Goal: Task Accomplishment & Management: Manage account settings

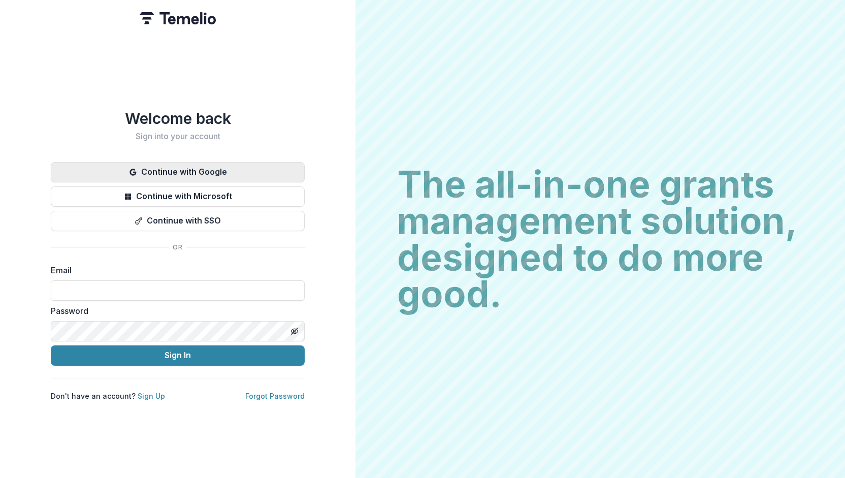
click at [182, 167] on button "Continue with Google" at bounding box center [178, 172] width 254 height 20
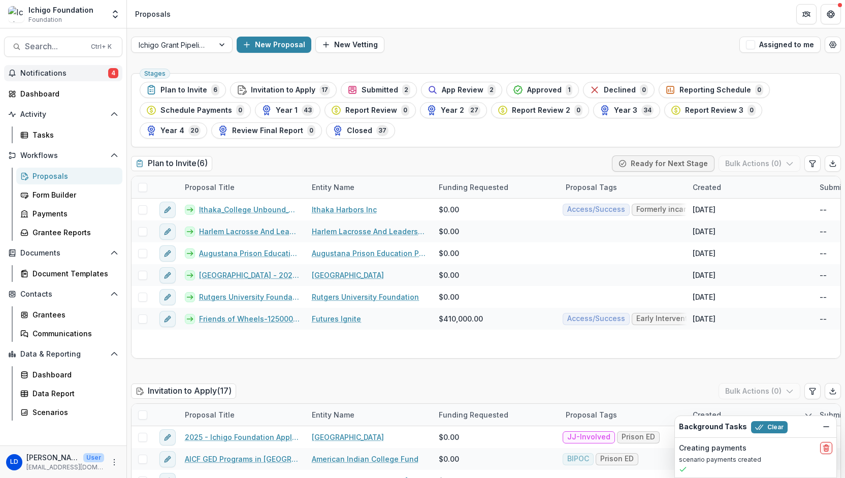
click at [77, 71] on span "Notifications" at bounding box center [64, 73] width 88 height 9
click at [249, 16] on header "Proposals" at bounding box center [486, 14] width 718 height 28
click at [61, 47] on span "Search..." at bounding box center [55, 47] width 60 height 10
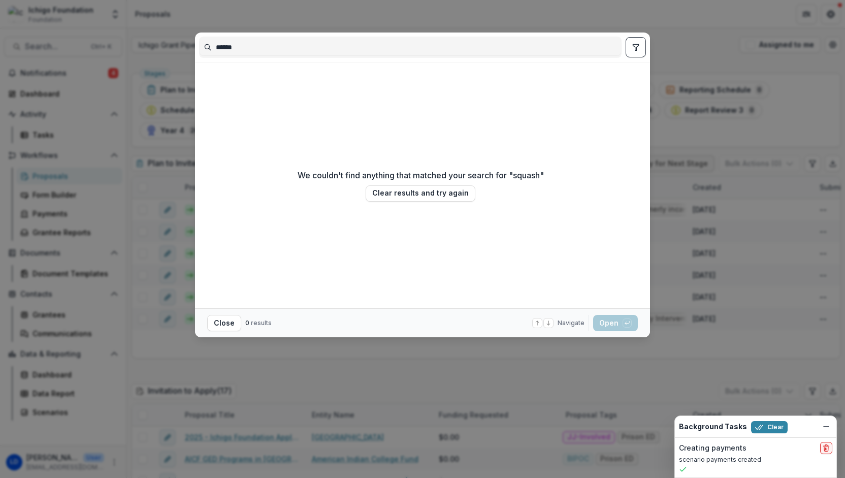
type input "******"
click at [224, 322] on button "Close" at bounding box center [224, 323] width 34 height 16
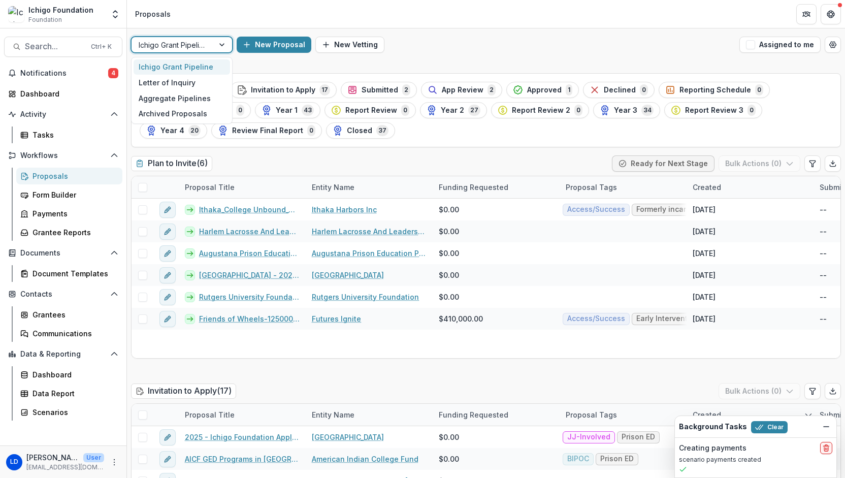
click at [204, 50] on div at bounding box center [173, 45] width 68 height 13
click at [199, 84] on div "Letter of Inquiry" at bounding box center [182, 83] width 97 height 16
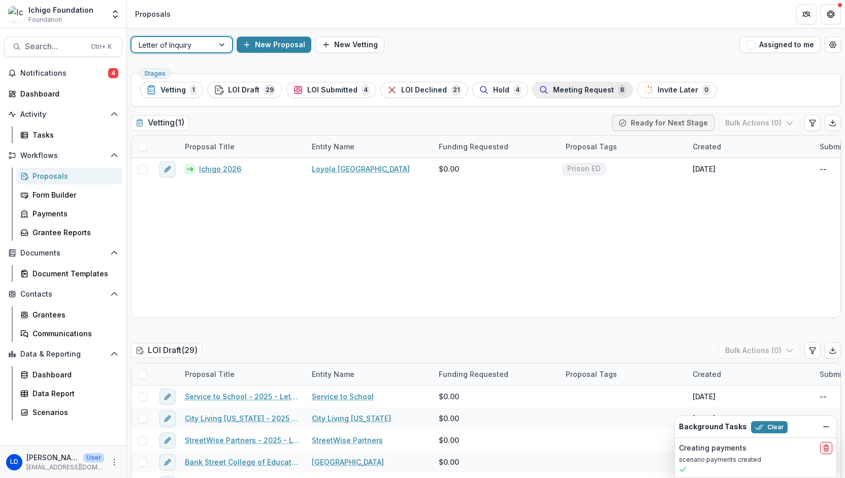
click at [555, 90] on span "Meeting Request" at bounding box center [583, 90] width 61 height 9
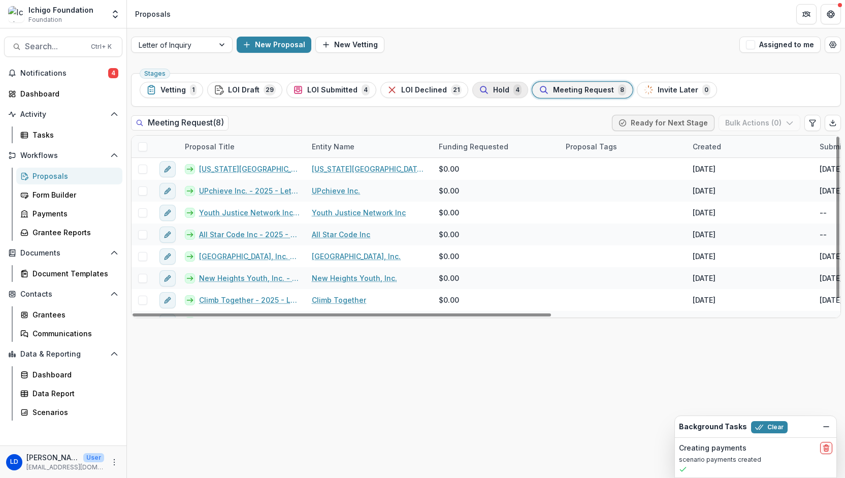
click at [494, 92] on span "Hold" at bounding box center [501, 90] width 16 height 9
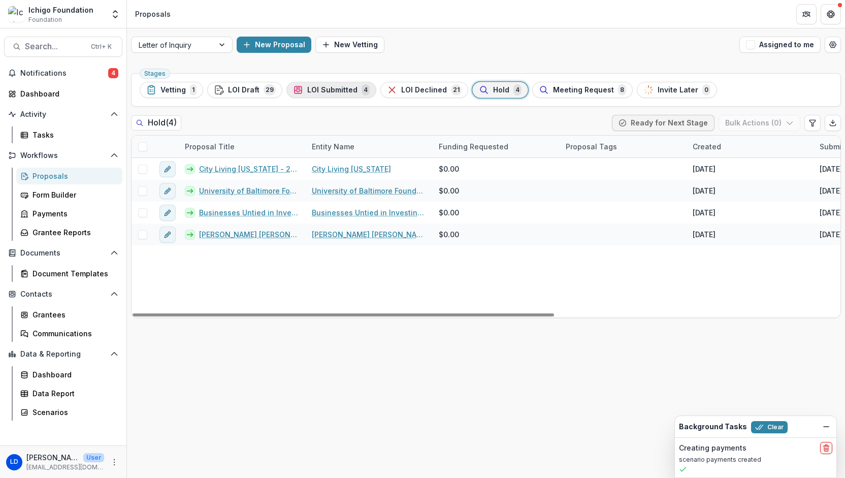
click at [340, 89] on span "LOI Submitted" at bounding box center [332, 90] width 50 height 9
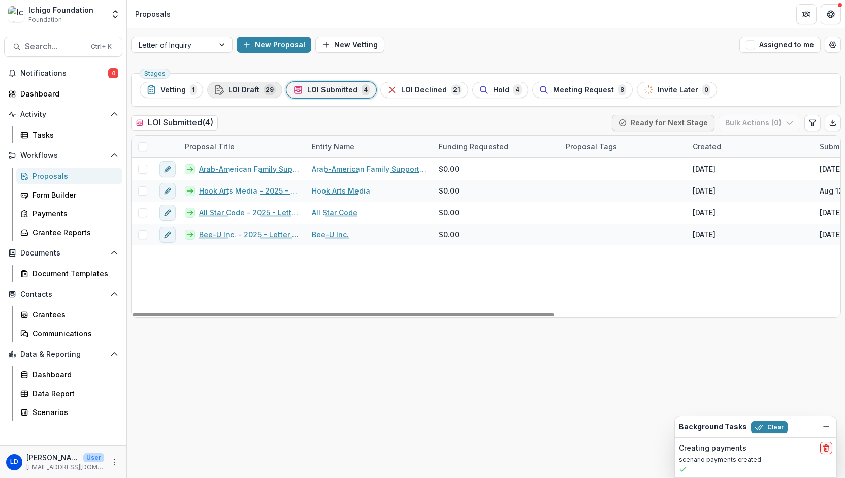
click at [241, 89] on span "LOI Draft" at bounding box center [243, 90] width 31 height 9
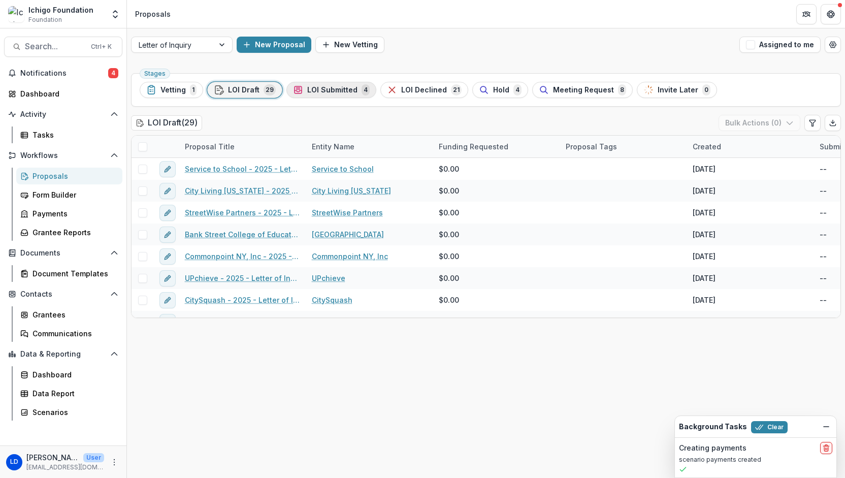
click at [317, 87] on span "LOI Submitted" at bounding box center [332, 90] width 50 height 9
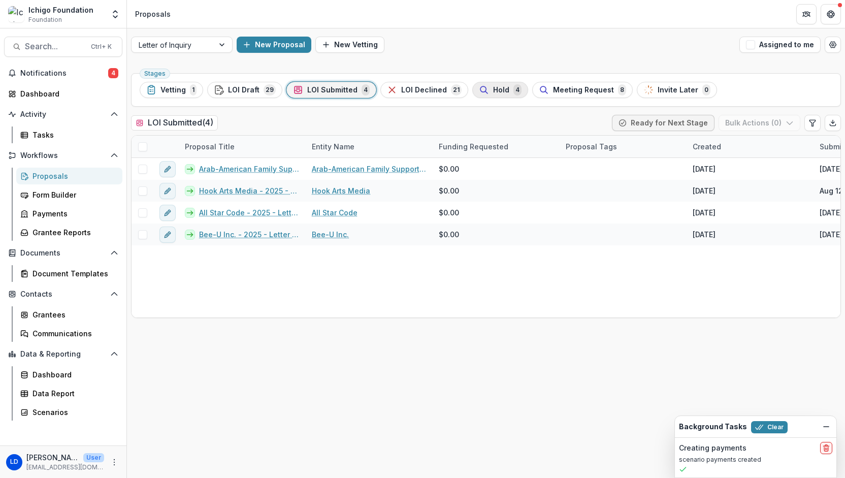
click at [493, 91] on span "Hold" at bounding box center [501, 90] width 16 height 9
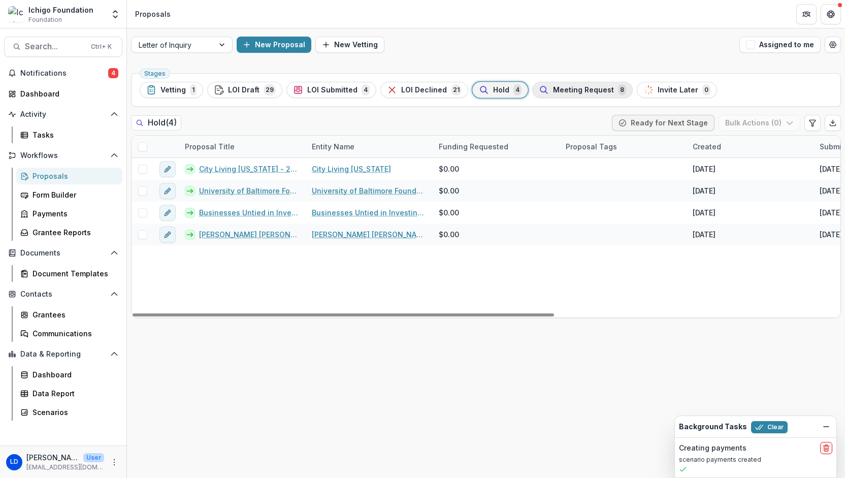
click at [566, 88] on span "Meeting Request" at bounding box center [583, 90] width 61 height 9
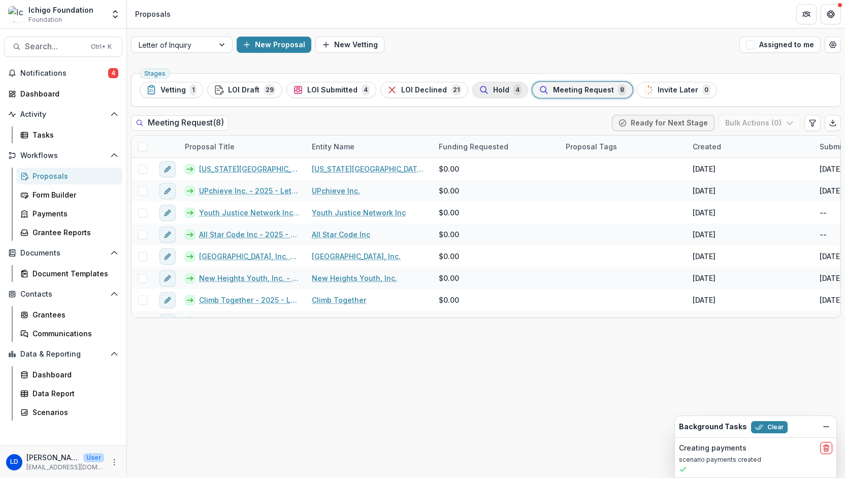
click at [487, 94] on div "Hold 4" at bounding box center [500, 89] width 43 height 11
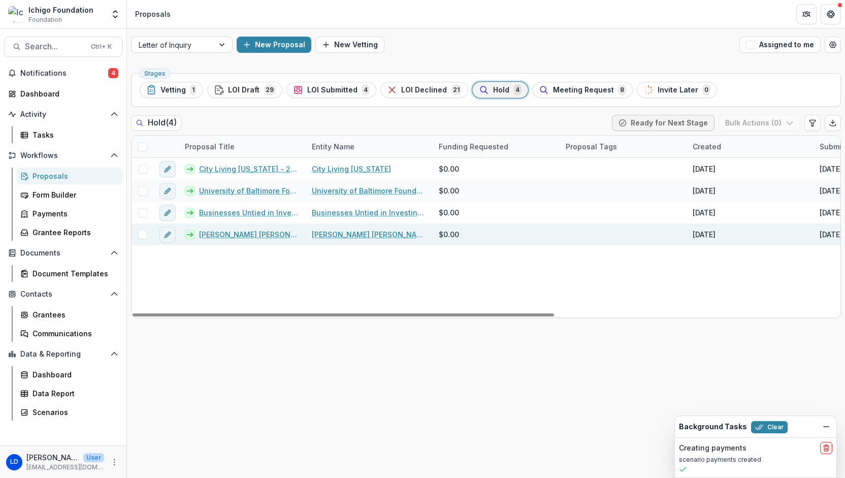
click at [341, 233] on link "Nathan Wesley Johnson" at bounding box center [369, 234] width 115 height 11
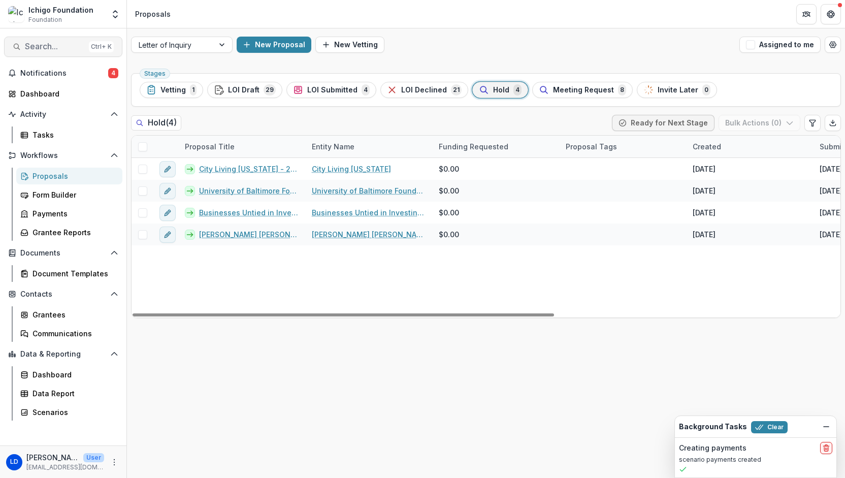
click at [47, 47] on span "Search..." at bounding box center [55, 47] width 60 height 10
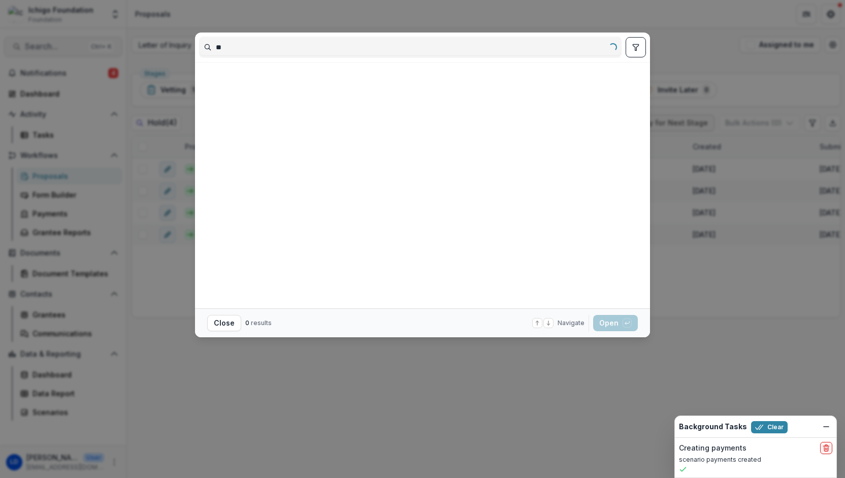
type input "*"
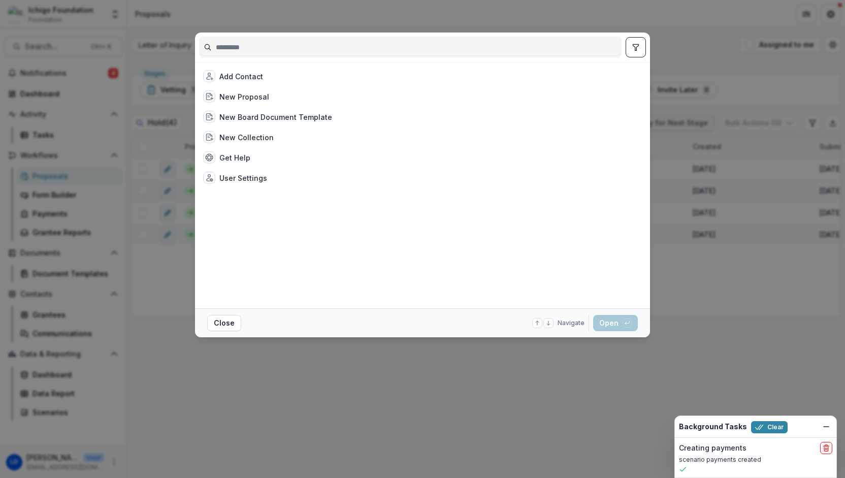
click at [207, 13] on div "Add Contact New Proposal New Board Document Template New Collection Get Help Us…" at bounding box center [422, 239] width 845 height 478
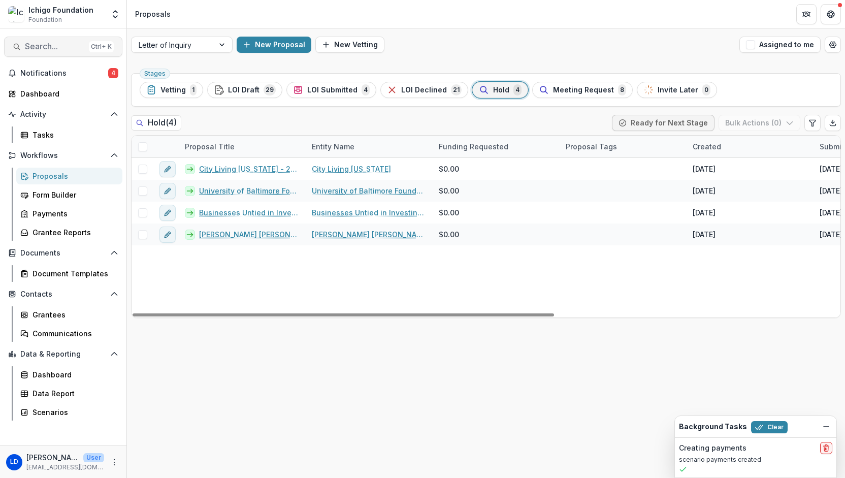
click at [57, 49] on span "Search..." at bounding box center [55, 47] width 60 height 10
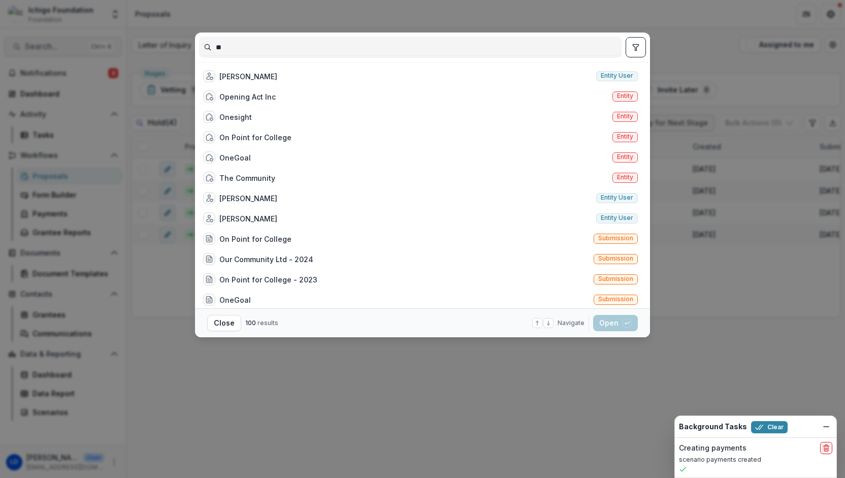
type input "*"
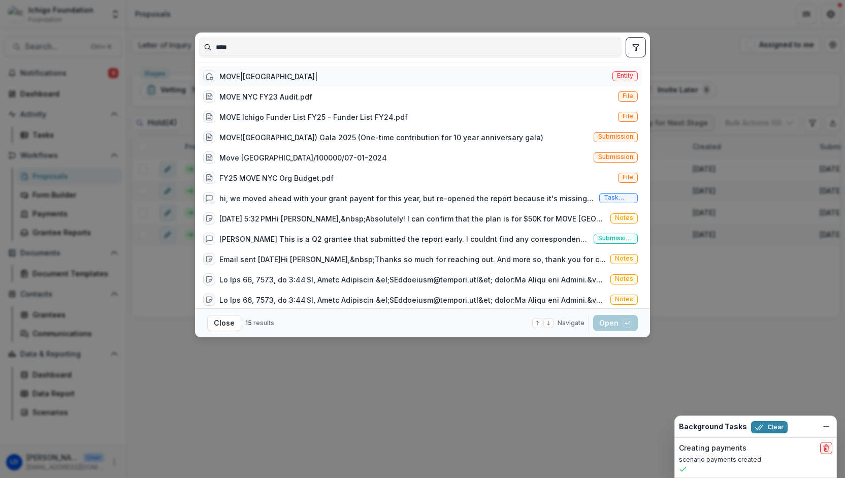
type input "****"
click at [229, 75] on div "MOVE|NYC|" at bounding box center [268, 76] width 98 height 11
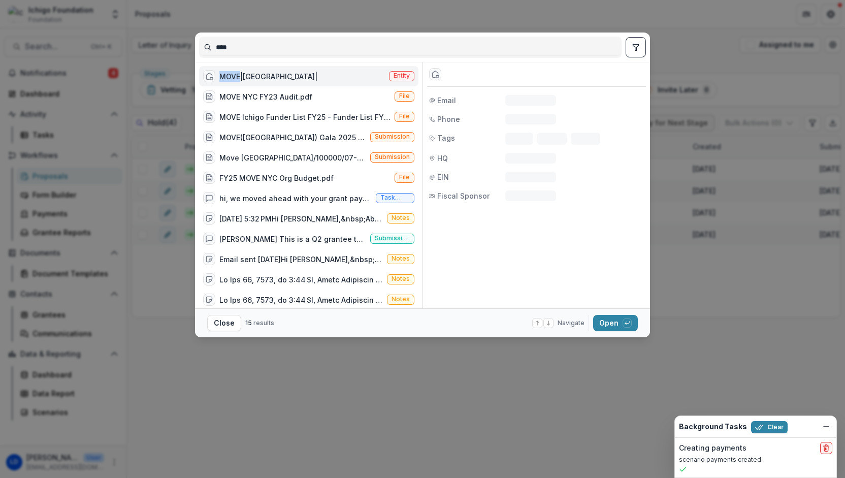
click at [229, 75] on div "MOVE|NYC|" at bounding box center [268, 76] width 98 height 11
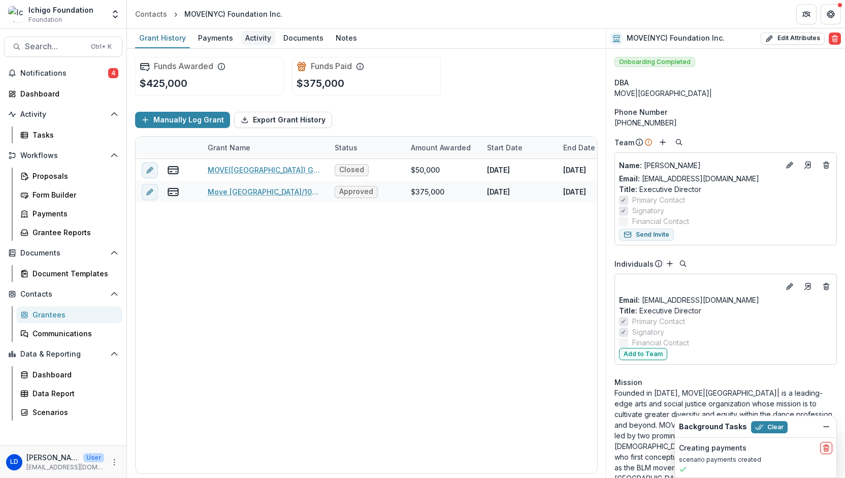
click at [264, 41] on div "Activity" at bounding box center [258, 37] width 34 height 15
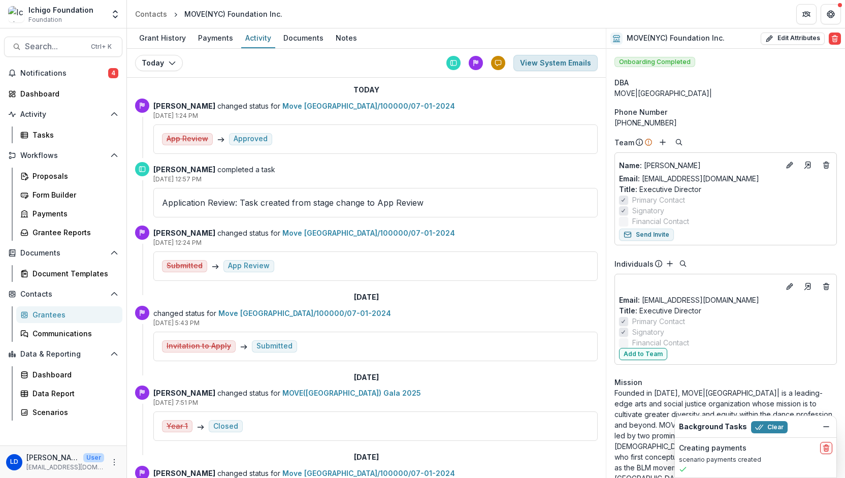
click at [554, 60] on button "View System Emails" at bounding box center [556, 63] width 84 height 16
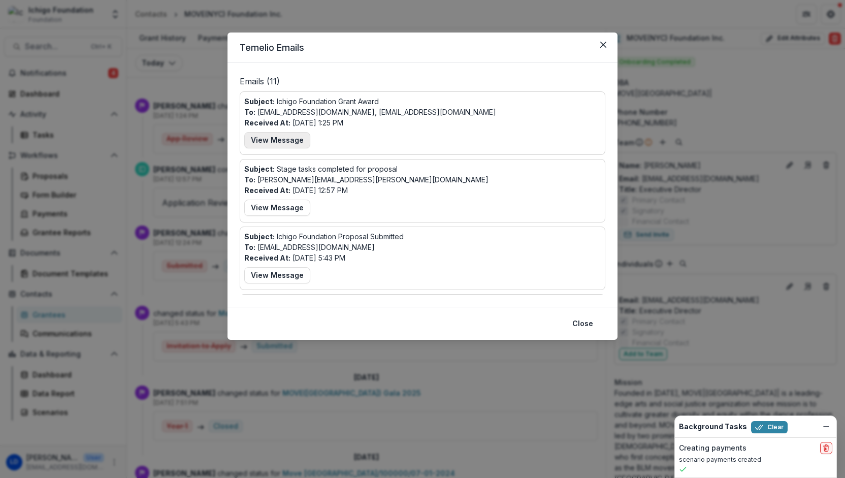
click at [281, 144] on button "View Message" at bounding box center [277, 140] width 66 height 16
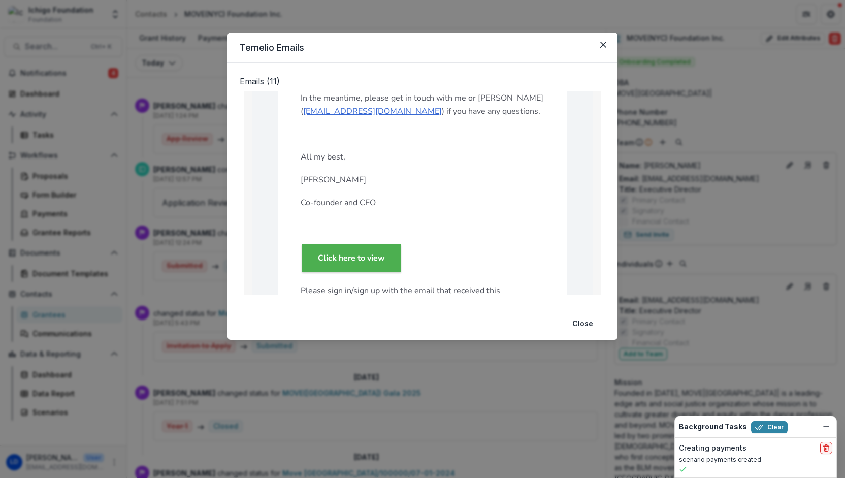
scroll to position [283, 0]
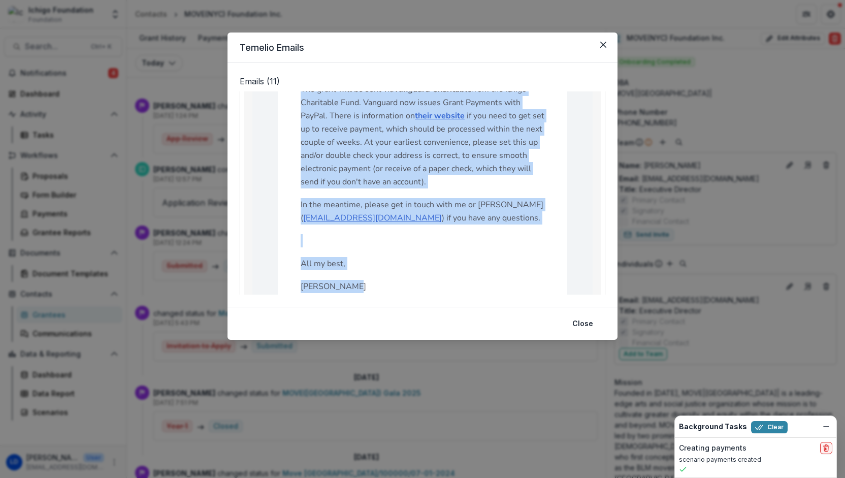
drag, startPoint x: 297, startPoint y: 196, endPoint x: 455, endPoint y: 278, distance: 178.6
click at [455, 278] on td "Dear Niya Nicholson, I am pleased to inform you that the Ichigo Foundation has …" at bounding box center [423, 209] width 290 height 652
copy div "Dear Niya Nicholson, I am pleased to inform you that the Ichigo Foundation has …"
click at [580, 316] on button "Close" at bounding box center [582, 323] width 33 height 16
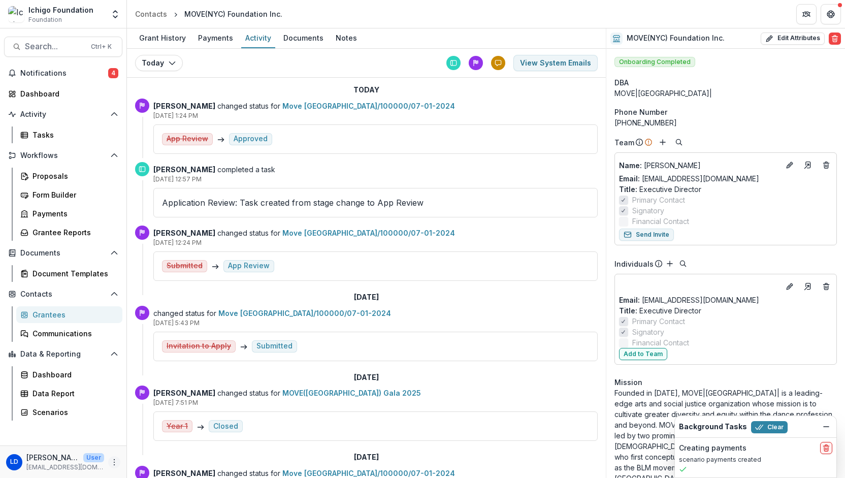
click at [118, 466] on icon "More" at bounding box center [114, 462] width 8 height 8
click at [156, 440] on link "User Settings" at bounding box center [181, 440] width 109 height 17
select select "**********"
select select "****"
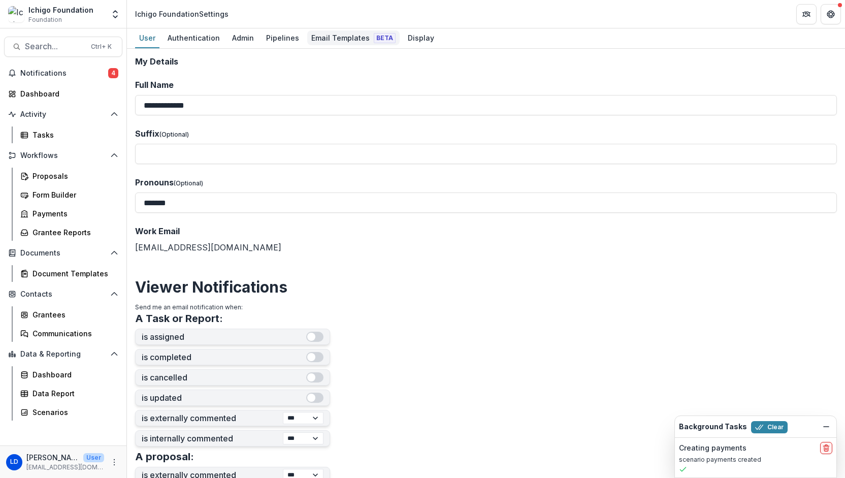
click at [334, 38] on div "Email Templates Beta" at bounding box center [353, 37] width 92 height 15
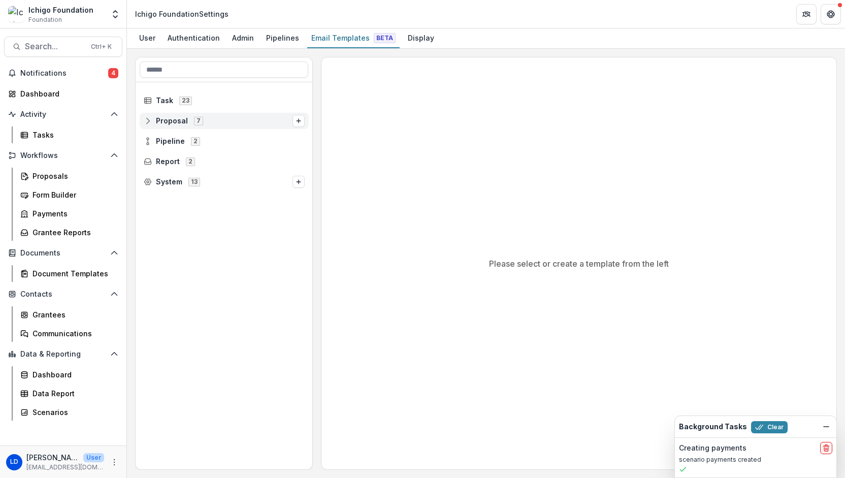
click at [147, 121] on icon at bounding box center [148, 121] width 8 height 8
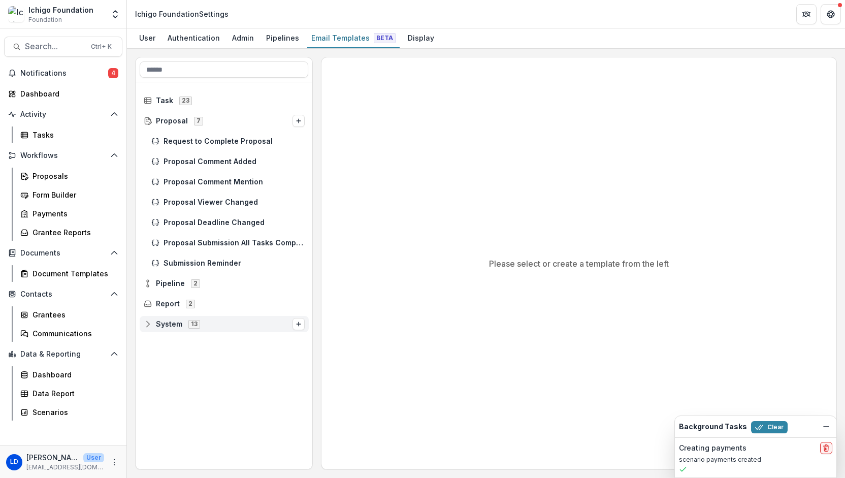
click at [148, 323] on circle at bounding box center [148, 324] width 2 height 2
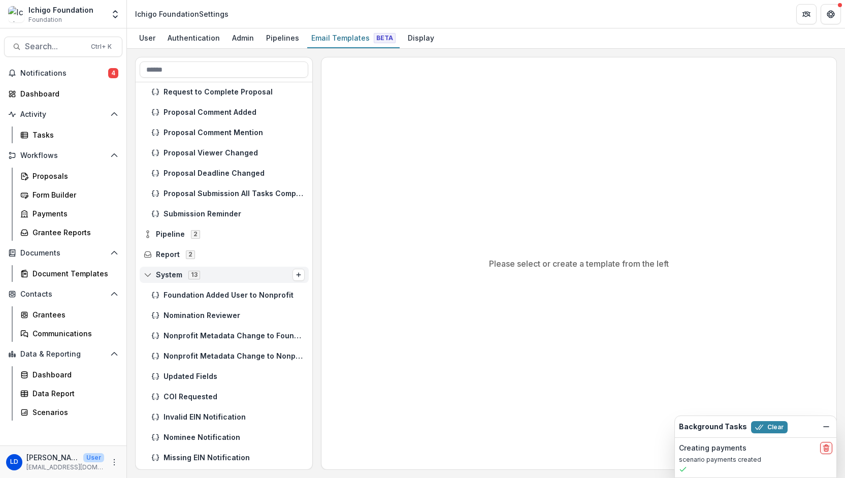
scroll to position [41, 0]
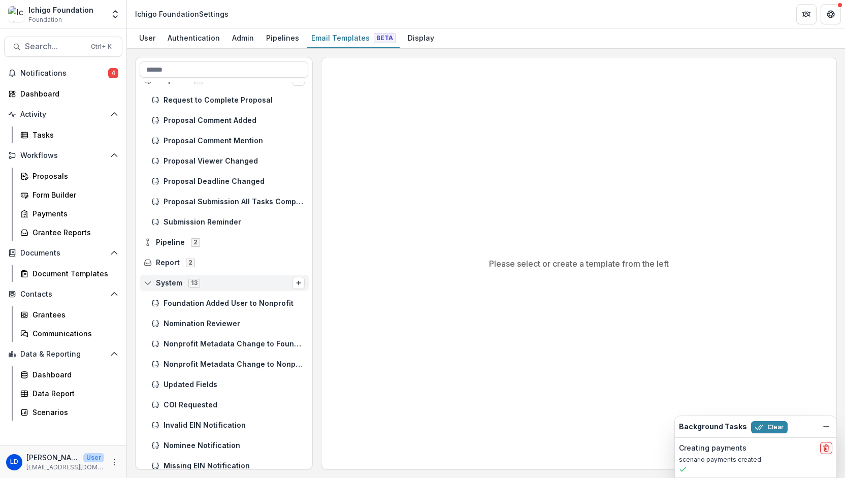
click at [147, 283] on circle at bounding box center [148, 283] width 2 height 2
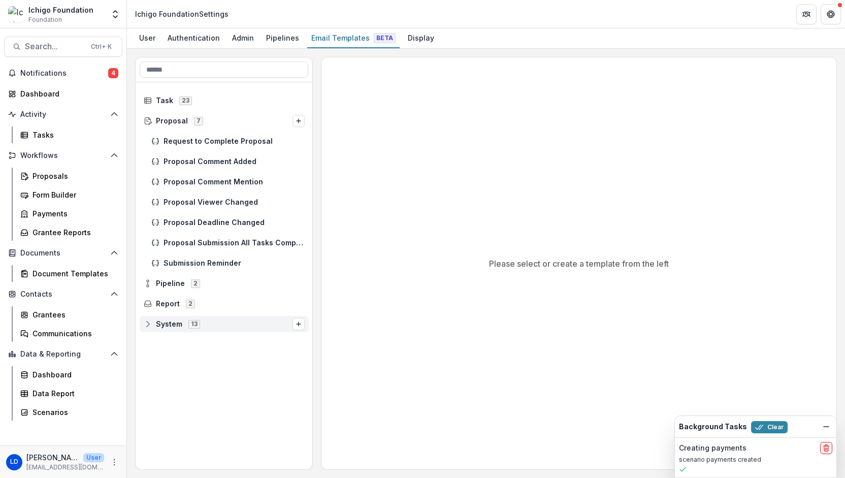
scroll to position [0, 0]
click at [190, 73] on input at bounding box center [224, 69] width 169 height 16
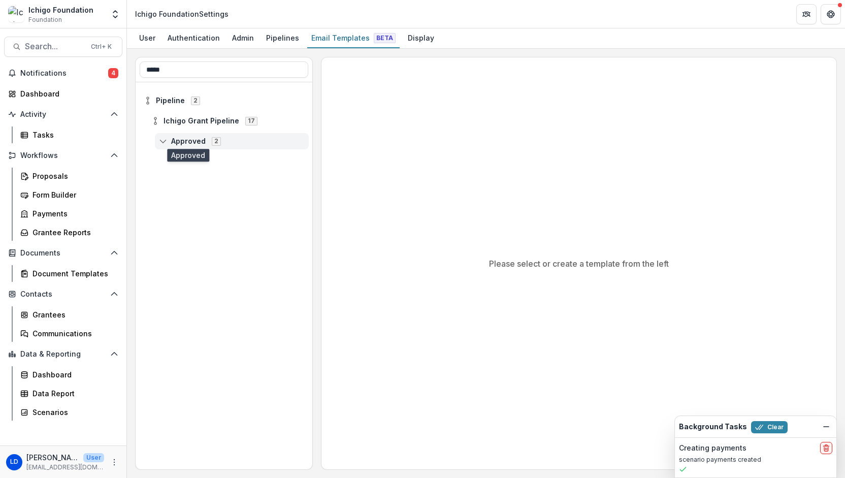
type input "*****"
click at [193, 140] on span "Approved" at bounding box center [188, 141] width 35 height 9
click at [166, 139] on icon at bounding box center [163, 141] width 8 height 8
click at [197, 144] on span "Approved" at bounding box center [188, 141] width 35 height 9
click at [212, 140] on span "2" at bounding box center [216, 141] width 9 height 8
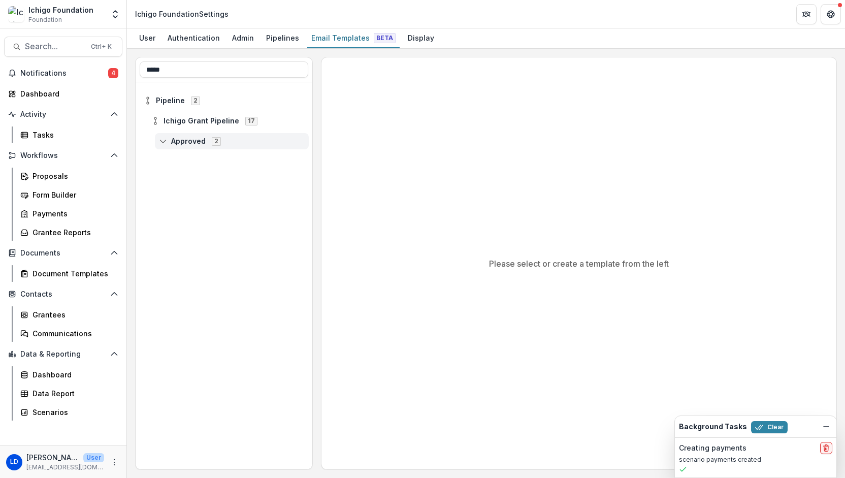
click at [215, 140] on span "2" at bounding box center [216, 141] width 9 height 8
click at [198, 144] on span "Approved" at bounding box center [188, 141] width 35 height 9
click at [164, 140] on icon at bounding box center [163, 141] width 8 height 8
click at [217, 141] on span "2" at bounding box center [216, 141] width 9 height 8
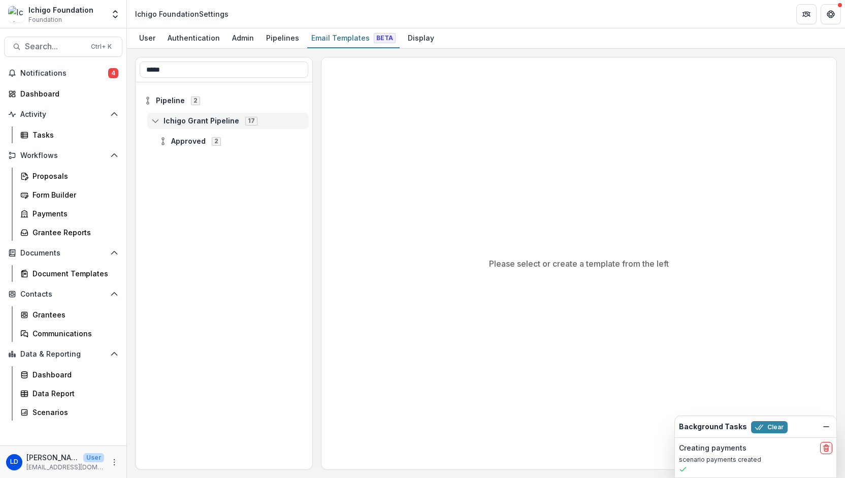
click at [247, 121] on span "17" at bounding box center [251, 121] width 12 height 8
click at [181, 141] on span "Approved" at bounding box center [188, 141] width 35 height 9
click at [227, 142] on span "Approved 2" at bounding box center [232, 141] width 146 height 9
click at [187, 142] on span "Approved" at bounding box center [188, 141] width 35 height 9
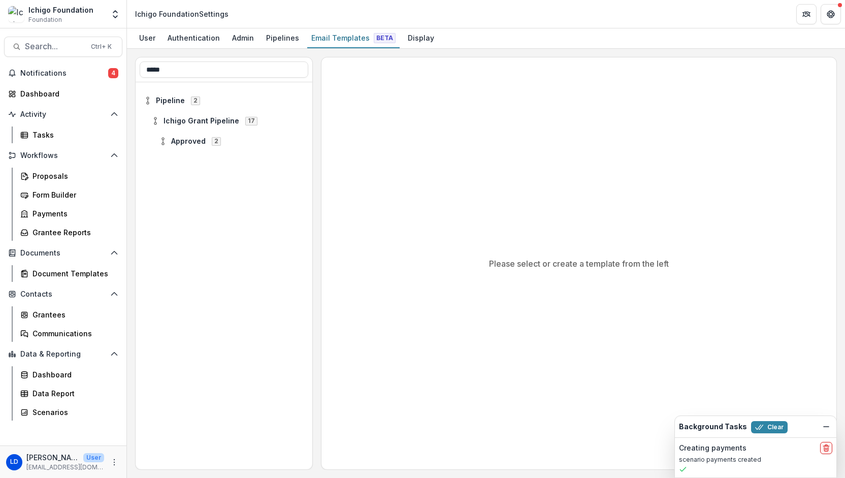
click at [187, 159] on div "Pipeline 2 Ichigo Grant Pipeline 17 Approved 2" at bounding box center [224, 276] width 177 height 388
click at [173, 100] on span "Pipeline" at bounding box center [170, 101] width 29 height 9
click at [181, 141] on span "Approved" at bounding box center [188, 141] width 35 height 9
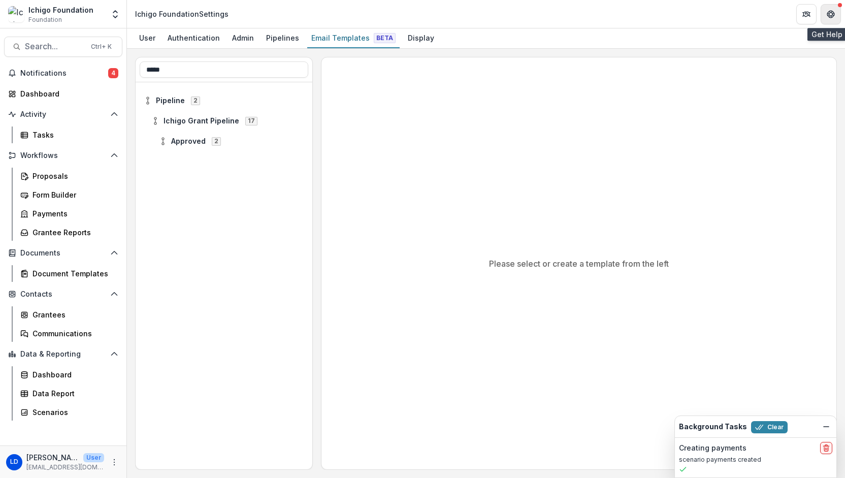
click at [828, 14] on icon "Get Help" at bounding box center [831, 14] width 8 height 8
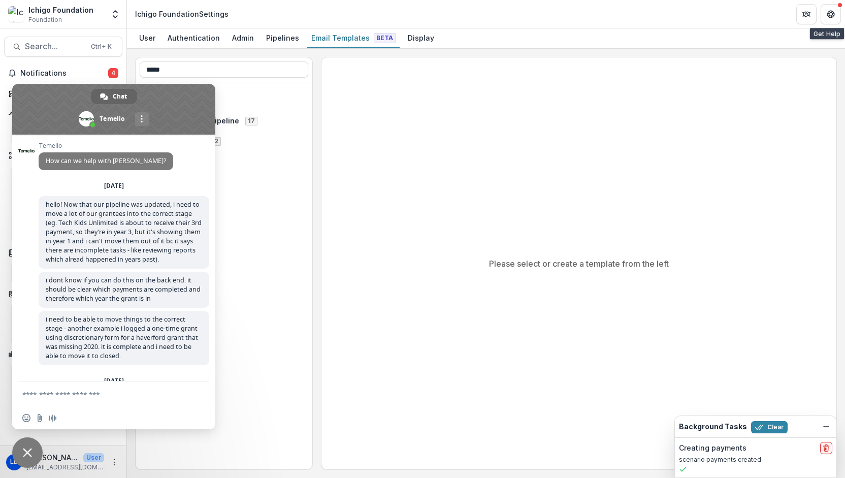
scroll to position [4011, 0]
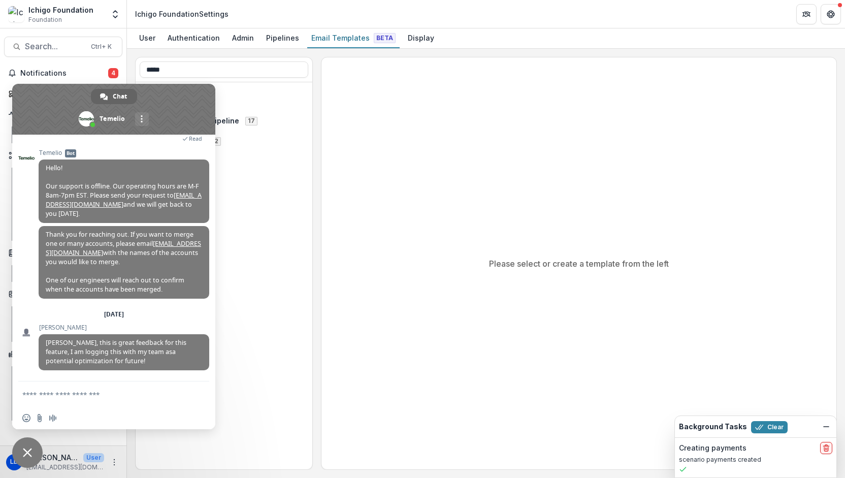
click at [85, 397] on textarea "Compose your message..." at bounding box center [103, 393] width 163 height 25
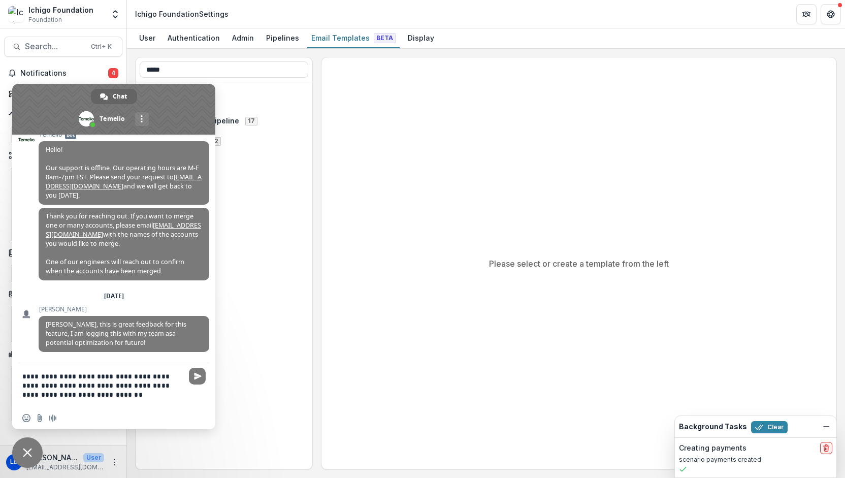
type textarea "**********"
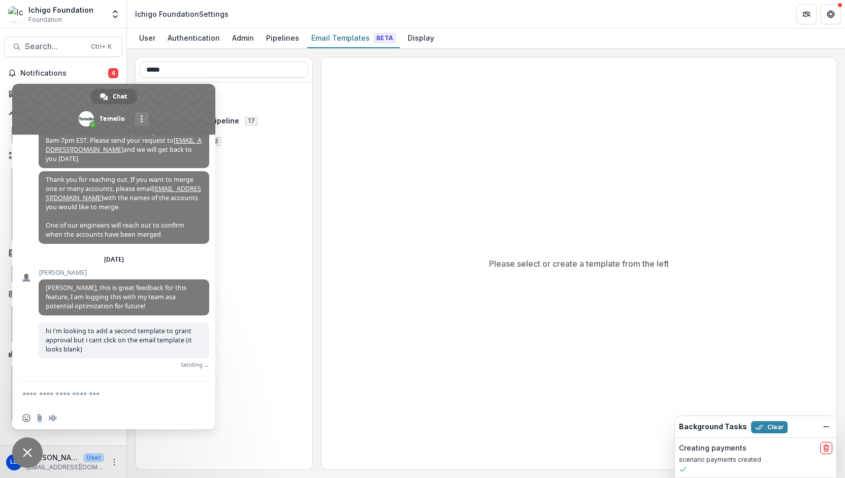
scroll to position [4055, 0]
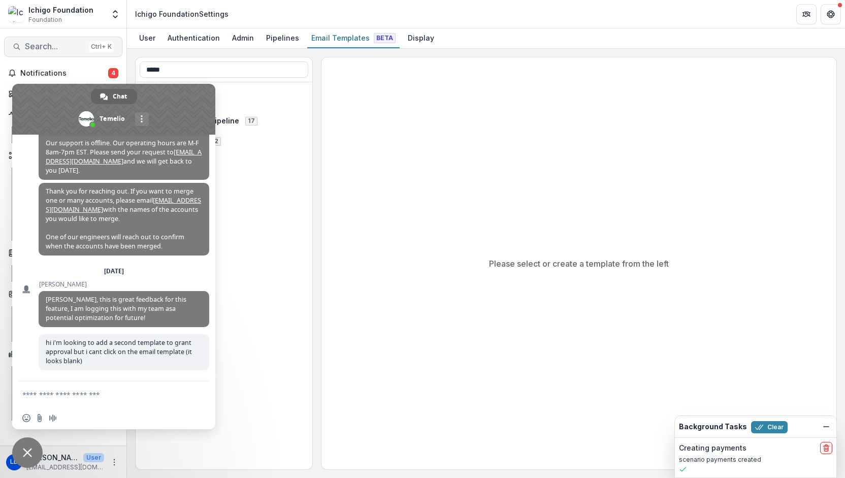
click at [52, 45] on span "Search..." at bounding box center [55, 47] width 60 height 10
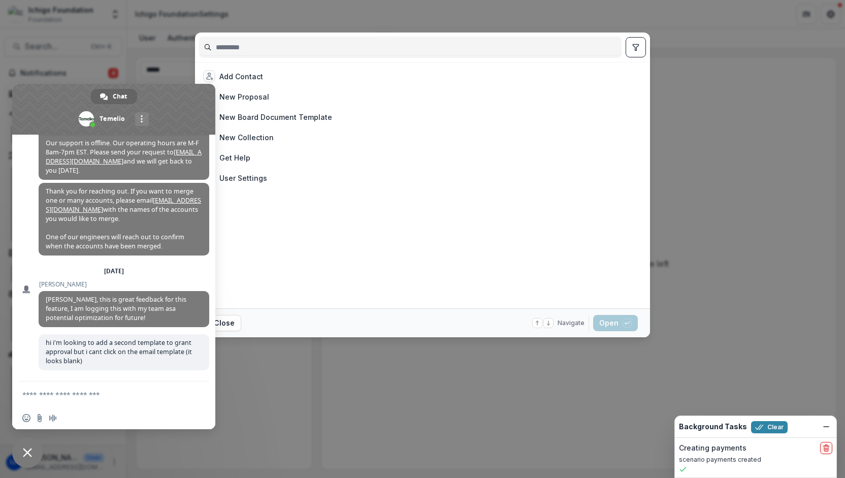
click at [571, 11] on div "Add Contact New Proposal New Board Document Template New Collection Get Help Us…" at bounding box center [422, 239] width 845 height 478
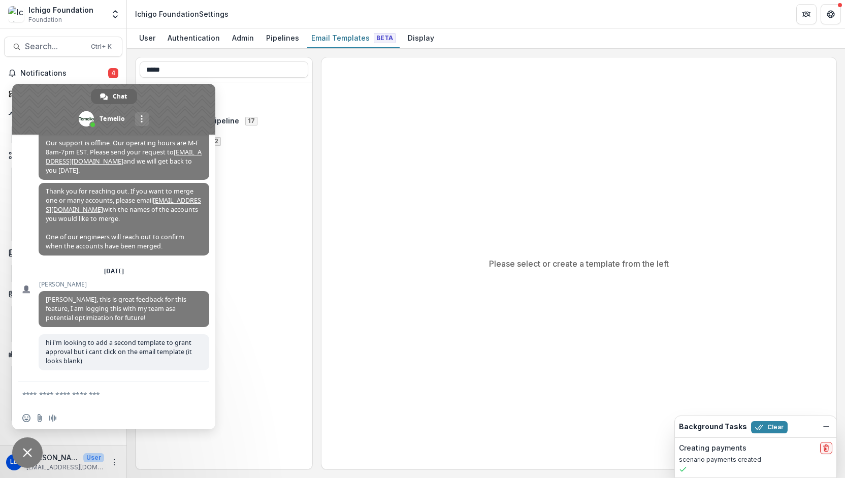
click at [185, 113] on span at bounding box center [113, 109] width 203 height 51
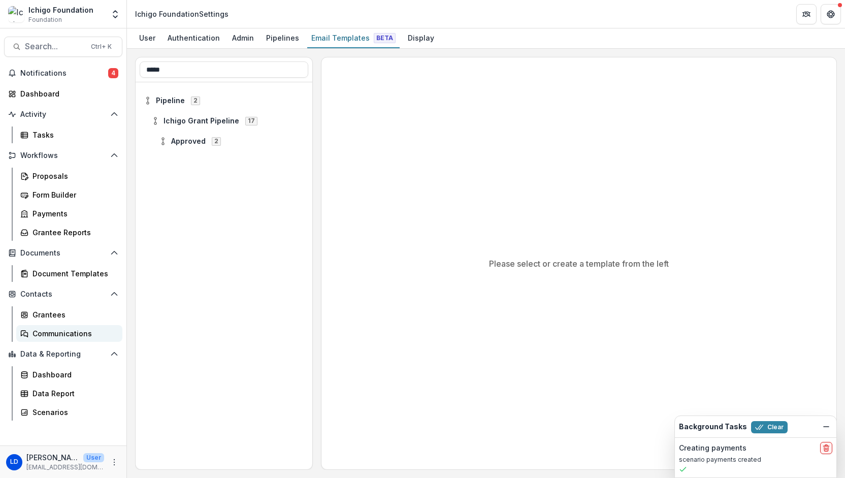
click at [71, 335] on div "Communications" at bounding box center [74, 333] width 82 height 11
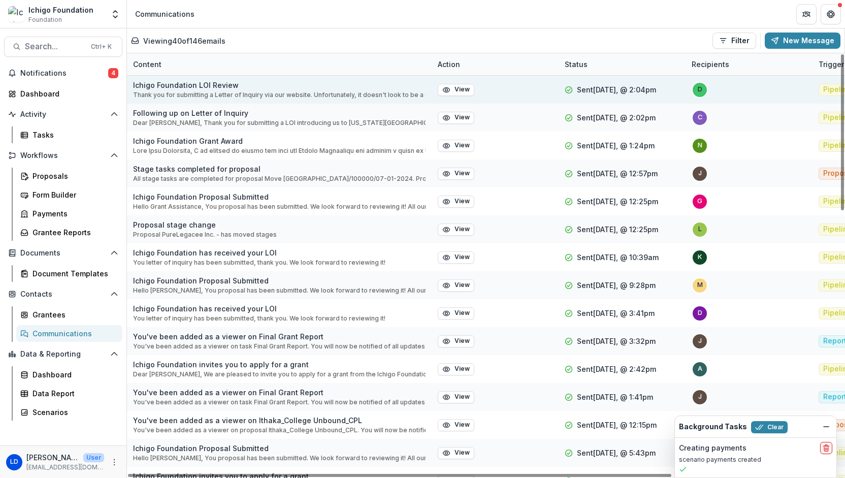
click at [188, 92] on p "Thank you for submitting a Letter of Inquiry via our website. Unfortunately, it…" at bounding box center [279, 94] width 293 height 9
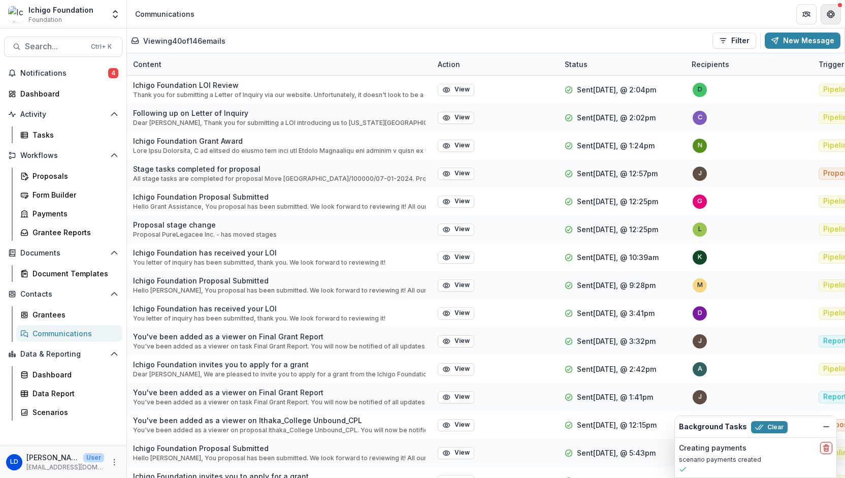
click at [828, 16] on icon "Get Help" at bounding box center [829, 16] width 2 height 2
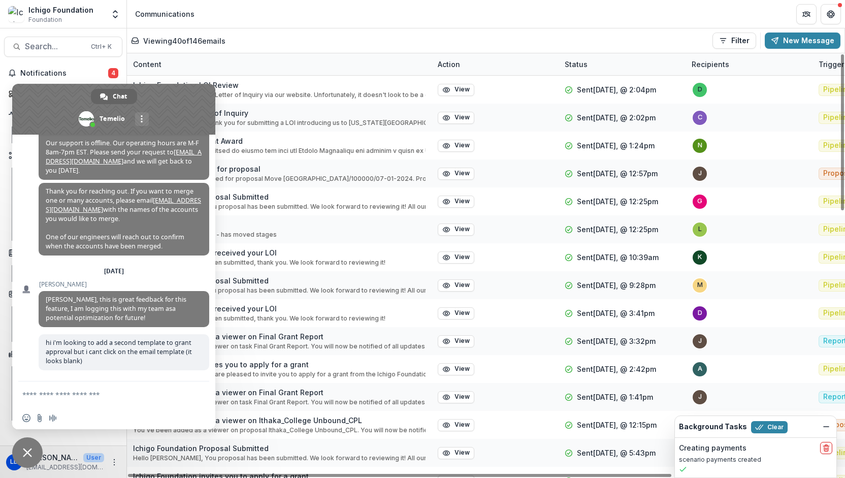
click at [89, 400] on textarea "Compose your message..." at bounding box center [103, 393] width 163 height 25
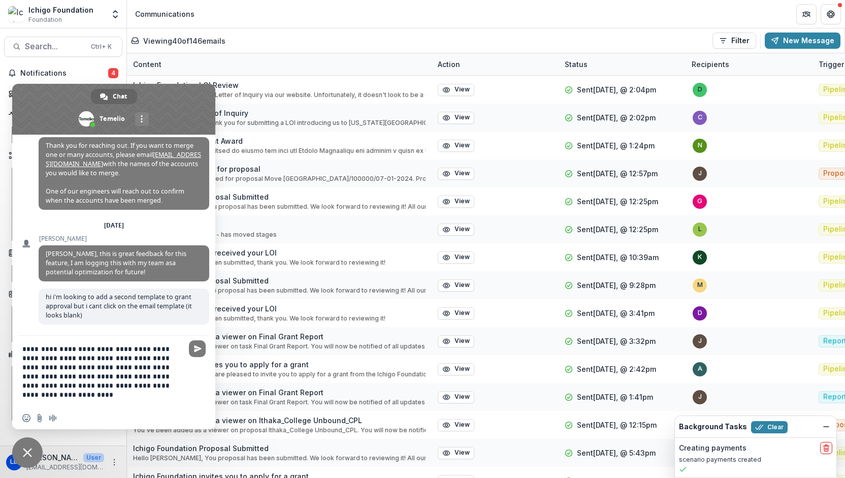
type textarea "**********"
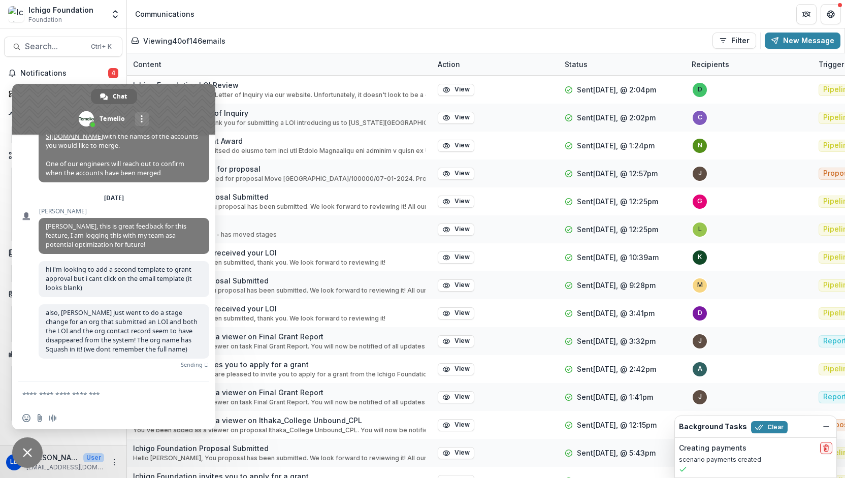
scroll to position [4114, 0]
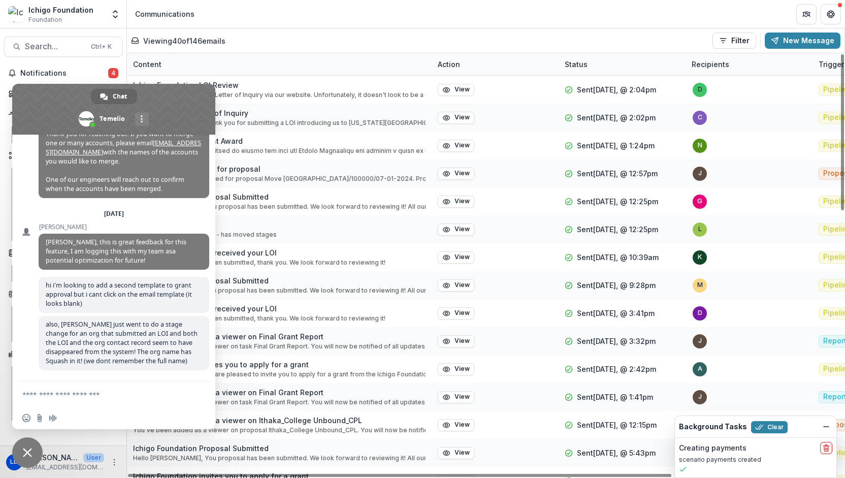
click at [456, 31] on div "Viewing 40 of 146 emails Filter Draft Sent New Message" at bounding box center [486, 40] width 718 height 24
click at [198, 98] on span at bounding box center [113, 109] width 203 height 51
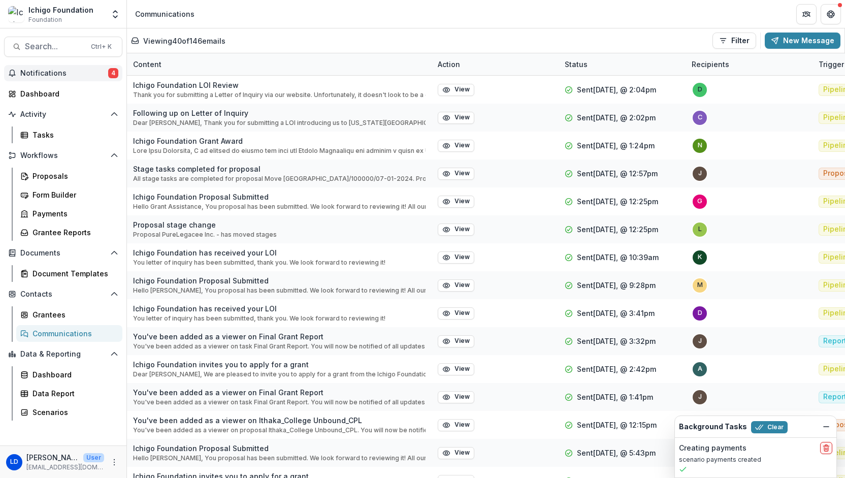
click at [58, 78] on button "Notifications 4" at bounding box center [63, 73] width 118 height 16
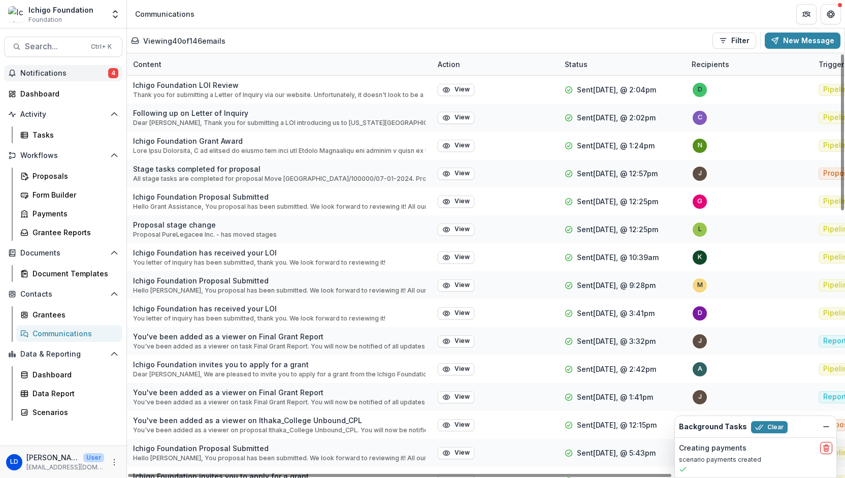
click at [348, 47] on div "Viewing 40 of 146 emails Filter Draft Sent New Message" at bounding box center [486, 41] width 710 height 16
click at [47, 178] on div "Proposals" at bounding box center [74, 176] width 82 height 11
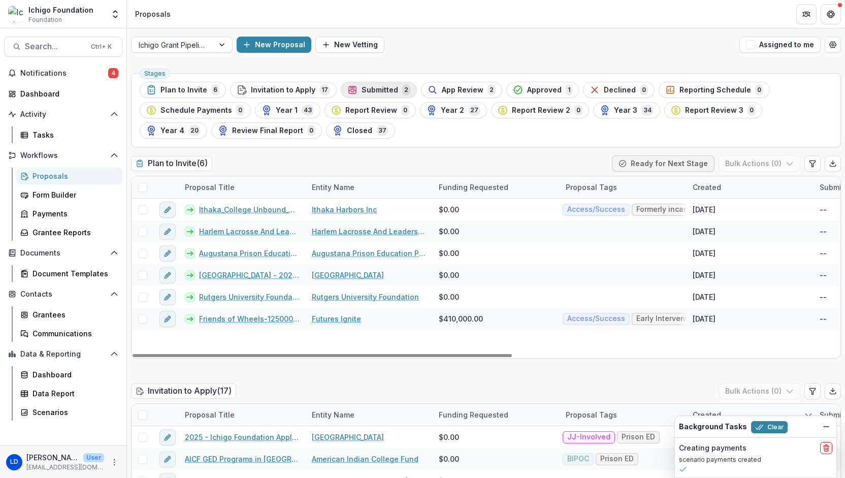
click at [363, 89] on span "Submitted" at bounding box center [380, 90] width 37 height 9
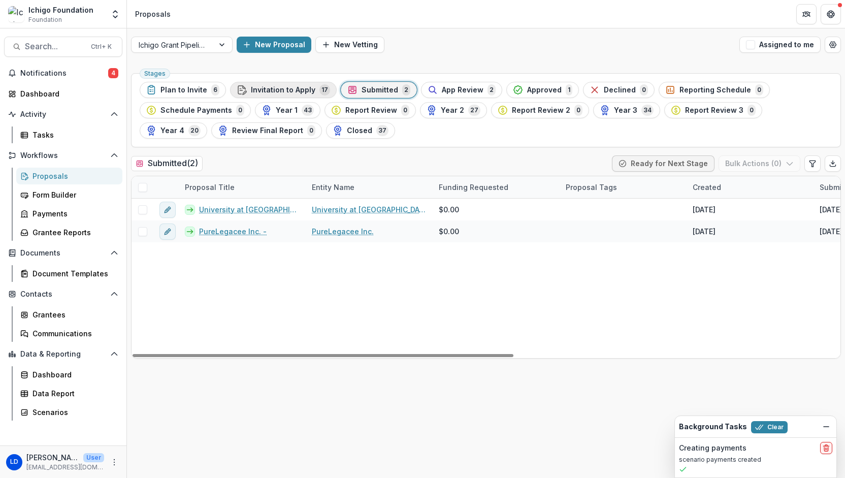
click at [275, 92] on span "Invitation to Apply" at bounding box center [283, 90] width 65 height 9
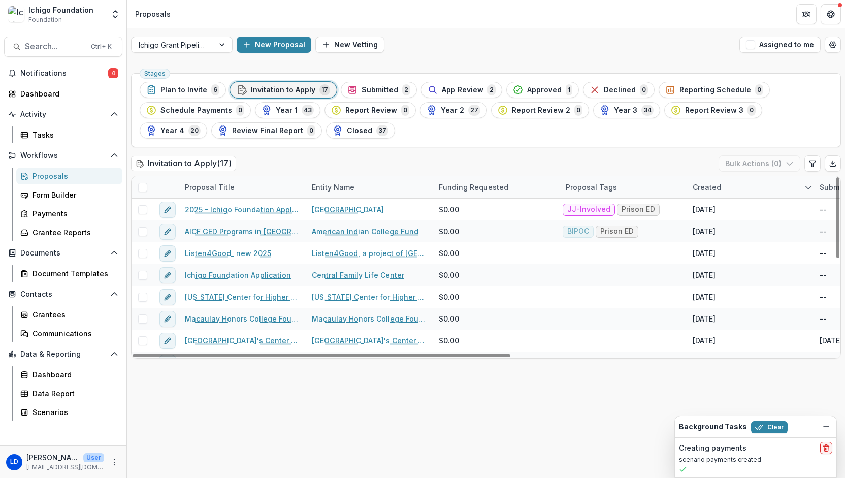
click at [288, 396] on div "Stages Plan to Invite 6 Invitation to Apply 17 Submitted 2 App Review 2 Approve…" at bounding box center [486, 273] width 718 height 409
click at [179, 92] on span "Plan to Invite" at bounding box center [184, 90] width 47 height 9
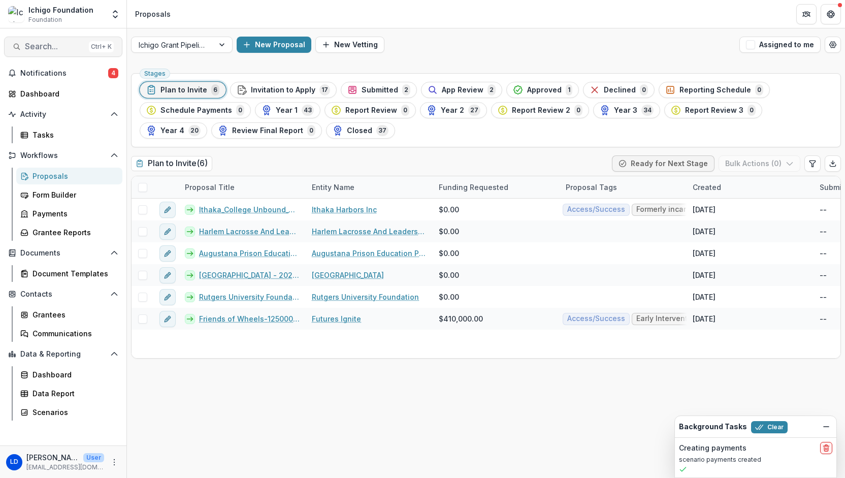
click at [69, 49] on span "Search..." at bounding box center [55, 47] width 60 height 10
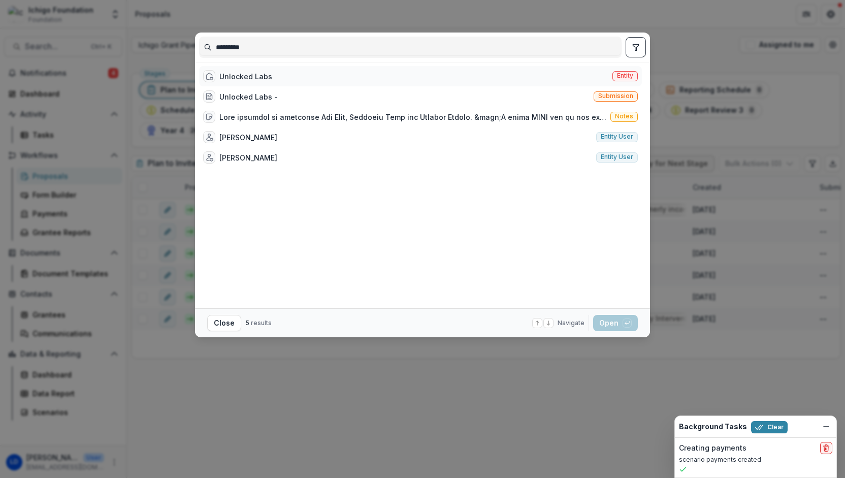
type input "********"
click at [241, 79] on div "Unlocked Labs" at bounding box center [245, 76] width 53 height 11
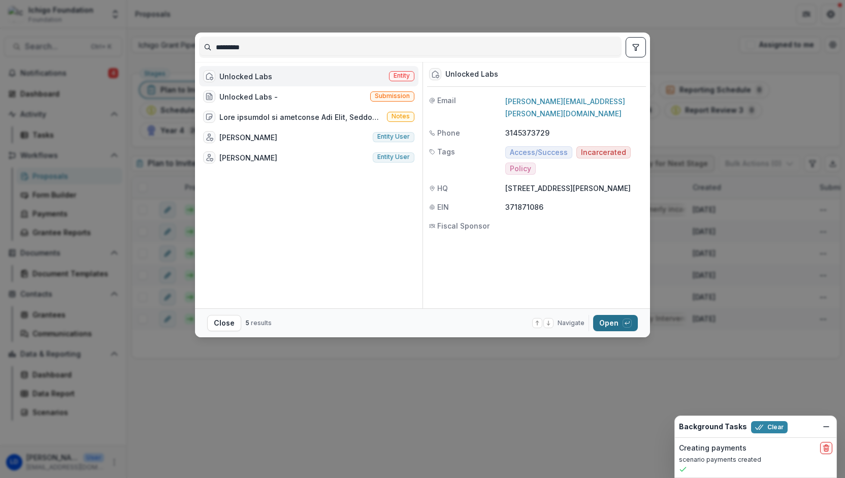
click at [605, 321] on button "Open with enter key" at bounding box center [615, 323] width 45 height 16
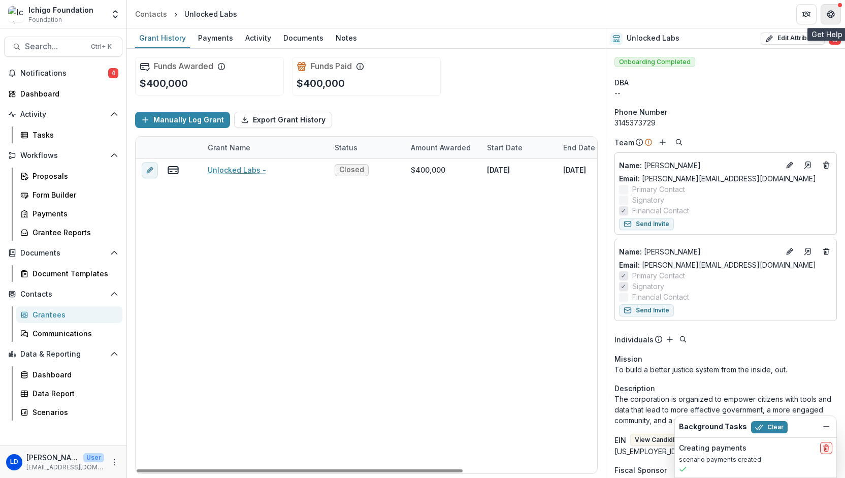
click at [826, 11] on button "Get Help" at bounding box center [831, 14] width 20 height 20
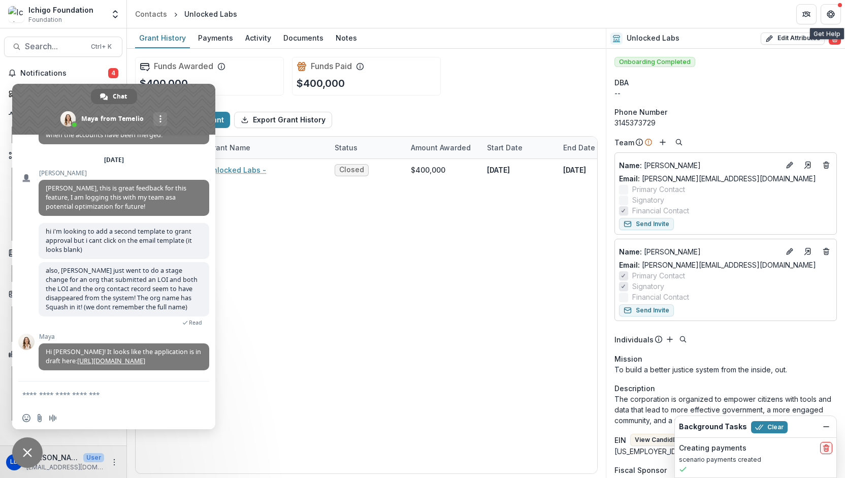
scroll to position [4178, 0]
click at [117, 398] on textarea "Compose your message..." at bounding box center [103, 393] width 163 height 25
click at [126, 359] on link "[URL][DOMAIN_NAME]" at bounding box center [111, 361] width 68 height 9
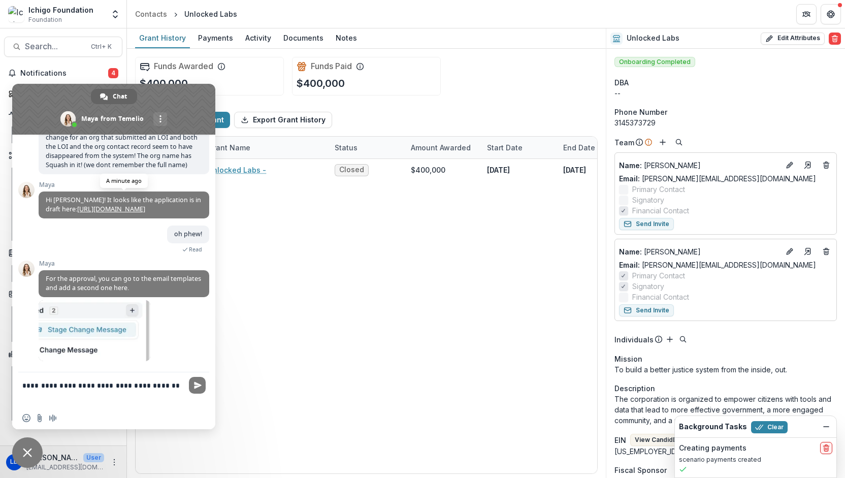
type textarea "**********"
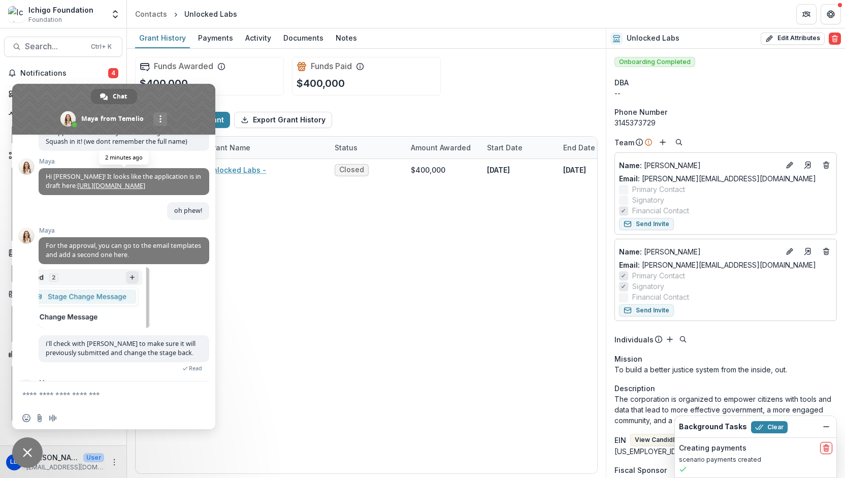
type textarea "**********"
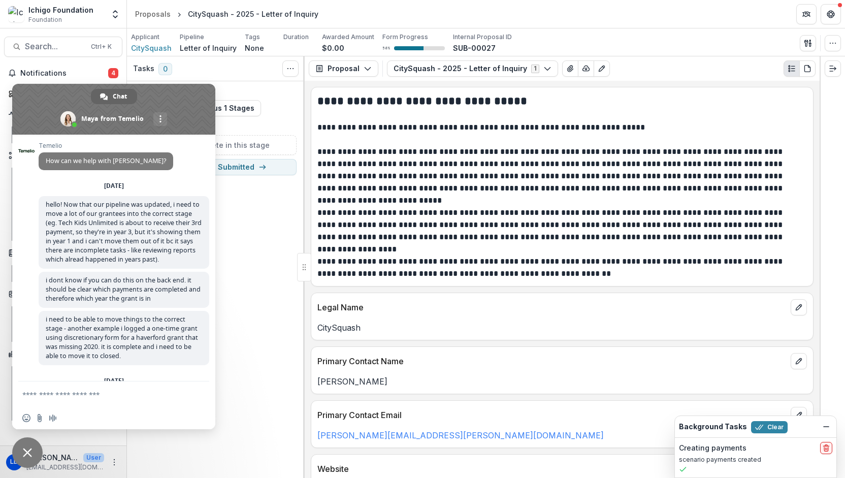
scroll to position [4178, 0]
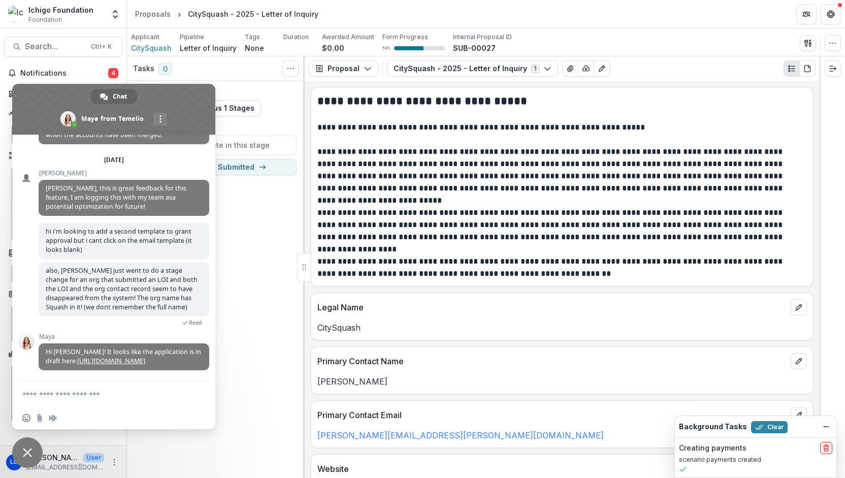
click at [104, 394] on textarea "Compose your message..." at bounding box center [103, 393] width 163 height 25
click at [835, 45] on icon "button" at bounding box center [833, 43] width 8 height 8
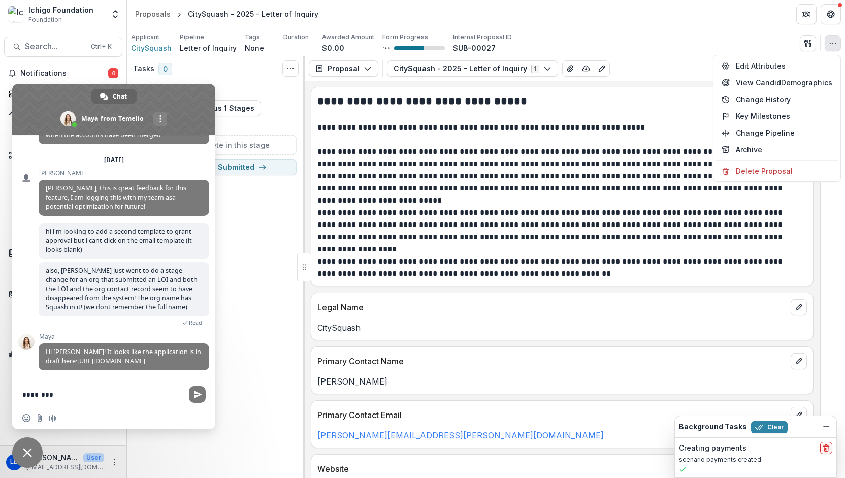
click at [835, 45] on icon "button" at bounding box center [833, 43] width 8 height 8
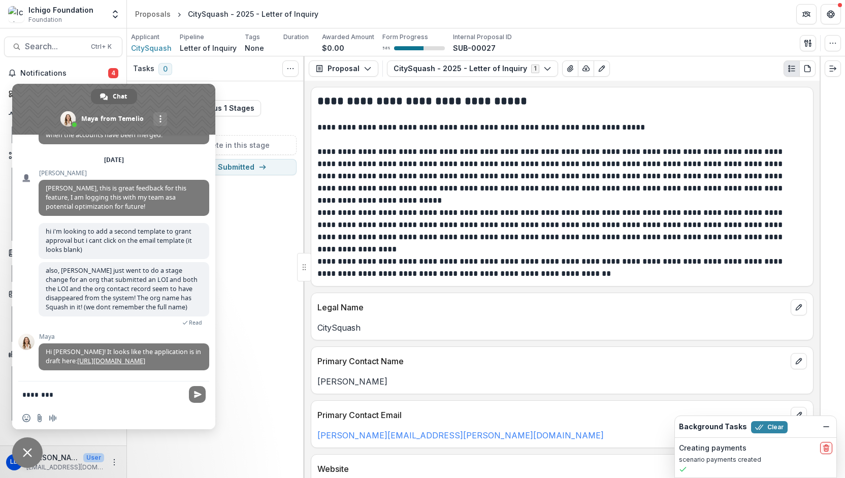
click at [83, 400] on textarea "********" at bounding box center [103, 393] width 163 height 25
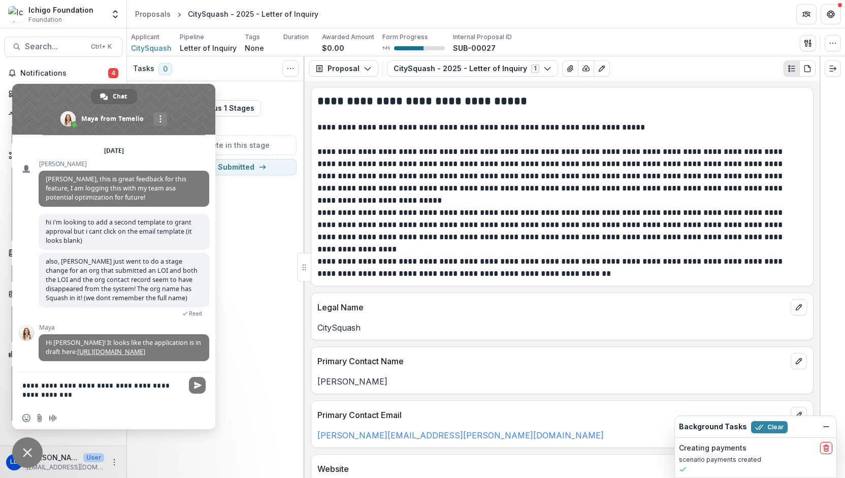
click at [162, 387] on textarea "**********" at bounding box center [103, 389] width 163 height 35
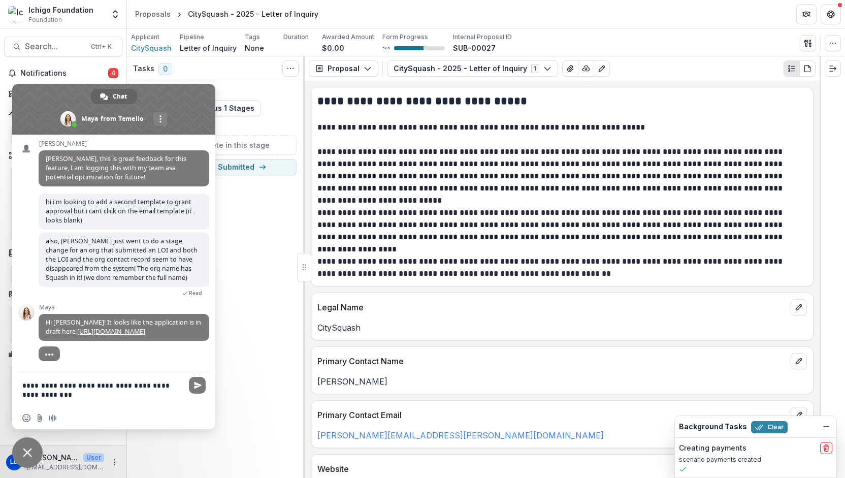
scroll to position [4208, 0]
drag, startPoint x: 71, startPoint y: 402, endPoint x: 58, endPoint y: 385, distance: 21.7
click at [58, 385] on textarea "**********" at bounding box center [103, 389] width 163 height 35
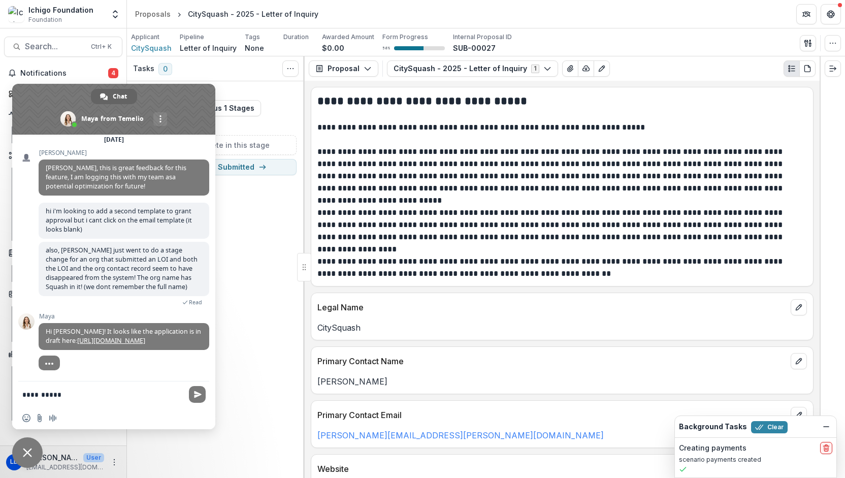
type textarea "********"
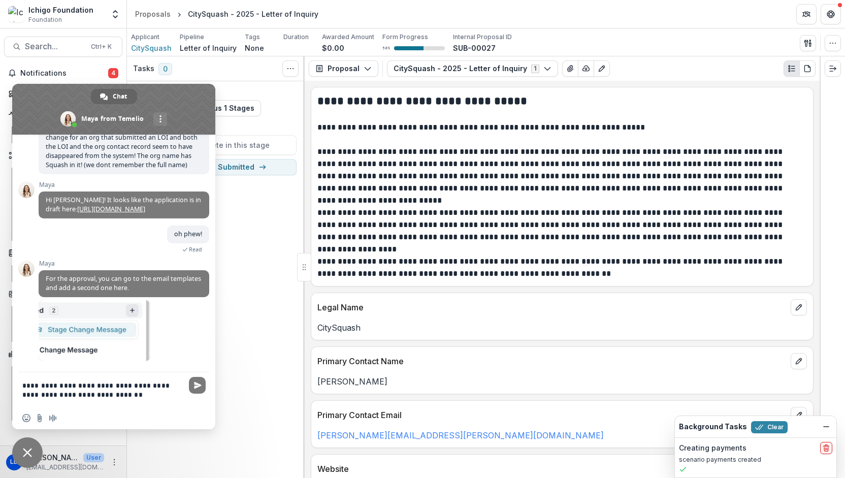
scroll to position [4321, 0]
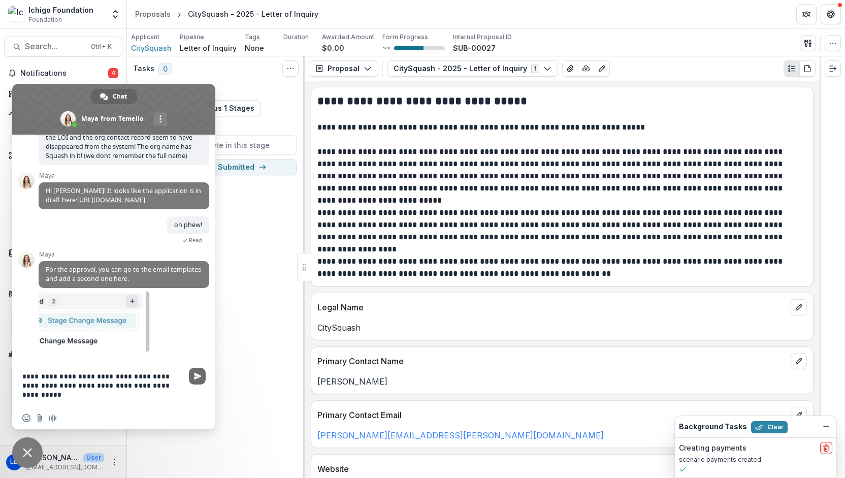
type textarea "**********"
click at [193, 377] on span "Send" at bounding box center [197, 376] width 17 height 17
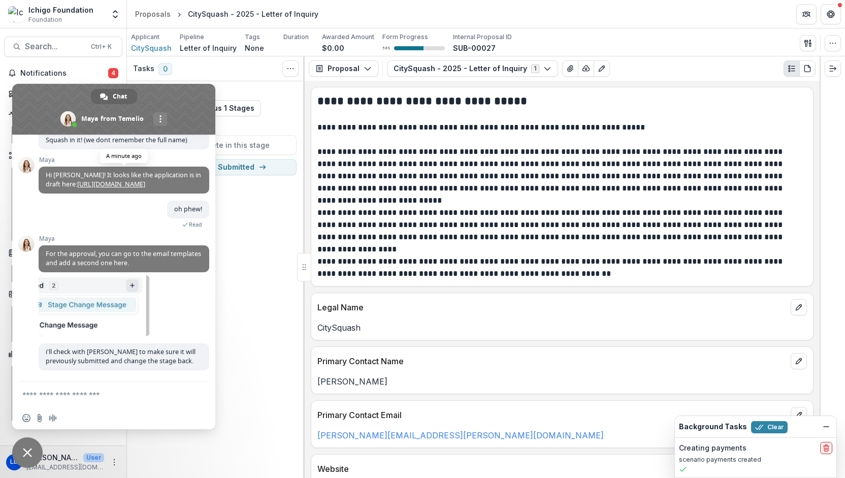
scroll to position [4347, 0]
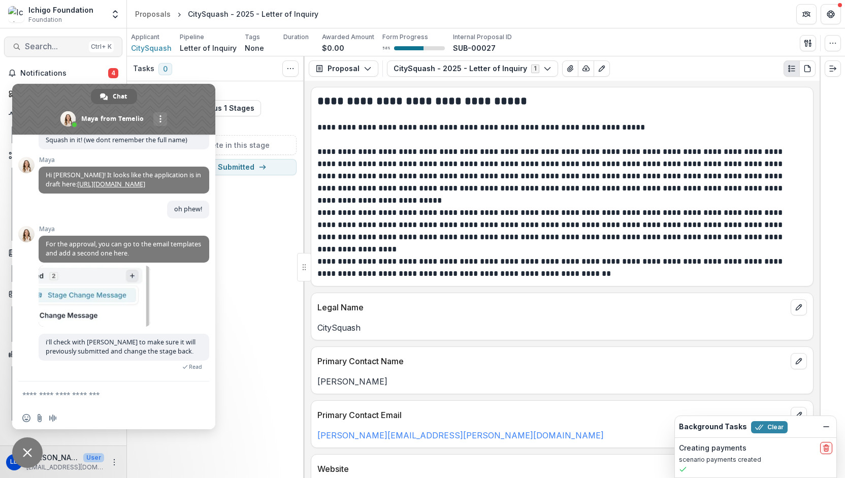
click at [59, 42] on span "Search..." at bounding box center [55, 47] width 60 height 10
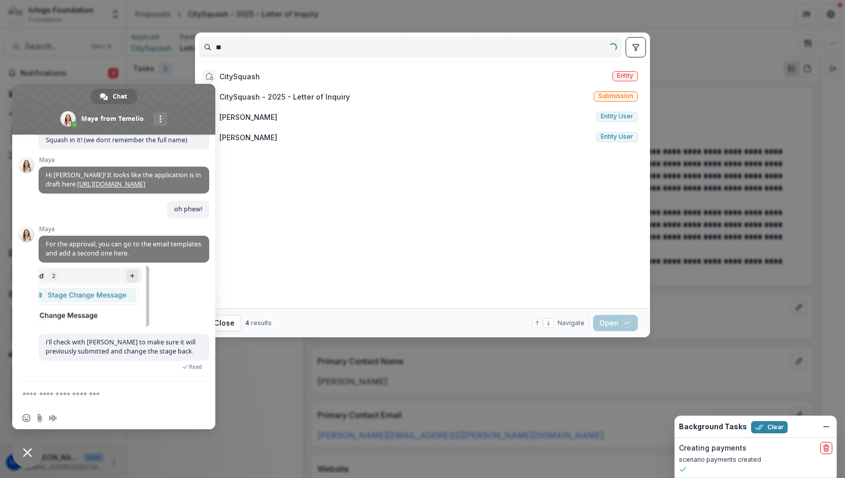
type input "*"
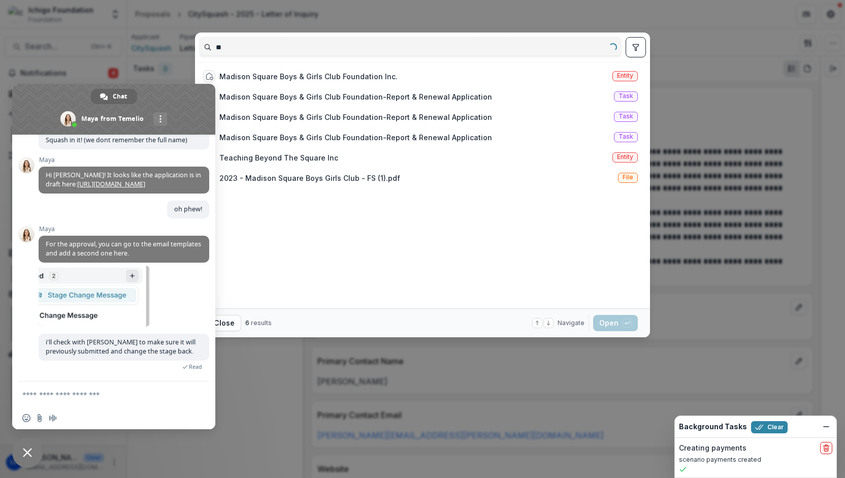
type input "*"
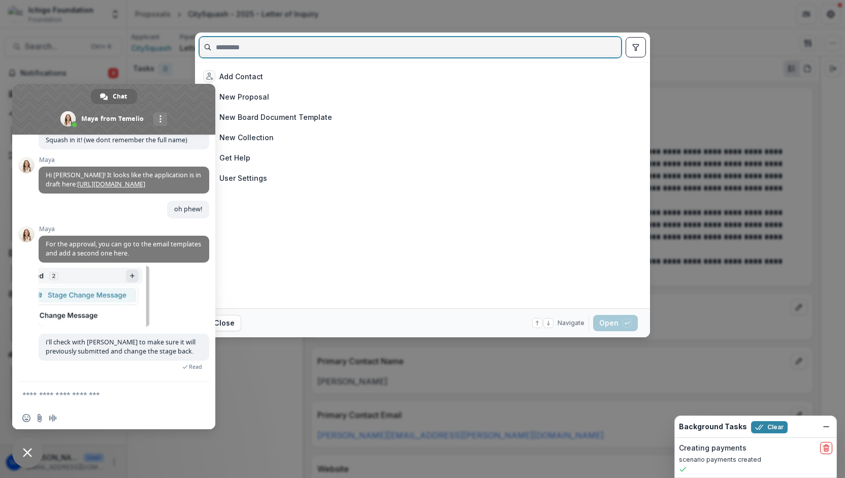
click at [49, 398] on textarea "Compose your message..." at bounding box center [103, 393] width 163 height 25
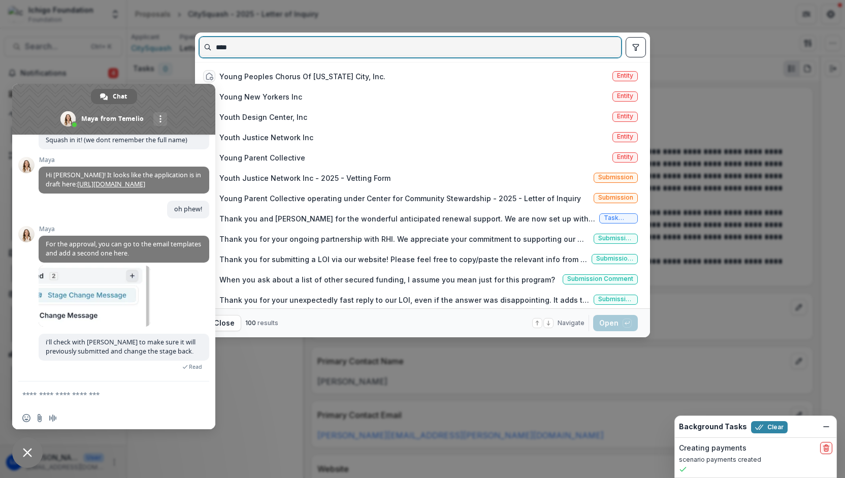
type input "***"
click at [62, 398] on textarea "Compose your message..." at bounding box center [103, 393] width 163 height 25
click at [82, 396] on textarea "Compose your message..." at bounding box center [103, 393] width 163 height 25
click at [82, 386] on textarea "Compose your message..." at bounding box center [103, 393] width 163 height 25
click at [82, 392] on textarea "Compose your message..." at bounding box center [103, 393] width 163 height 25
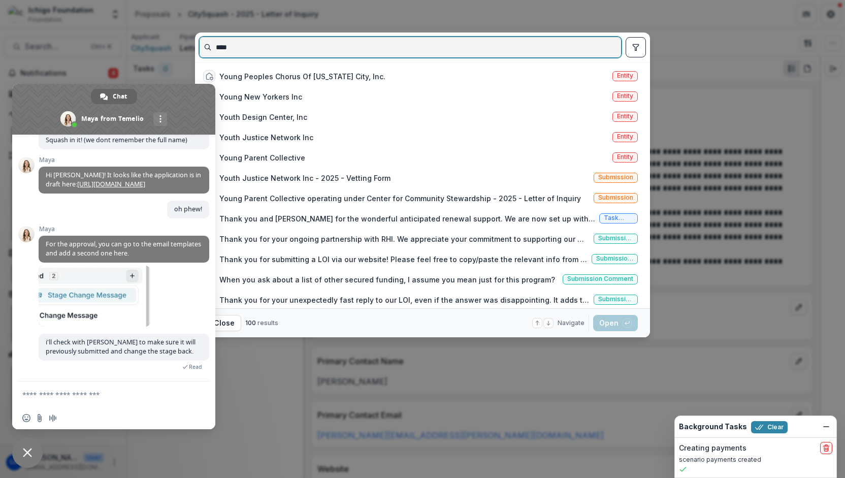
click at [200, 111] on span at bounding box center [113, 109] width 203 height 51
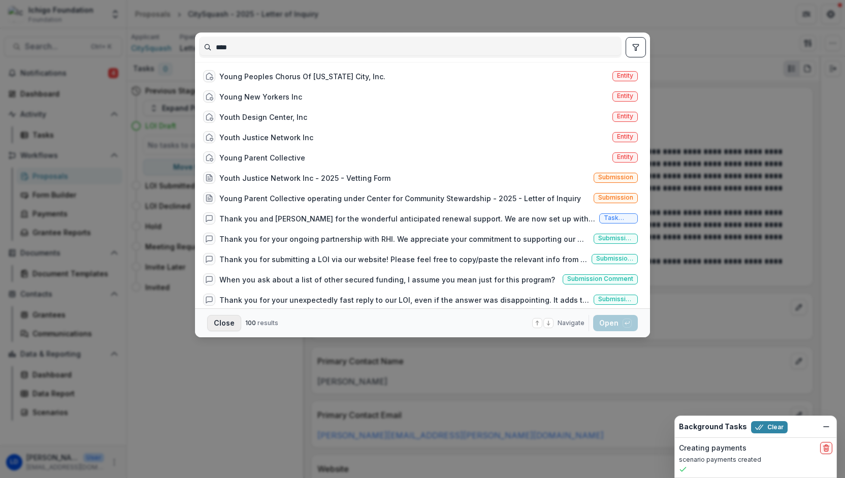
click at [233, 321] on button "Close" at bounding box center [224, 323] width 34 height 16
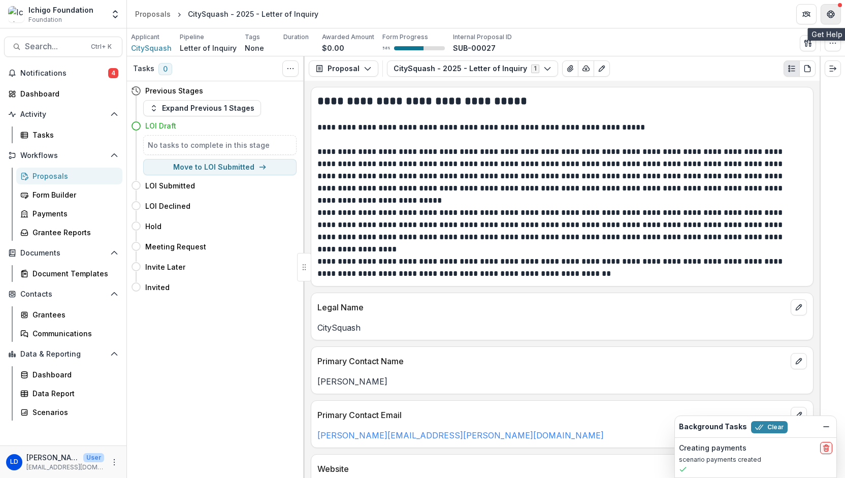
click at [835, 13] on button "Get Help" at bounding box center [831, 14] width 20 height 20
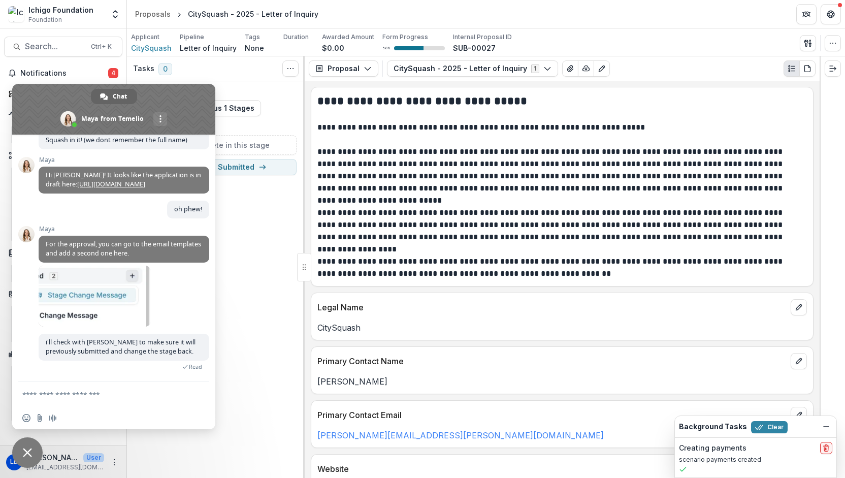
click at [107, 392] on textarea "Compose your message..." at bounding box center [103, 393] width 163 height 25
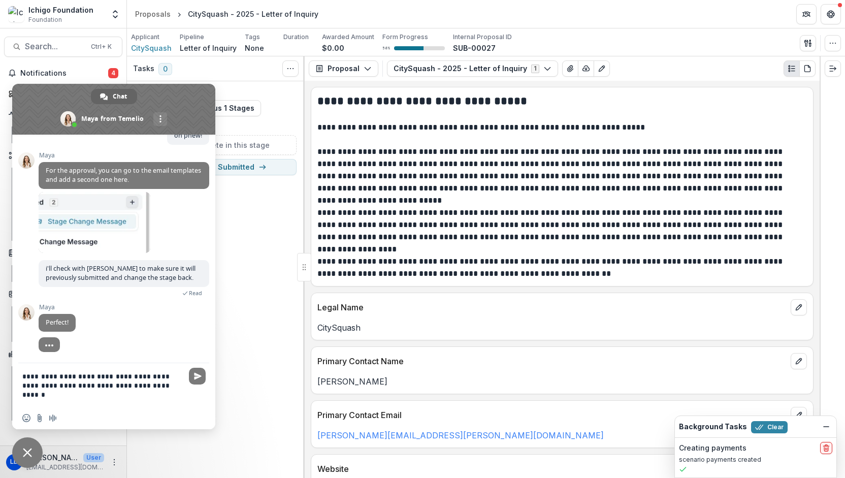
scroll to position [4412, 0]
type textarea "**********"
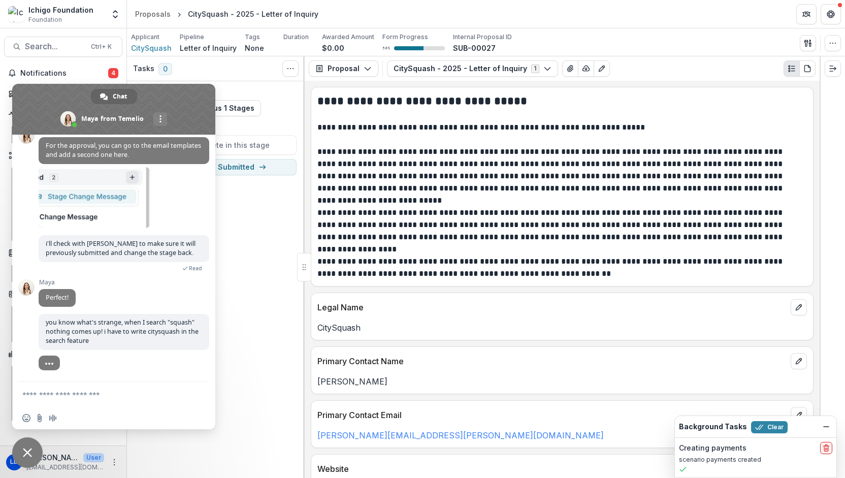
scroll to position [4447, 0]
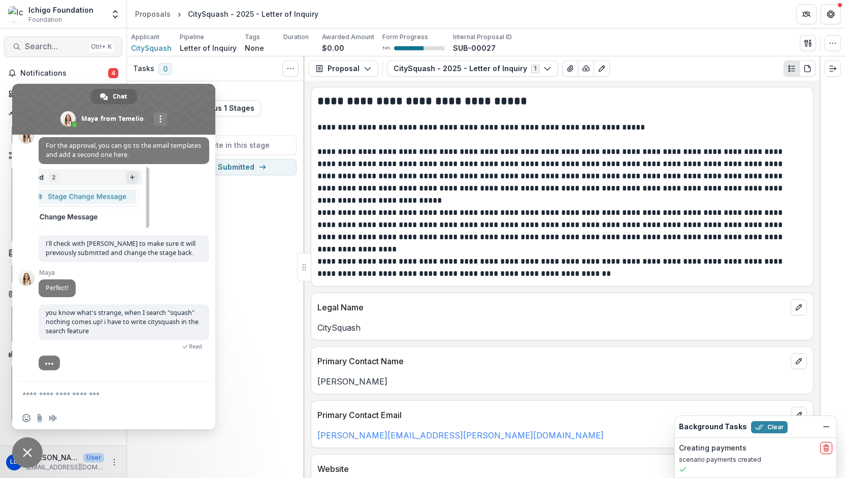
click at [61, 50] on span "Search..." at bounding box center [55, 47] width 60 height 10
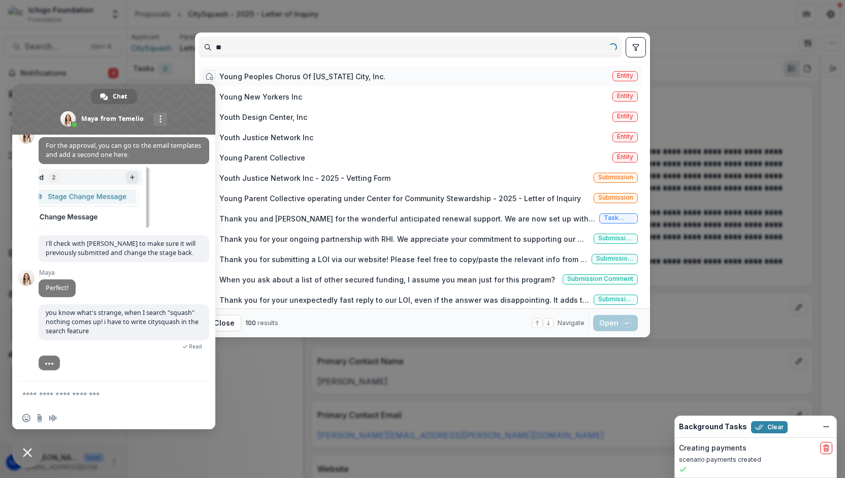
type input "*"
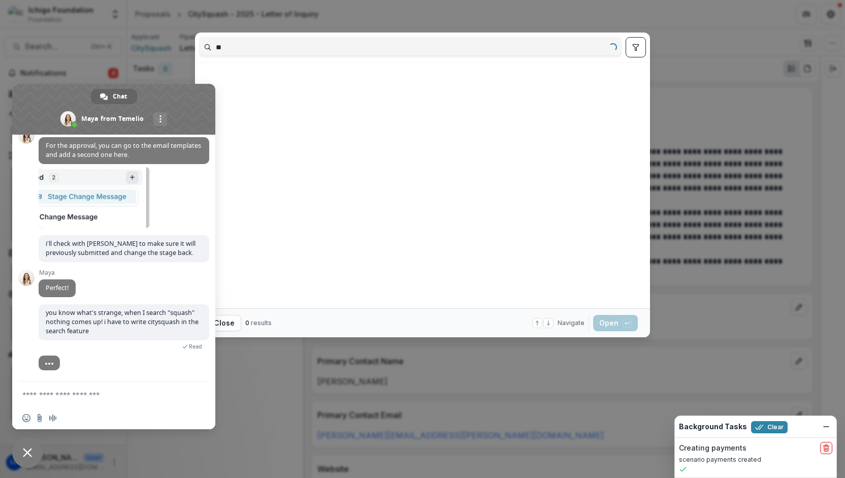
type input "*"
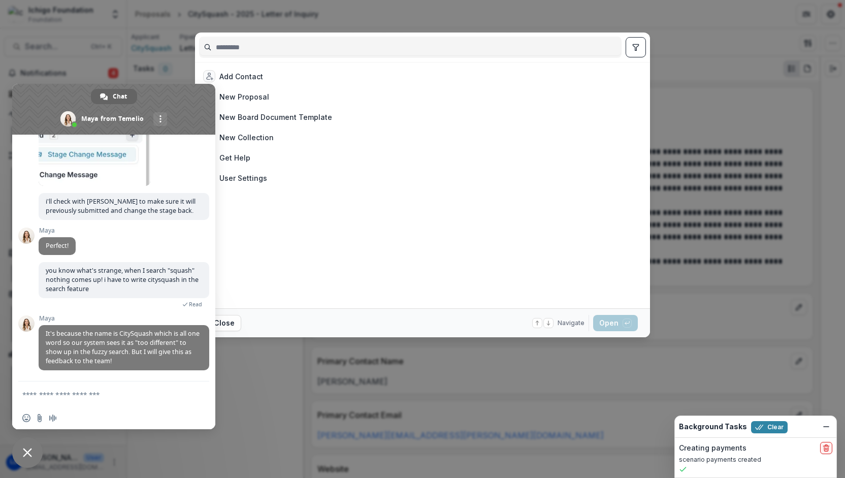
scroll to position [4490, 0]
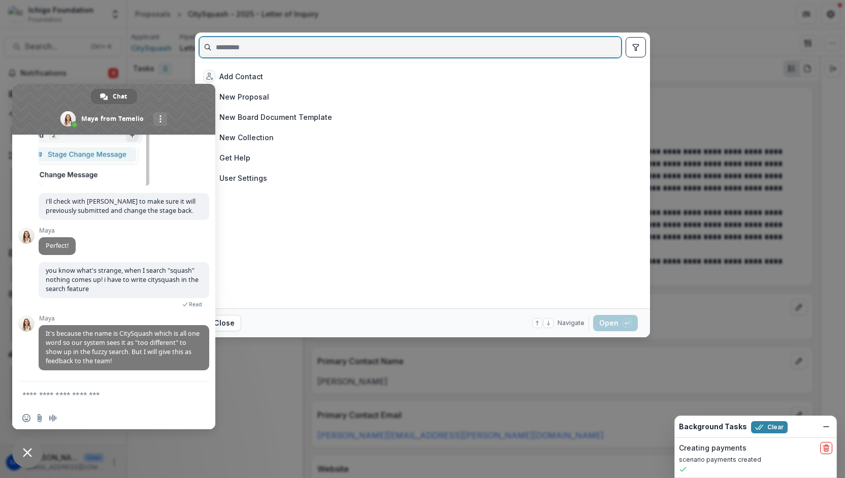
click at [73, 393] on textarea "Compose your message..." at bounding box center [103, 393] width 163 height 25
click at [87, 396] on textarea "Compose your message..." at bounding box center [103, 393] width 163 height 25
click at [50, 402] on textarea "Compose your message..." at bounding box center [103, 393] width 163 height 25
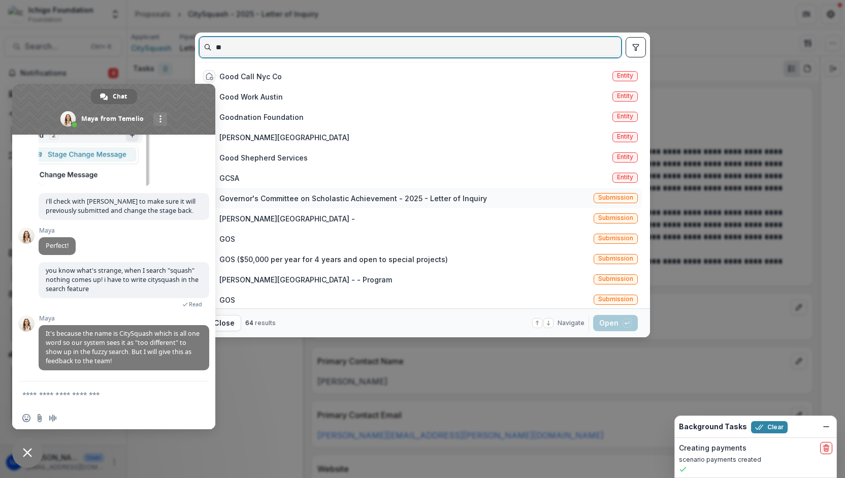
type input "**"
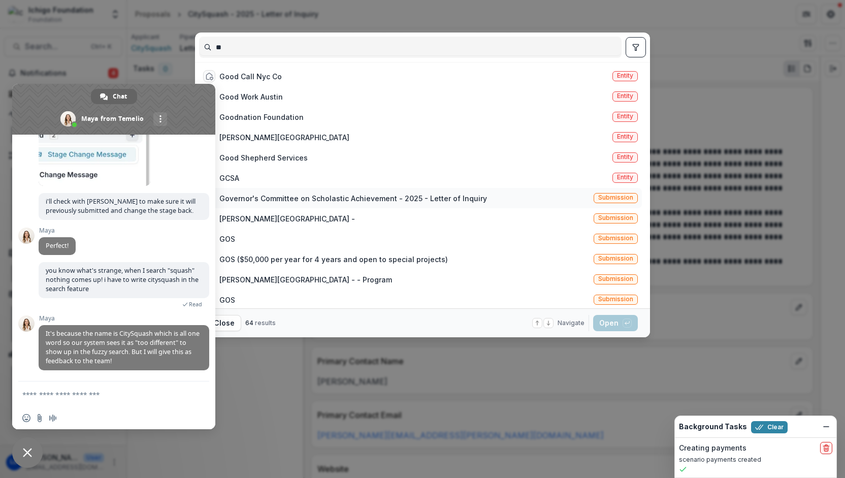
click at [493, 190] on div "Governor's Committee on Scholastic Achievement - 2025 - Letter of Inquiry Submi…" at bounding box center [420, 198] width 443 height 20
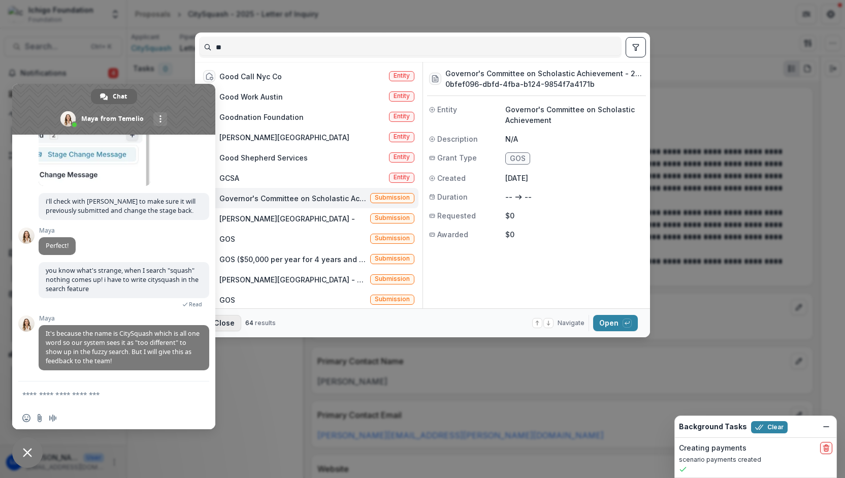
click at [232, 317] on button "Close" at bounding box center [224, 323] width 34 height 16
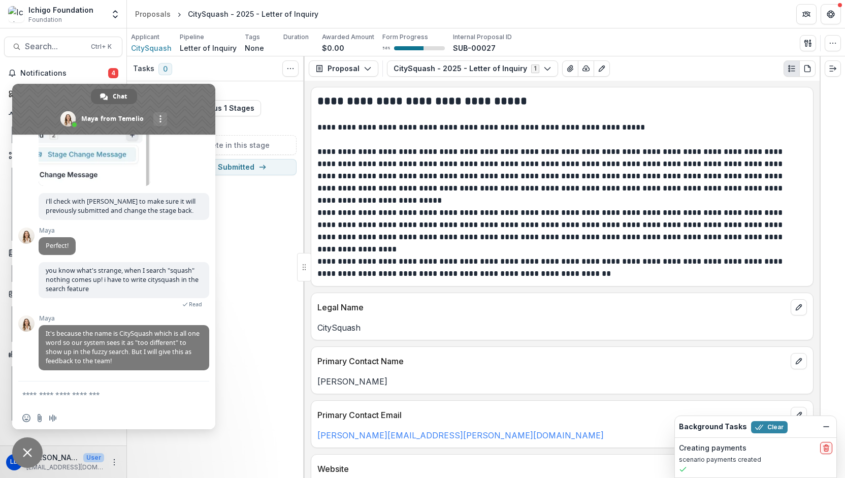
click at [65, 396] on textarea "Compose your message..." at bounding box center [103, 393] width 163 height 25
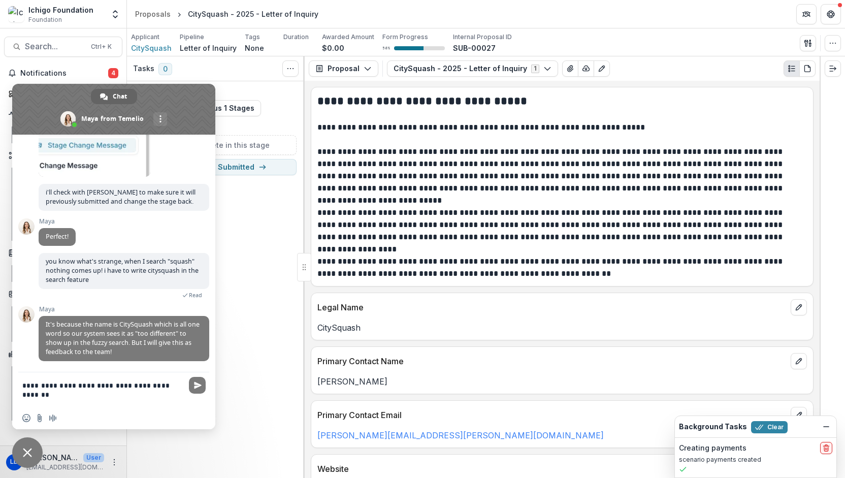
type textarea "**********"
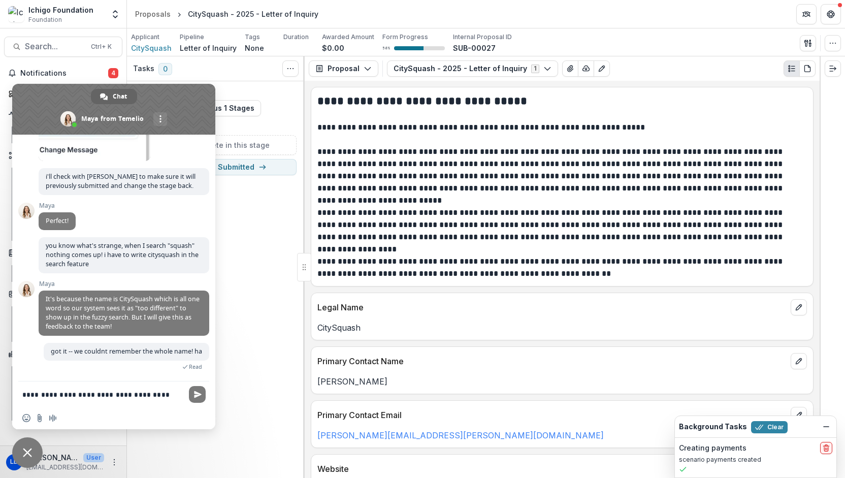
scroll to position [4525, 0]
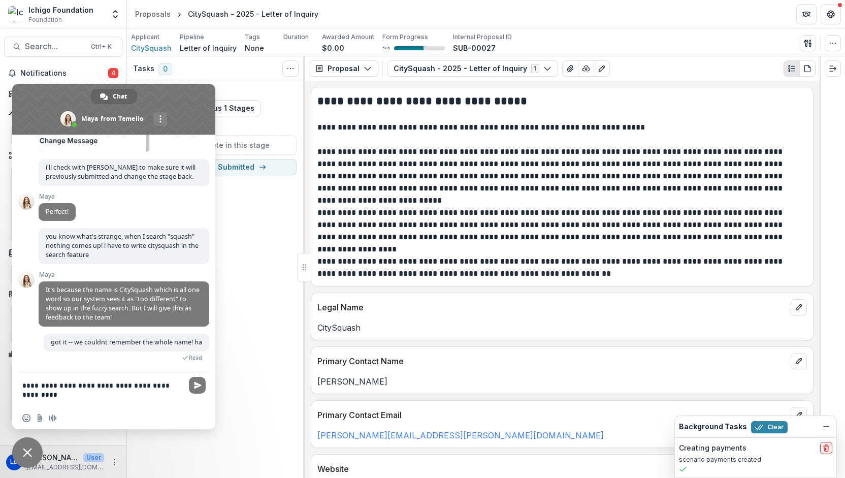
type textarea "**********"
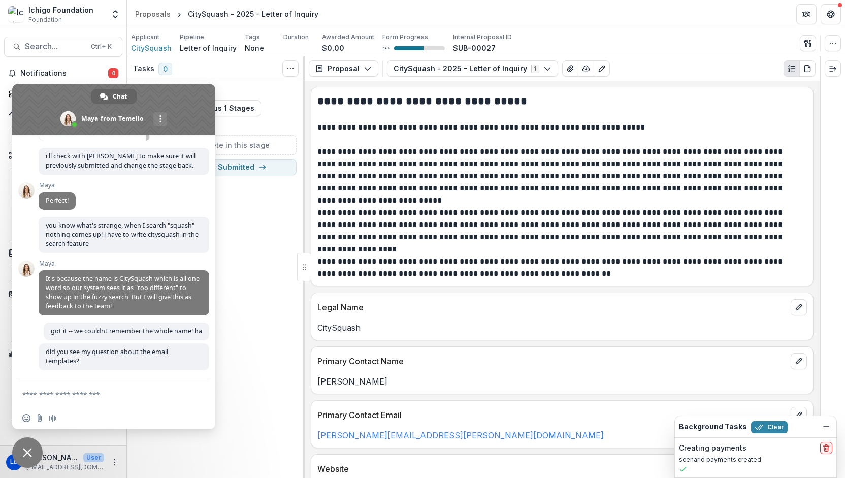
scroll to position [4546, 0]
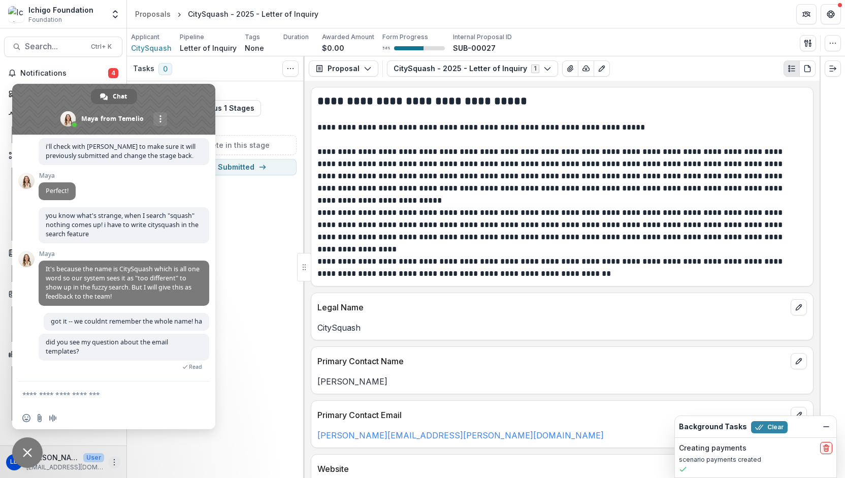
click at [115, 463] on icon "More" at bounding box center [114, 462] width 8 height 8
click at [144, 443] on link "User Settings" at bounding box center [181, 440] width 109 height 17
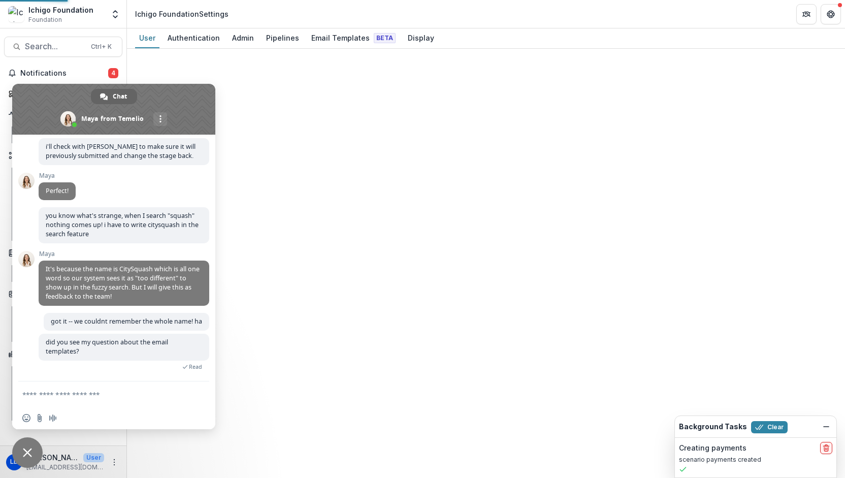
select select "**********"
select select "****"
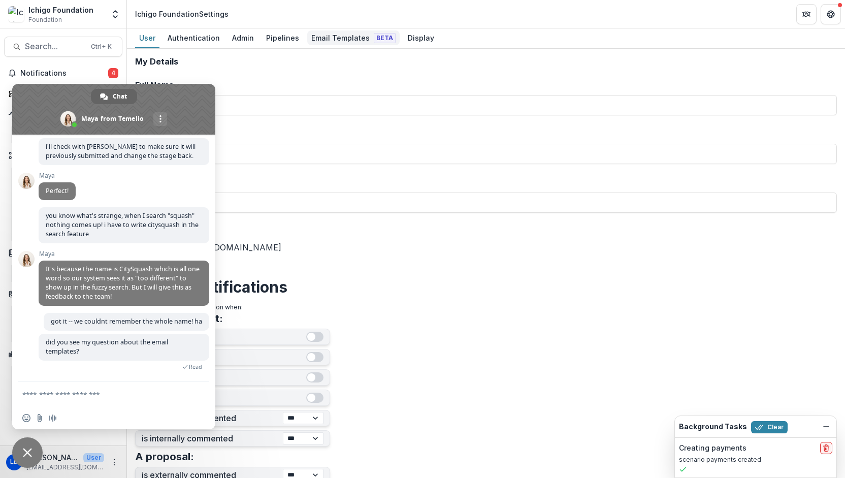
click at [355, 41] on div "Email Templates Beta" at bounding box center [353, 37] width 92 height 15
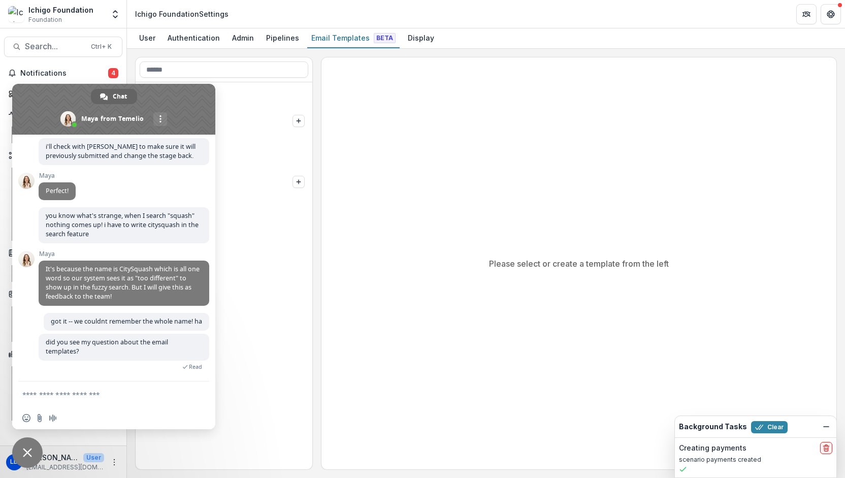
click at [185, 103] on span at bounding box center [113, 109] width 203 height 51
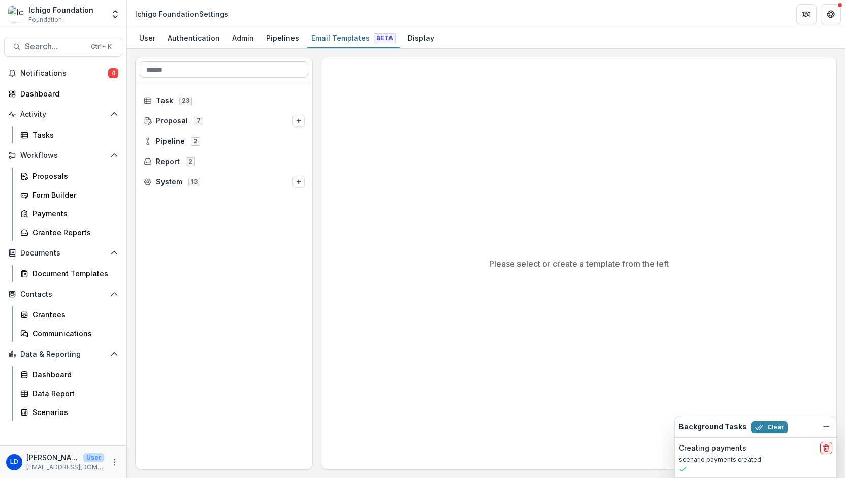
click at [194, 70] on input at bounding box center [224, 69] width 169 height 16
type input "******"
click at [187, 146] on div "Approved 2" at bounding box center [232, 141] width 154 height 16
click at [162, 141] on icon at bounding box center [163, 141] width 8 height 8
click at [192, 117] on span "Ichigo Grant Pipeline" at bounding box center [202, 121] width 76 height 9
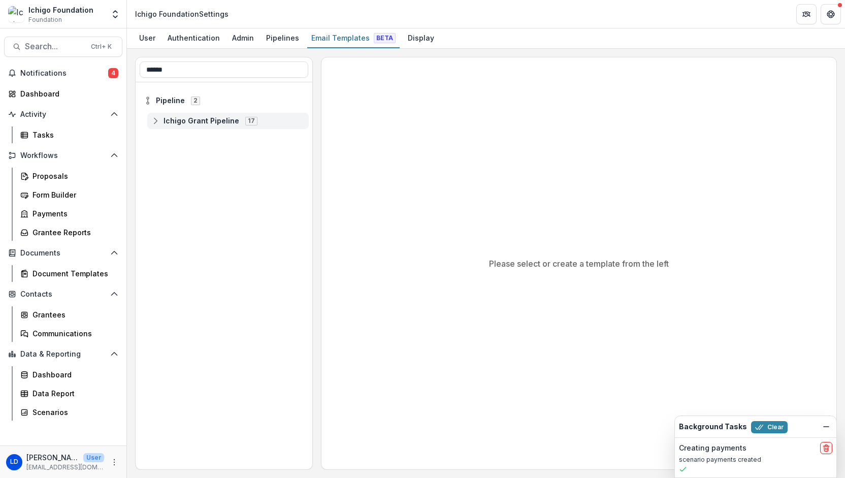
click at [153, 120] on icon at bounding box center [155, 121] width 8 height 8
click at [210, 120] on span "Ichigo Grant Pipeline" at bounding box center [202, 121] width 76 height 9
click at [171, 98] on span "Pipeline" at bounding box center [170, 101] width 29 height 9
click at [144, 103] on icon at bounding box center [148, 101] width 8 height 8
click at [165, 103] on span "Pipeline" at bounding box center [170, 101] width 29 height 9
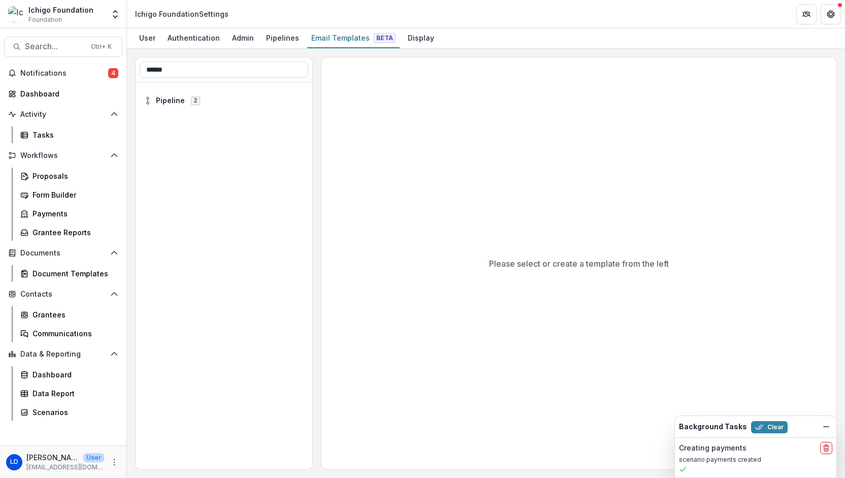
click at [170, 119] on div "Pipeline 2" at bounding box center [224, 276] width 177 height 388
click at [220, 69] on input "******" at bounding box center [224, 69] width 169 height 16
click at [178, 119] on span "Proposal" at bounding box center [172, 121] width 32 height 9
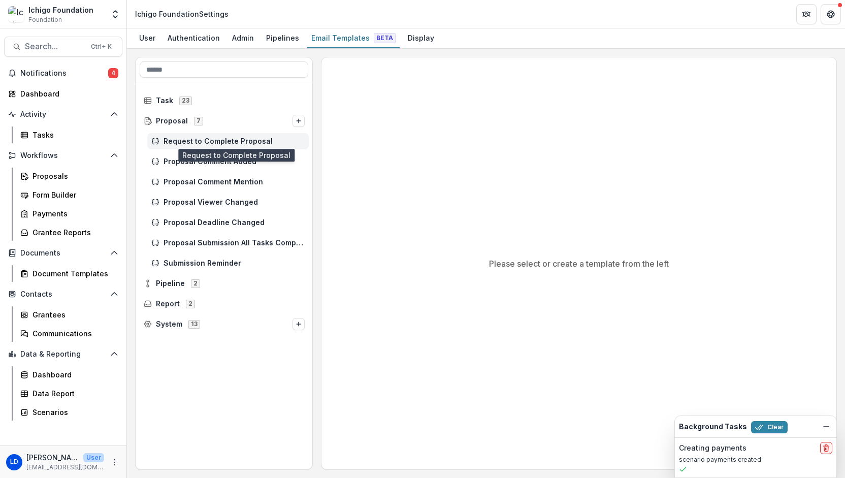
click at [182, 139] on span "Request to Complete Proposal" at bounding box center [234, 141] width 141 height 9
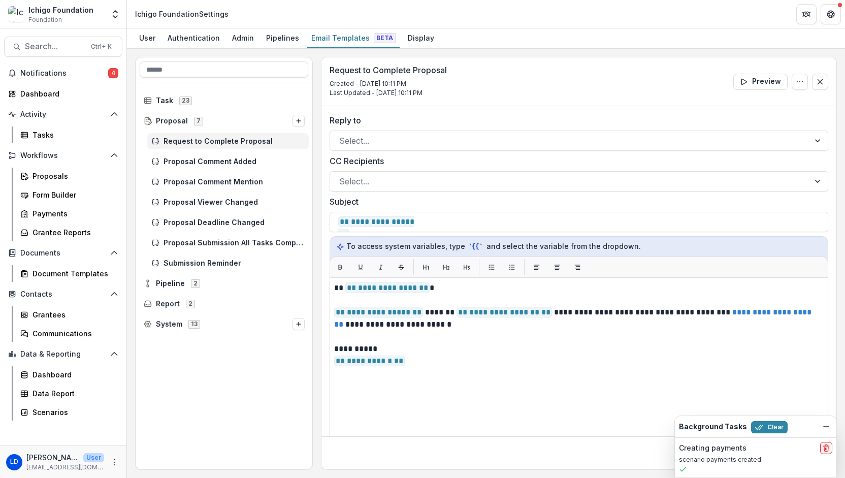
click at [174, 138] on span "Request to Complete Proposal" at bounding box center [234, 141] width 141 height 9
click at [166, 118] on span "Proposal" at bounding box center [172, 121] width 32 height 9
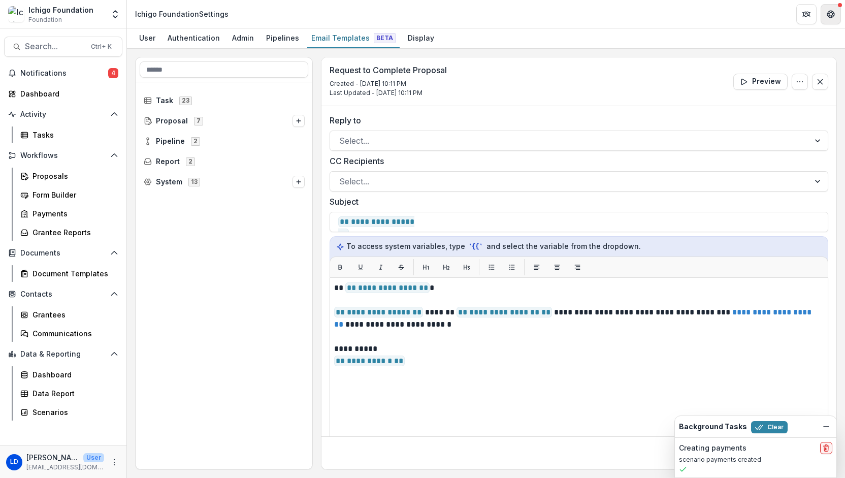
click at [830, 16] on icon "Get Help" at bounding box center [831, 17] width 3 height 2
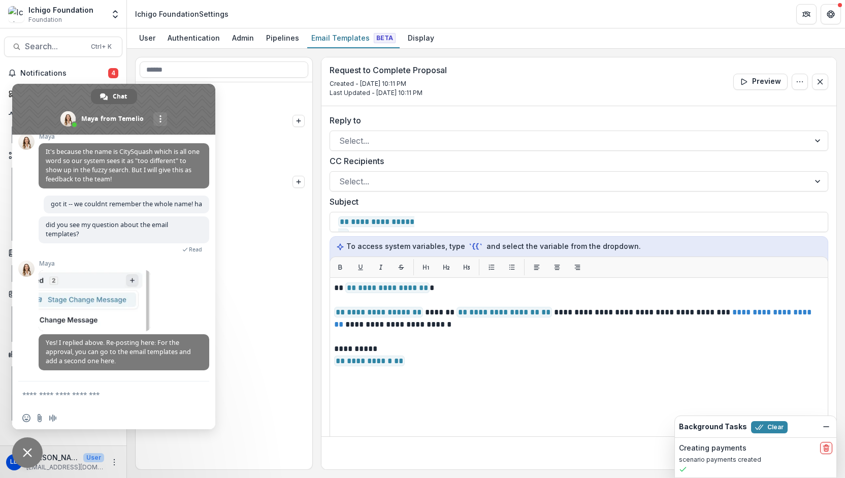
scroll to position [4664, 0]
click at [80, 400] on textarea "Compose your message..." at bounding box center [103, 393] width 163 height 25
type textarea "**********"
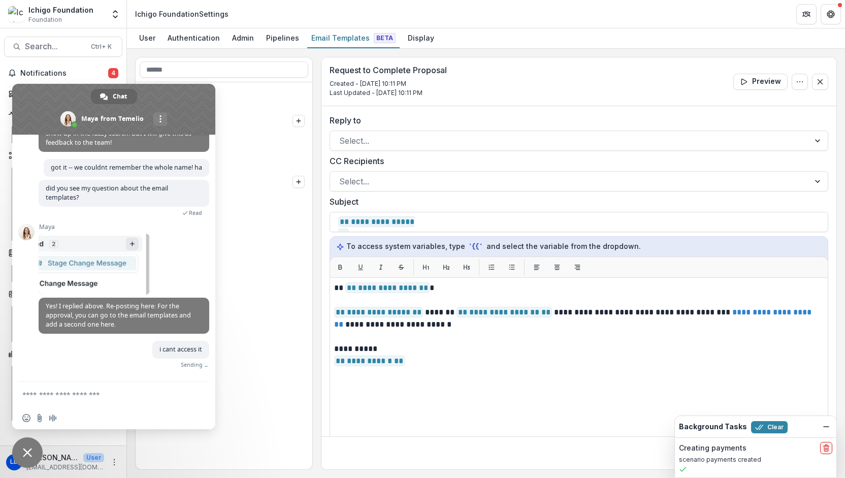
scroll to position [4690, 0]
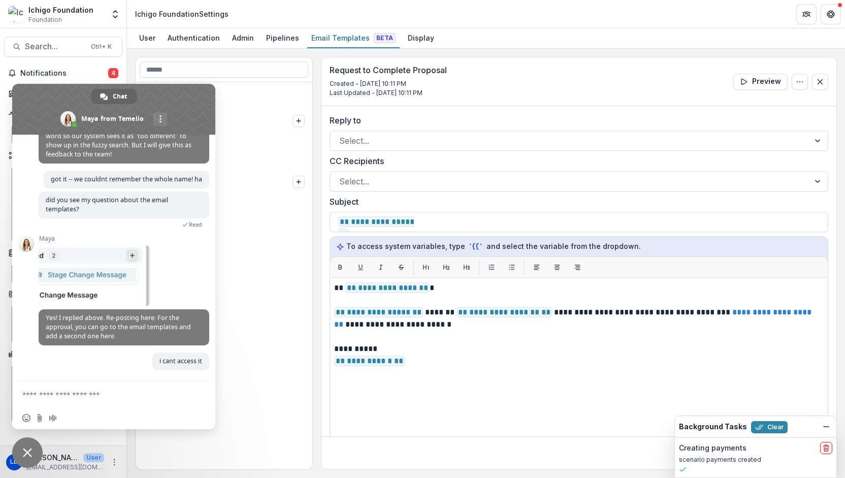
click at [197, 117] on span at bounding box center [113, 109] width 203 height 51
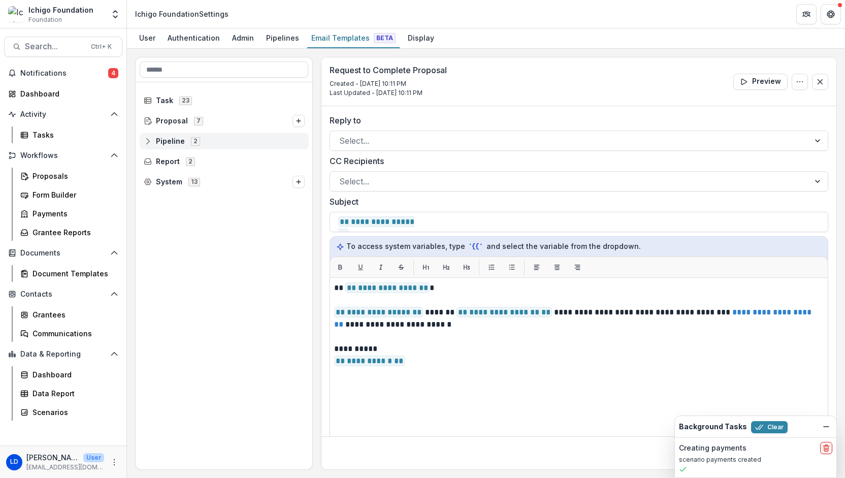
click at [148, 141] on line at bounding box center [148, 141] width 0 height 3
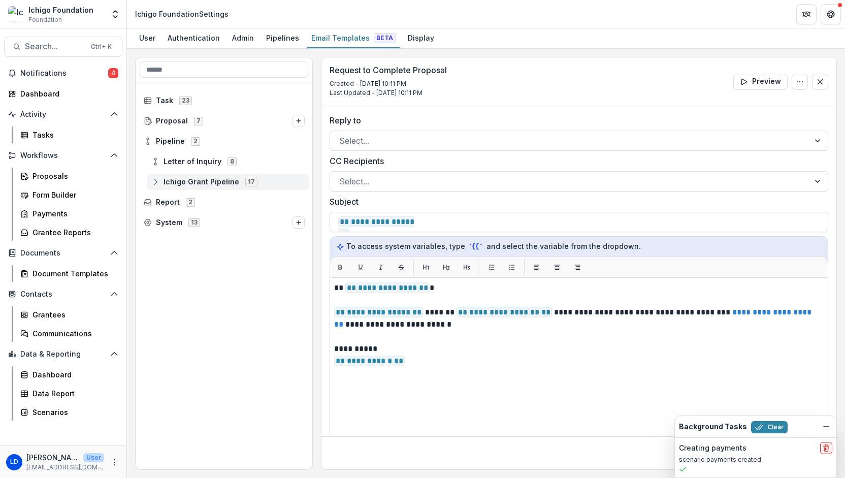
click at [154, 180] on icon at bounding box center [155, 182] width 8 height 8
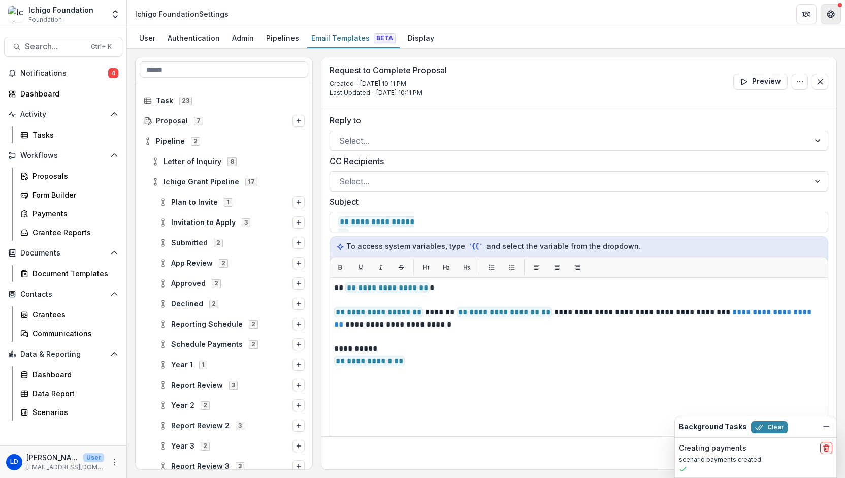
click at [832, 18] on icon "Get Help" at bounding box center [831, 14] width 8 height 8
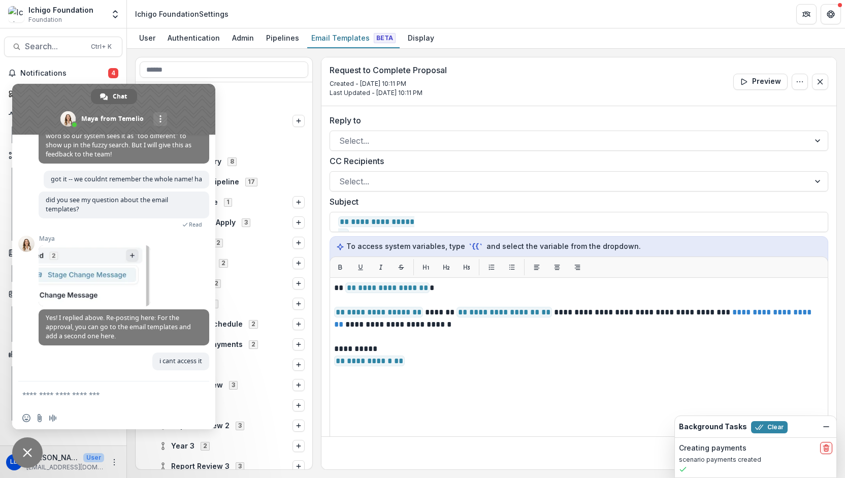
click at [76, 391] on textarea "Compose your message..." at bounding box center [103, 393] width 163 height 25
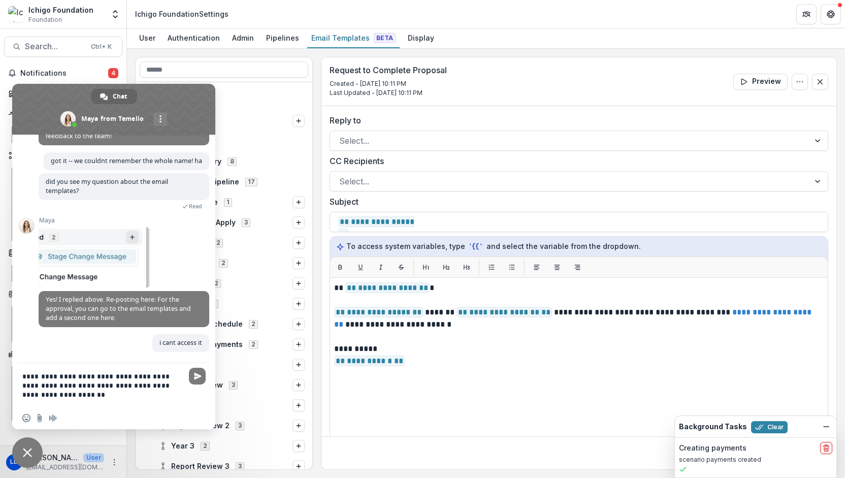
type textarea "**********"
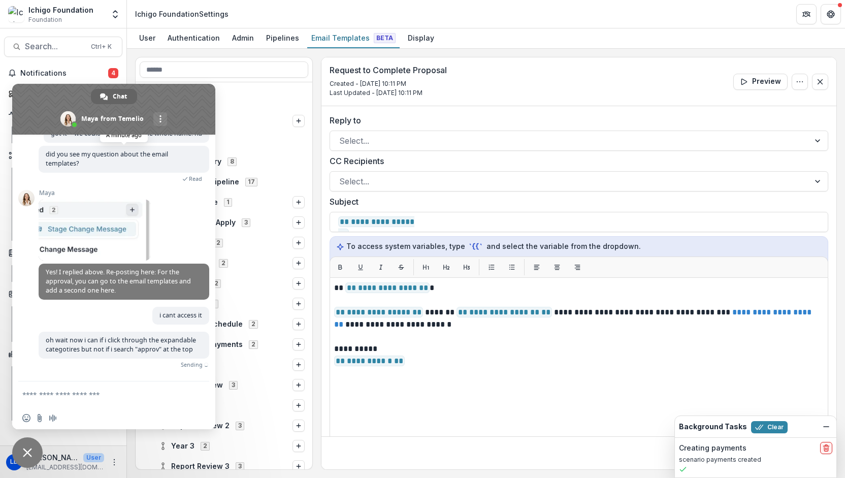
scroll to position [4720, 0]
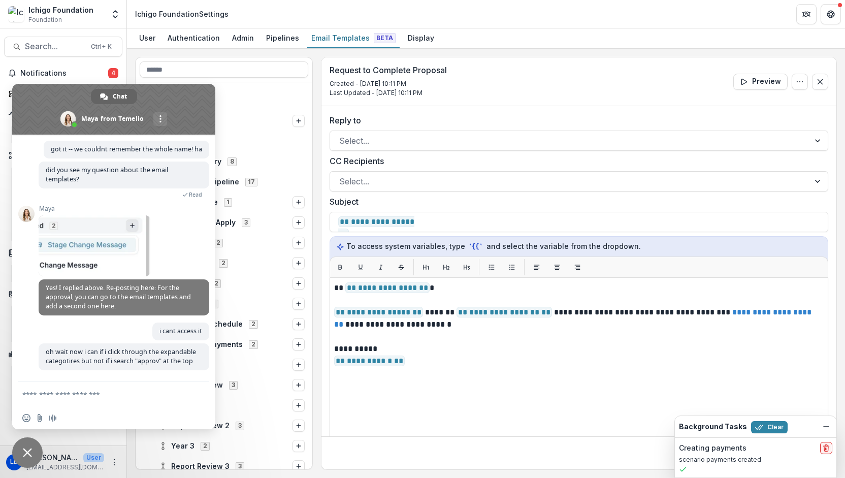
click at [197, 89] on span at bounding box center [113, 109] width 203 height 51
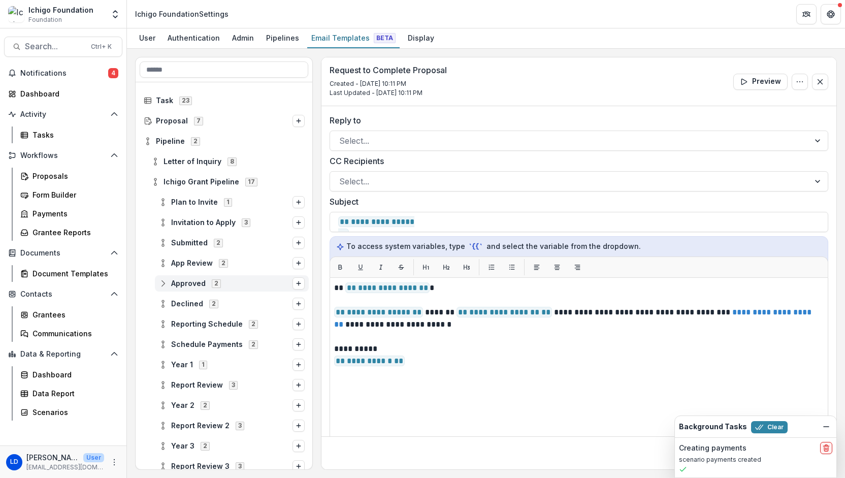
click at [163, 283] on line at bounding box center [163, 283] width 0 height 3
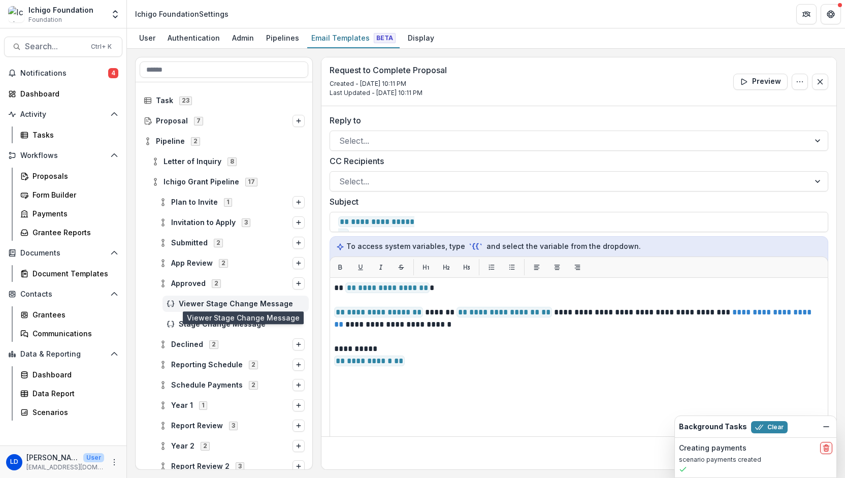
click at [211, 305] on span "Viewer Stage Change Message" at bounding box center [242, 304] width 126 height 9
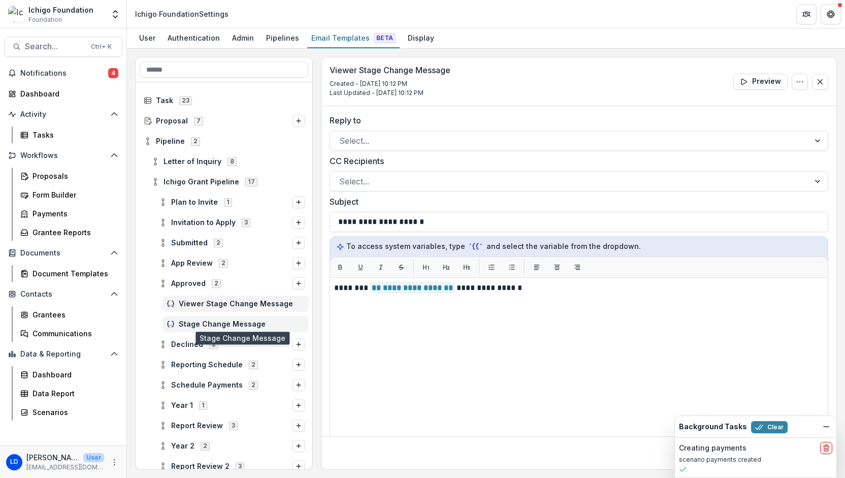
click at [220, 322] on span "Stage Change Message" at bounding box center [242, 324] width 126 height 9
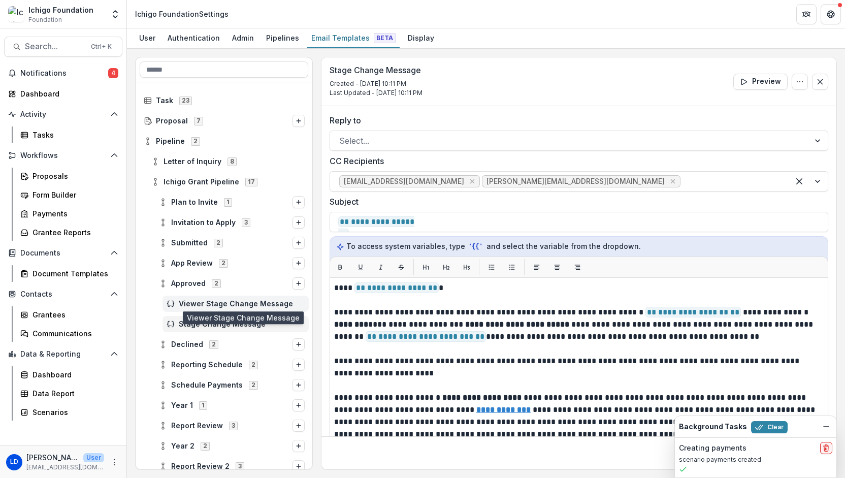
click at [215, 306] on span "Viewer Stage Change Message" at bounding box center [242, 304] width 126 height 9
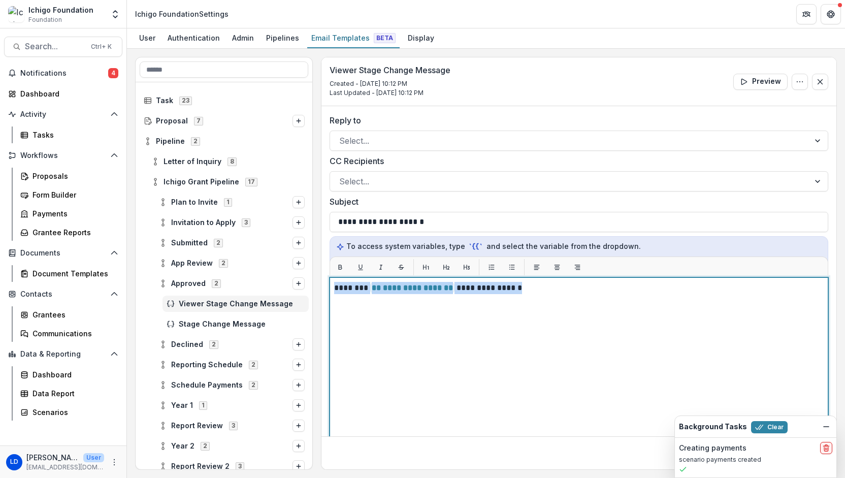
drag, startPoint x: 543, startPoint y: 291, endPoint x: 307, endPoint y: 297, distance: 235.8
click at [307, 297] on div "**********" at bounding box center [486, 263] width 702 height 413
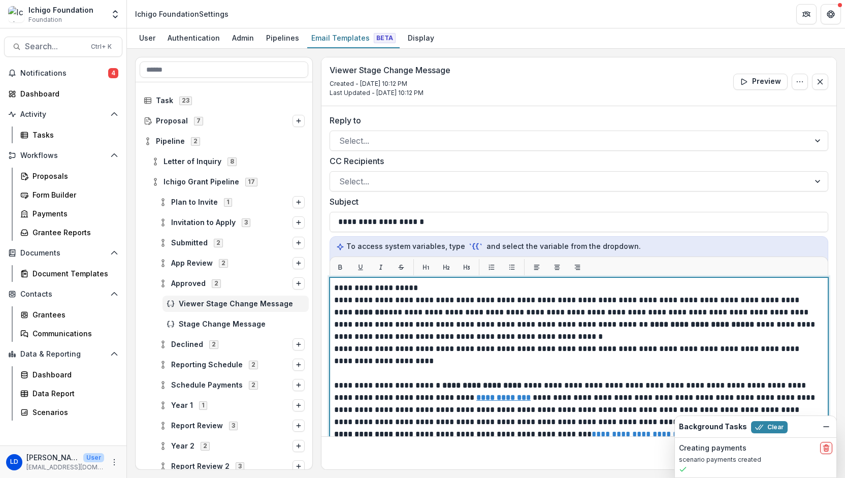
scroll to position [19, 0]
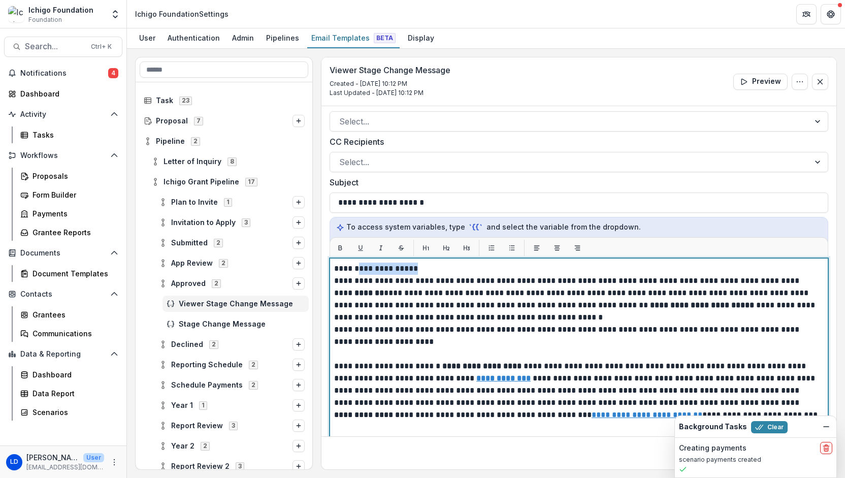
drag, startPoint x: 431, startPoint y: 270, endPoint x: 358, endPoint y: 269, distance: 73.2
click at [358, 269] on p "**********" at bounding box center [577, 269] width 487 height 12
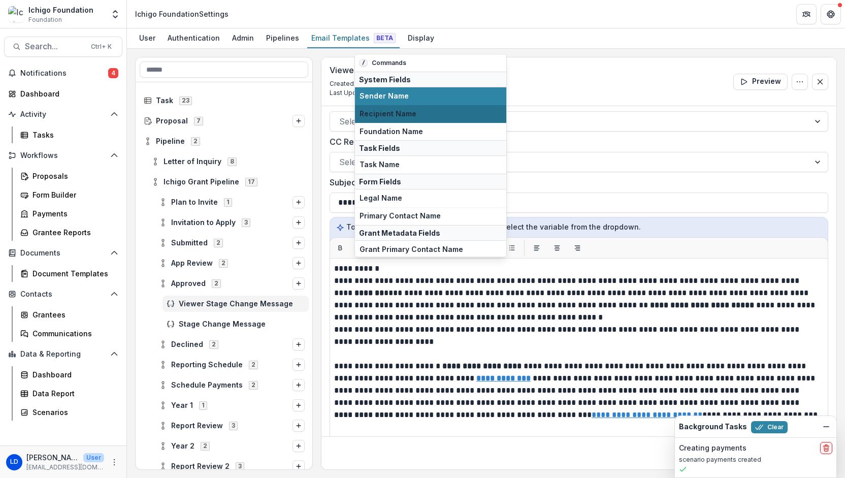
click at [389, 111] on span "Recipient Name" at bounding box center [431, 114] width 142 height 9
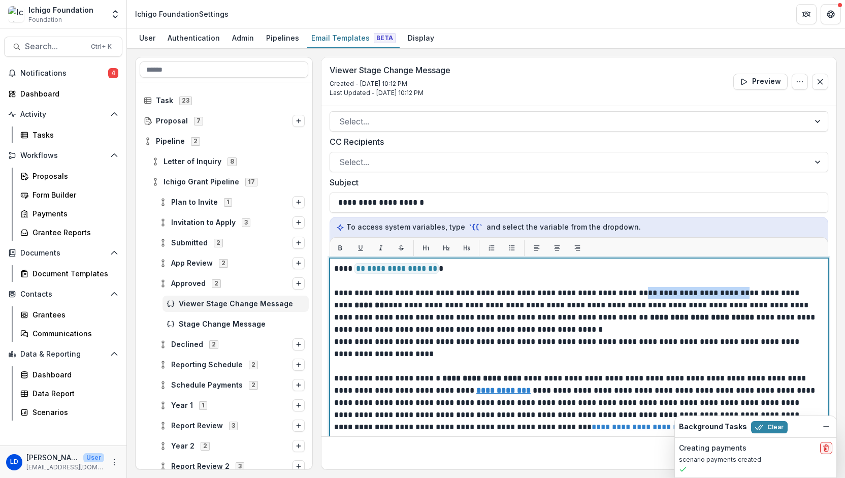
drag, startPoint x: 630, startPoint y: 288, endPoint x: 740, endPoint y: 295, distance: 110.0
click at [740, 295] on p "**********" at bounding box center [577, 311] width 487 height 49
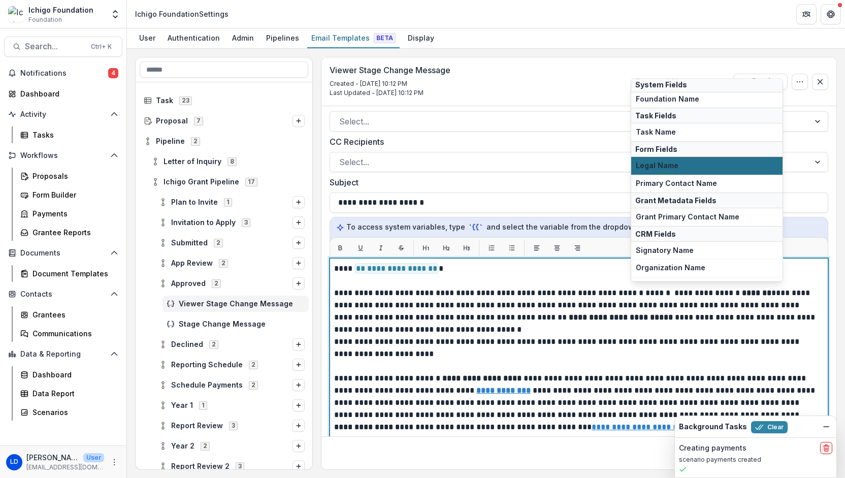
scroll to position [65, 0]
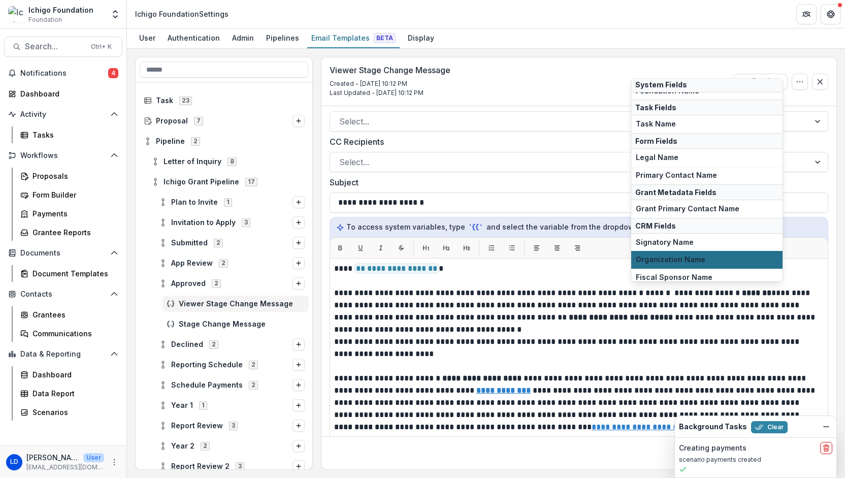
click at [722, 256] on span "Organization Name" at bounding box center [707, 260] width 142 height 9
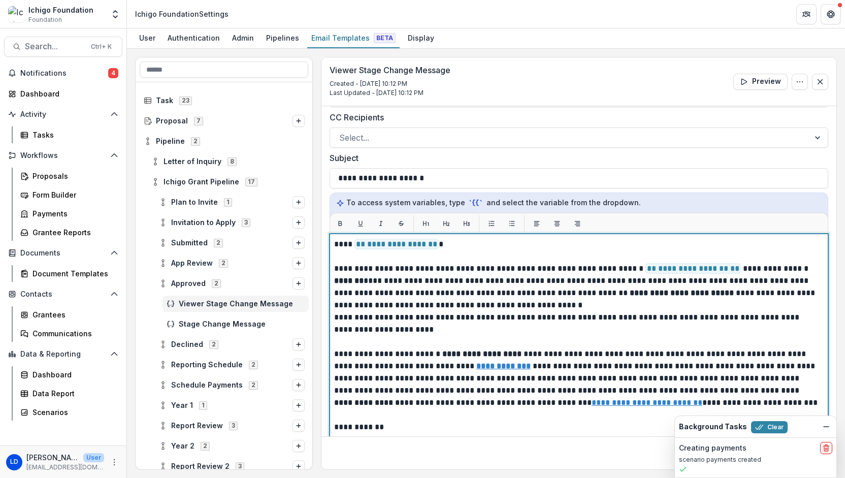
scroll to position [46, 0]
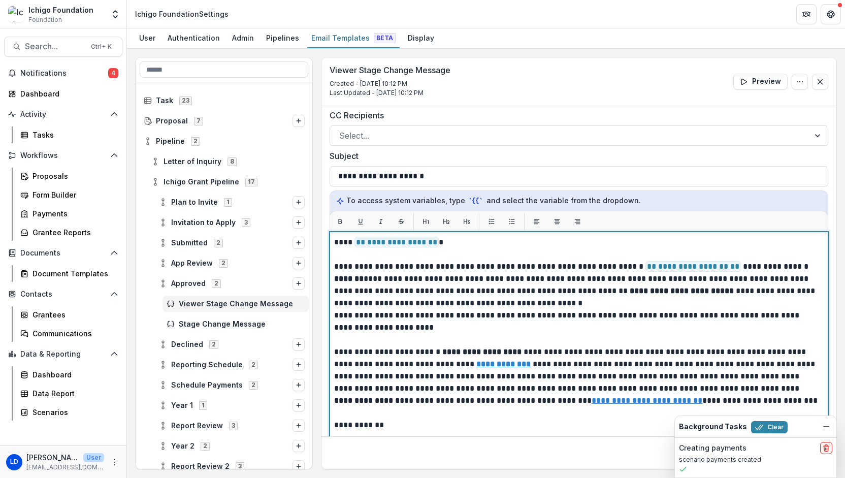
click at [633, 304] on p "**********" at bounding box center [577, 285] width 487 height 49
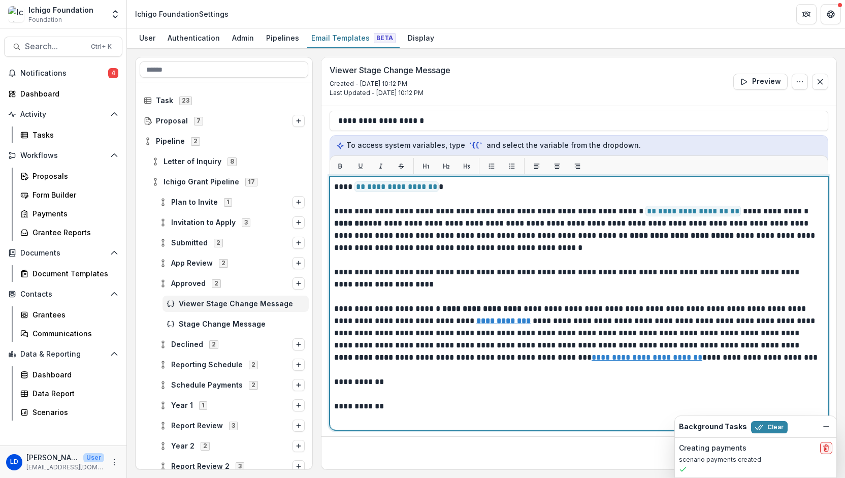
scroll to position [100, 0]
click at [339, 359] on p "**********" at bounding box center [577, 359] width 487 height 12
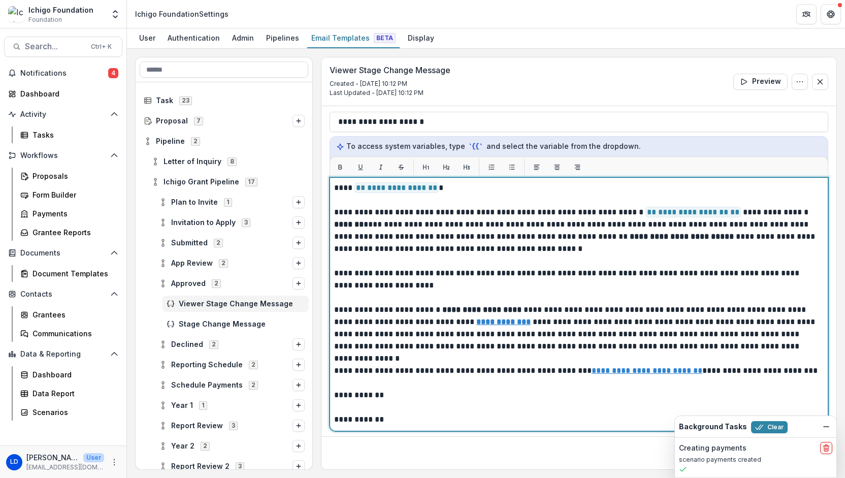
click at [692, 356] on p at bounding box center [577, 359] width 487 height 12
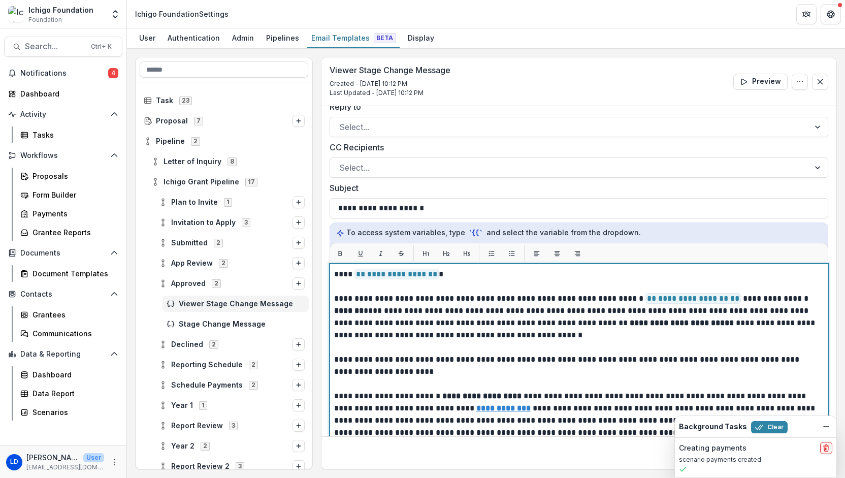
scroll to position [0, 0]
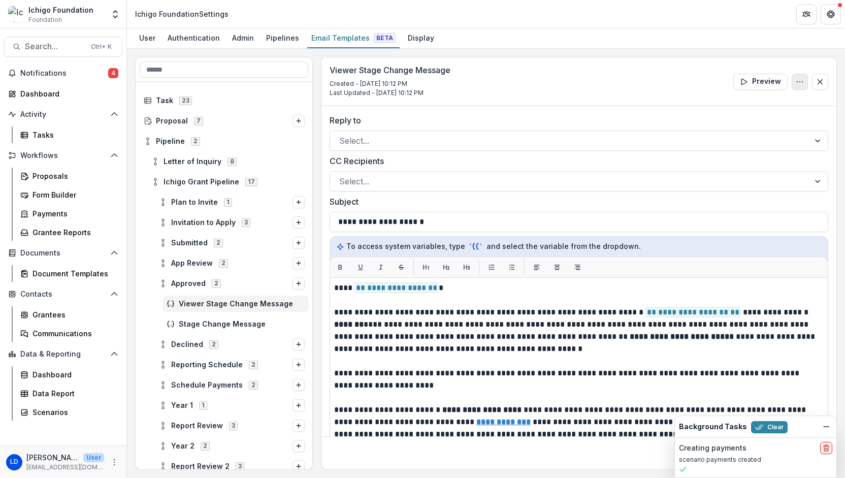
click at [801, 84] on button "Options" at bounding box center [800, 82] width 16 height 16
click at [762, 106] on button "Edit Name" at bounding box center [751, 104] width 109 height 17
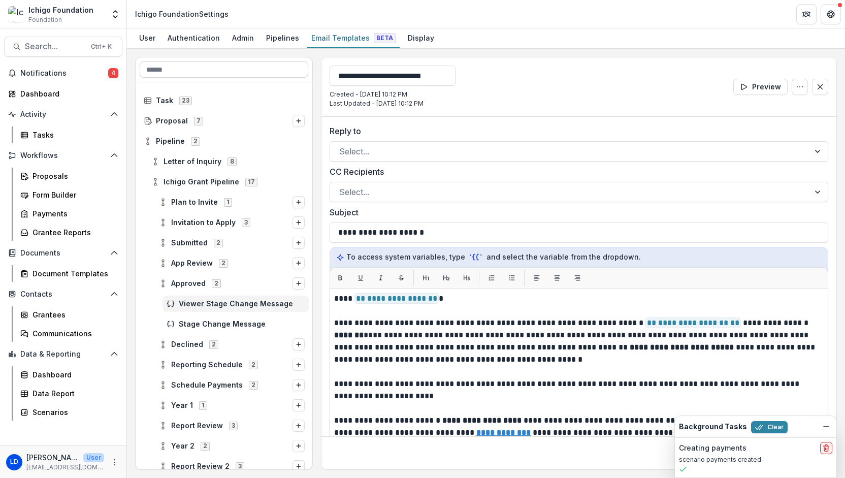
drag, startPoint x: 450, startPoint y: 76, endPoint x: 285, endPoint y: 77, distance: 164.6
click at [285, 77] on div "**********" at bounding box center [486, 263] width 702 height 413
type input "**********"
click at [538, 70] on div "**********" at bounding box center [579, 86] width 515 height 59
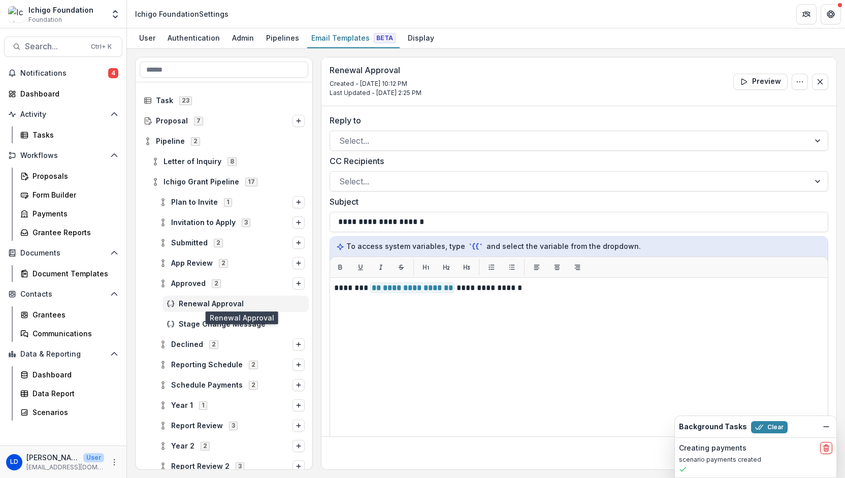
click at [226, 304] on span "Renewal Approval" at bounding box center [242, 304] width 126 height 9
click at [224, 323] on span "Stage Change Message" at bounding box center [242, 324] width 126 height 9
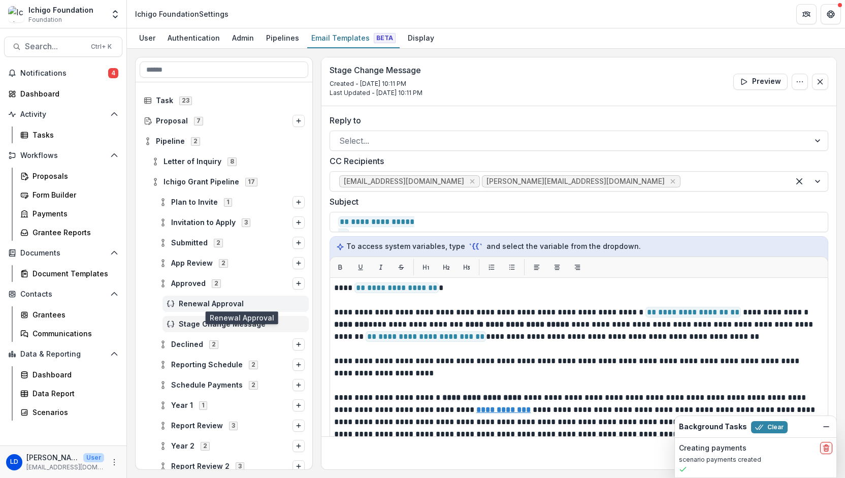
click at [225, 304] on span "Renewal Approval" at bounding box center [242, 304] width 126 height 9
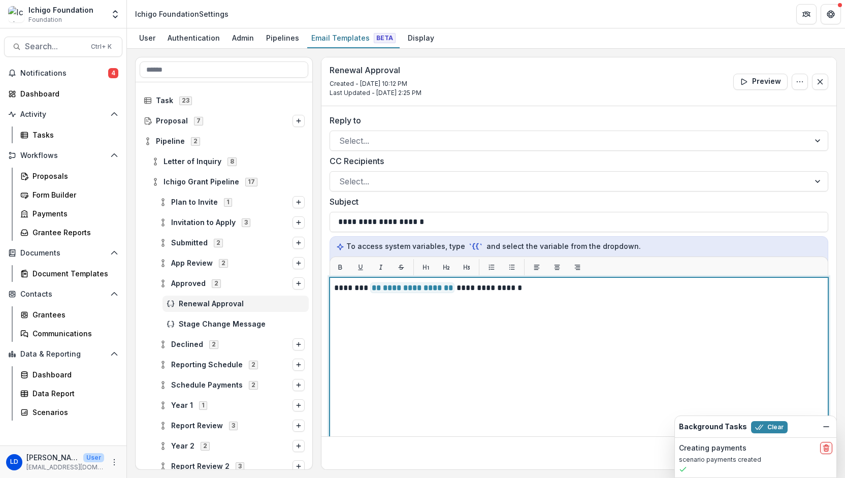
click at [430, 322] on div "**********" at bounding box center [579, 404] width 490 height 245
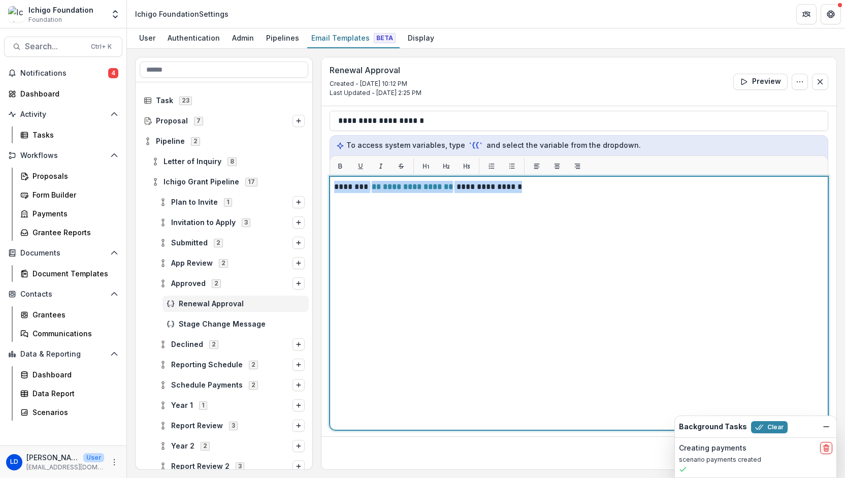
drag, startPoint x: 543, startPoint y: 199, endPoint x: 316, endPoint y: 204, distance: 226.6
click at [316, 204] on div "**********" at bounding box center [486, 263] width 702 height 413
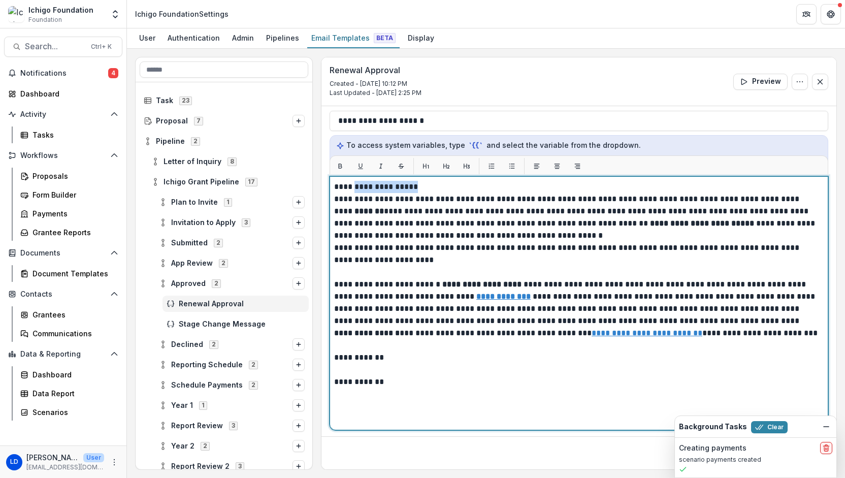
drag, startPoint x: 421, startPoint y: 184, endPoint x: 357, endPoint y: 183, distance: 63.5
click at [357, 183] on p "**********" at bounding box center [577, 187] width 487 height 12
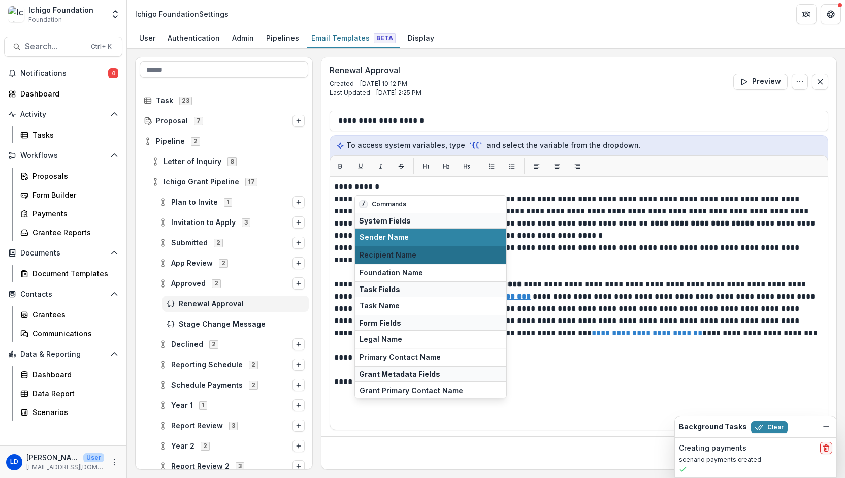
click at [459, 252] on span "Recipient Name" at bounding box center [431, 255] width 142 height 9
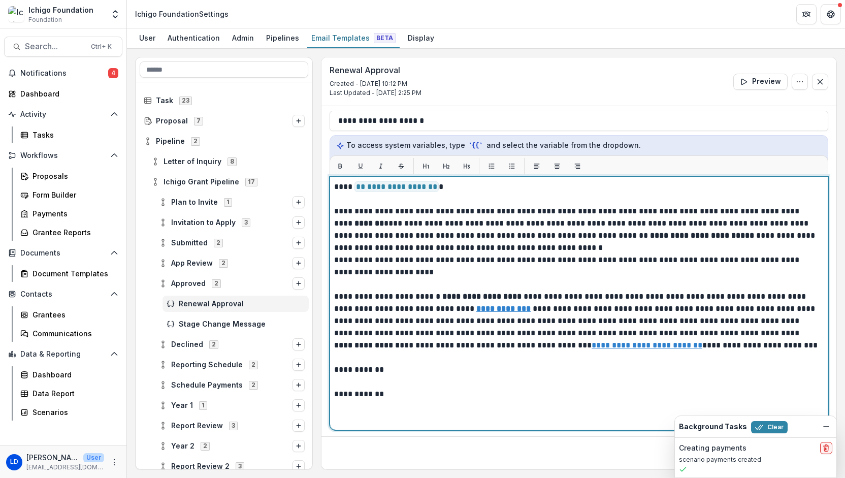
click at [587, 251] on p "**********" at bounding box center [577, 229] width 487 height 49
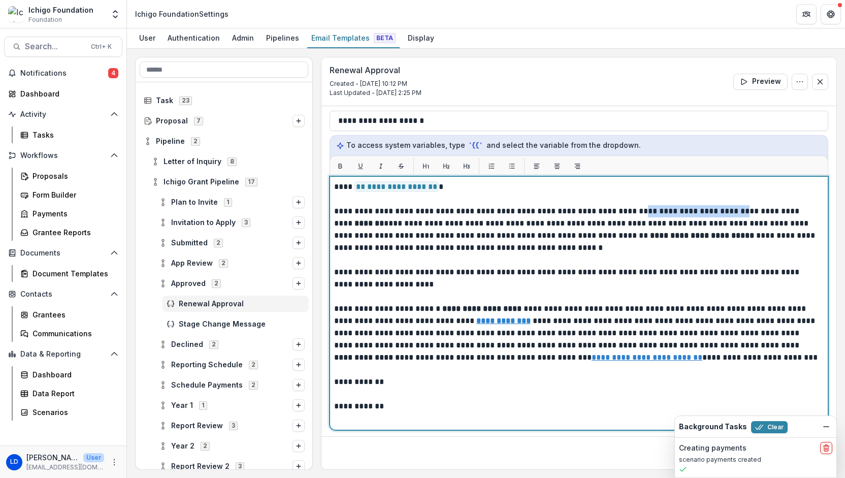
drag, startPoint x: 633, startPoint y: 208, endPoint x: 739, endPoint y: 209, distance: 105.7
click at [739, 209] on p "**********" at bounding box center [577, 229] width 487 height 49
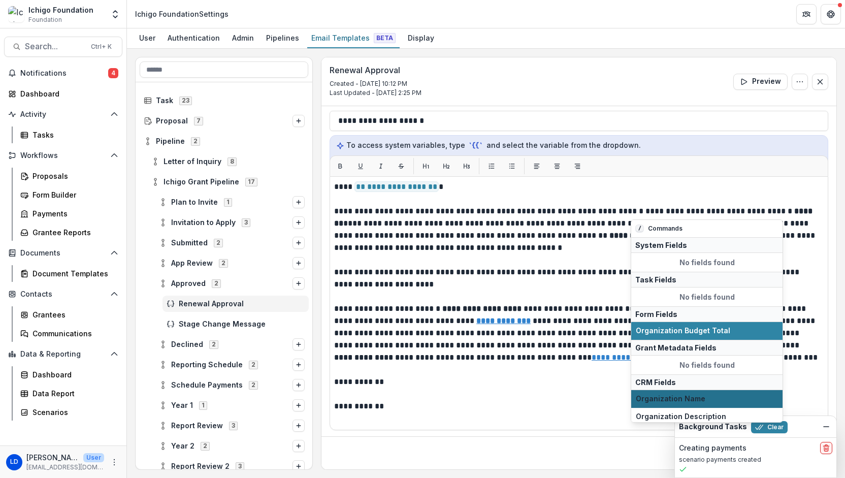
click at [700, 396] on span "Organization Name" at bounding box center [707, 399] width 142 height 9
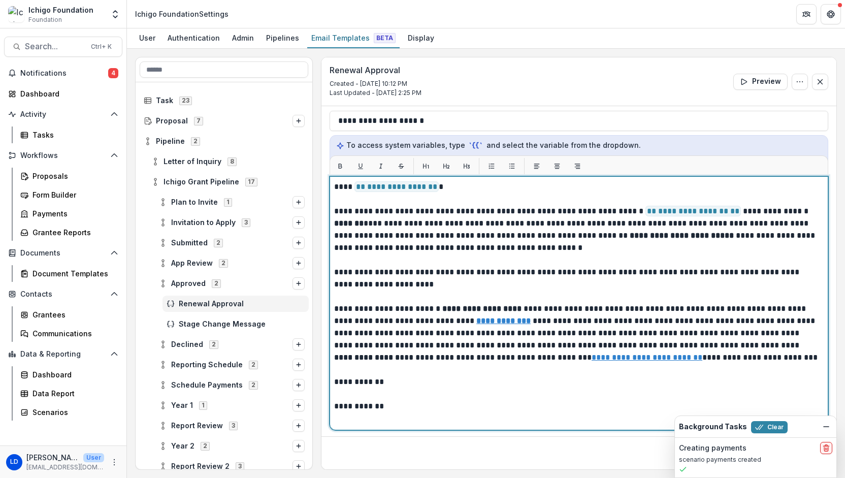
click at [795, 346] on p "**********" at bounding box center [577, 327] width 487 height 49
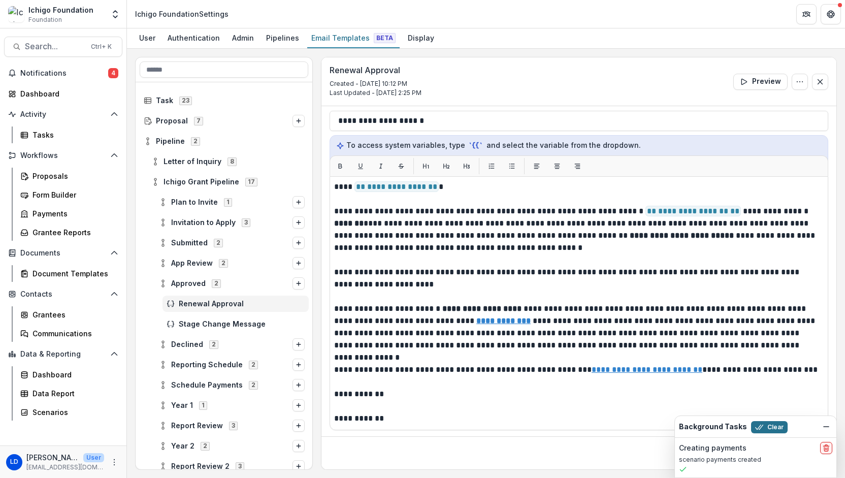
click at [775, 426] on button "Clear" at bounding box center [769, 427] width 37 height 12
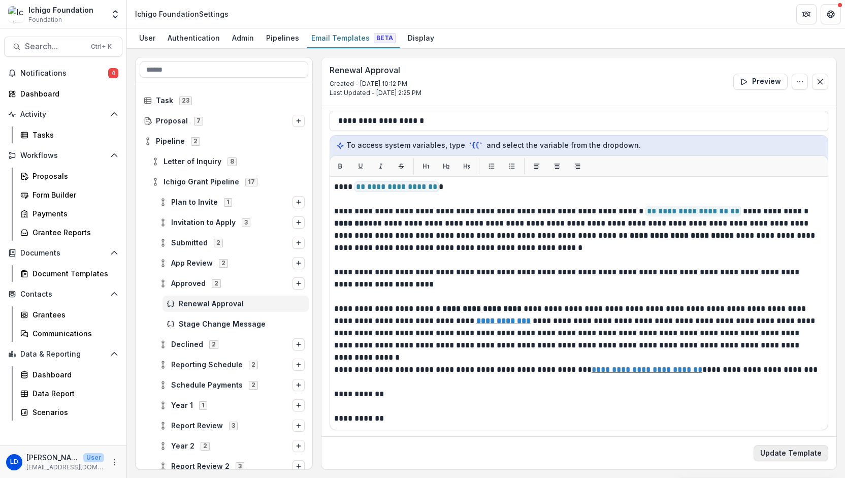
click at [797, 456] on button "Update Template" at bounding box center [791, 453] width 75 height 16
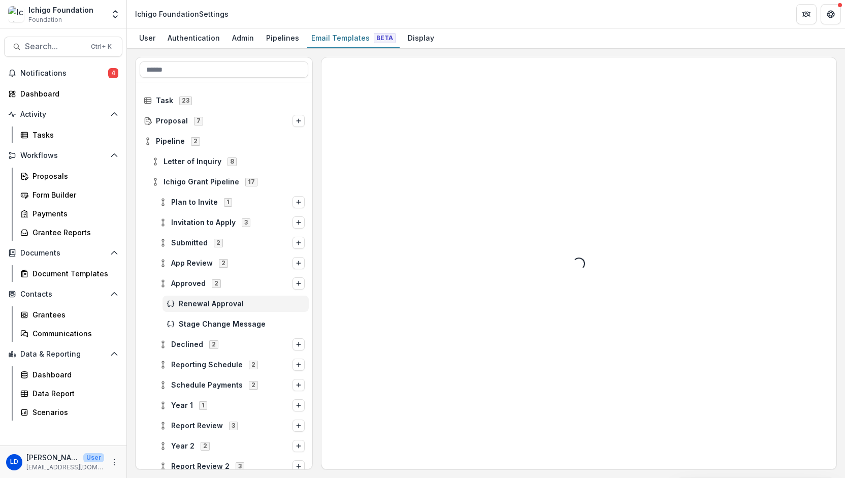
scroll to position [0, 0]
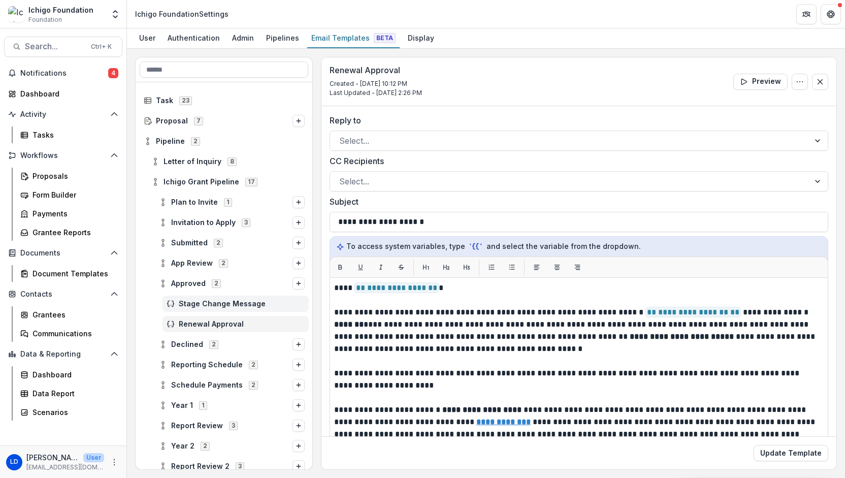
click at [231, 300] on span "Stage Change Message" at bounding box center [242, 304] width 126 height 9
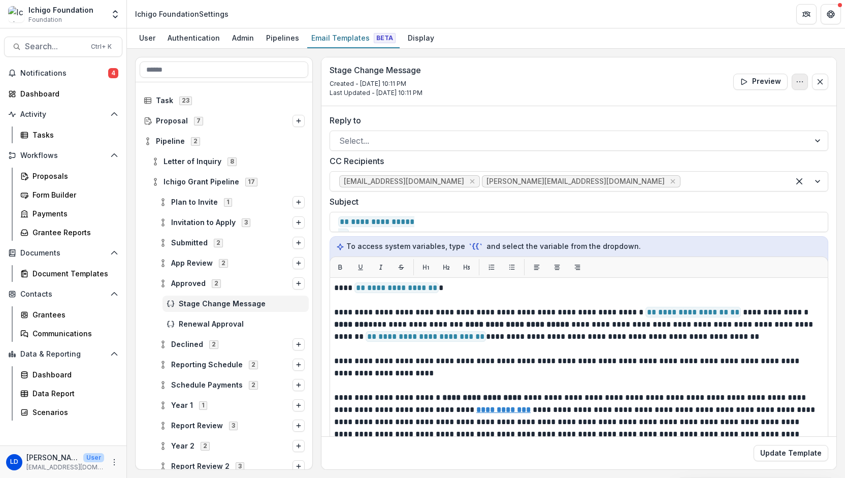
click at [802, 79] on button "Options" at bounding box center [800, 82] width 16 height 16
click at [725, 100] on button "Edit Name" at bounding box center [751, 104] width 109 height 17
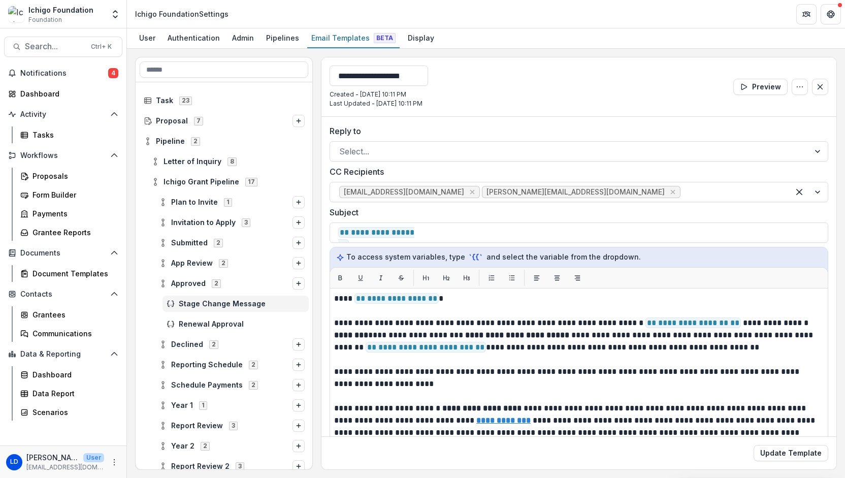
drag, startPoint x: 444, startPoint y: 75, endPoint x: 315, endPoint y: 74, distance: 129.0
click at [315, 74] on div "**********" at bounding box center [486, 263] width 702 height 413
type input "**********"
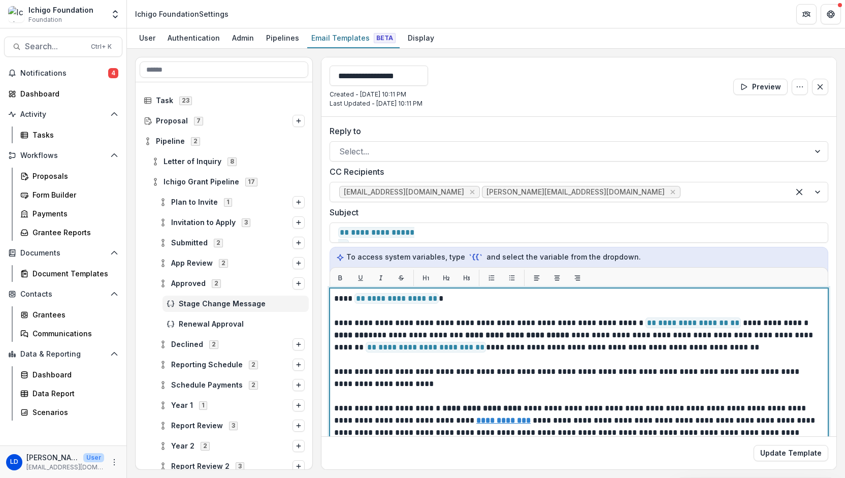
click at [500, 359] on div "**********" at bounding box center [579, 433] width 490 height 280
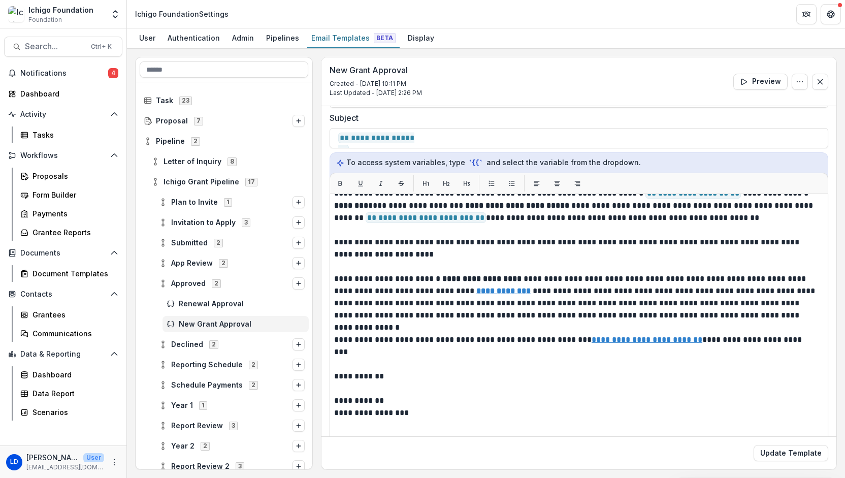
scroll to position [84, 0]
click at [790, 452] on button "Update Template" at bounding box center [791, 453] width 75 height 16
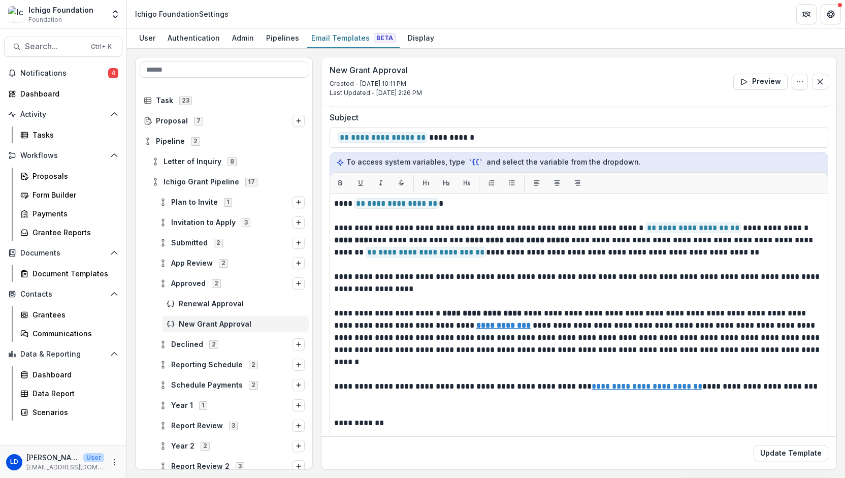
scroll to position [0, 0]
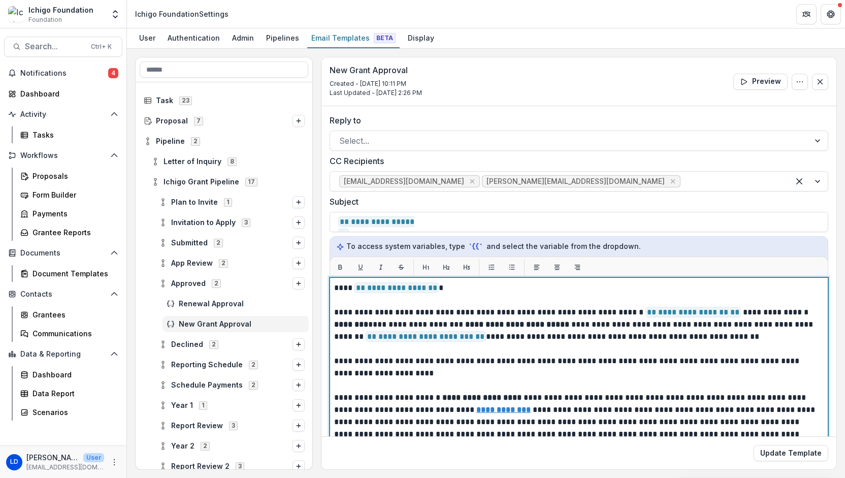
click at [420, 362] on p "**********" at bounding box center [576, 367] width 484 height 24
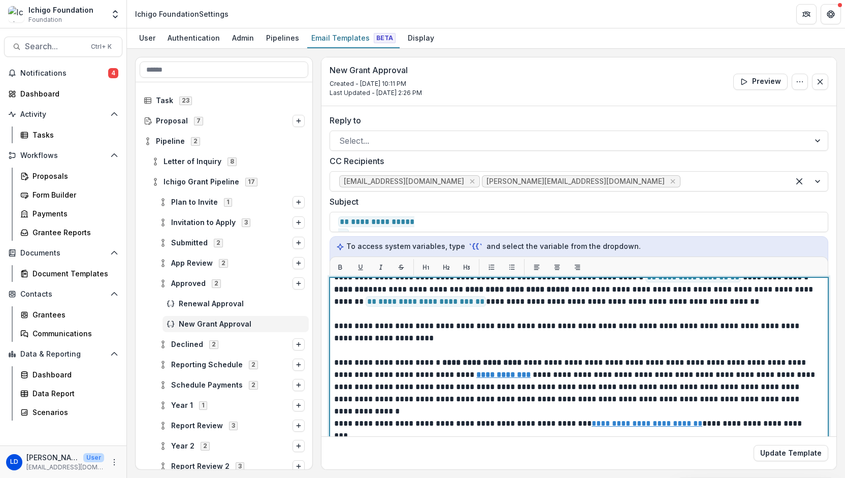
click at [413, 332] on p "**********" at bounding box center [576, 332] width 484 height 24
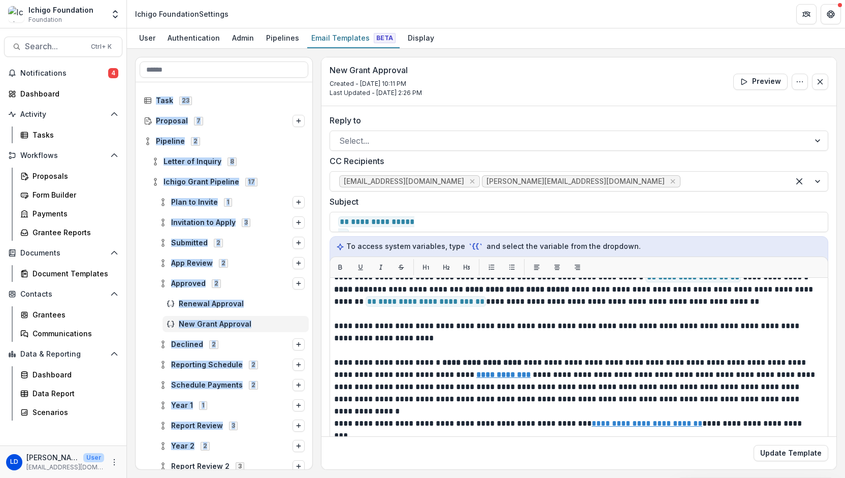
drag, startPoint x: 312, startPoint y: 324, endPoint x: 308, endPoint y: 446, distance: 122.5
click at [308, 446] on div "Task 23 Proposal 7 Pipeline 2 Letter of Inquiry 8 Ichigo Grant Pipeline 17 Plan…" at bounding box center [224, 263] width 178 height 413
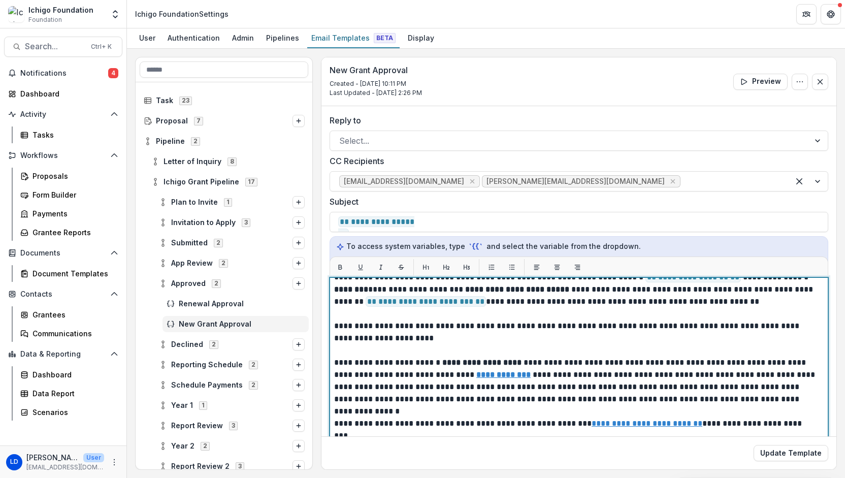
click at [411, 380] on p "**********" at bounding box center [576, 387] width 484 height 61
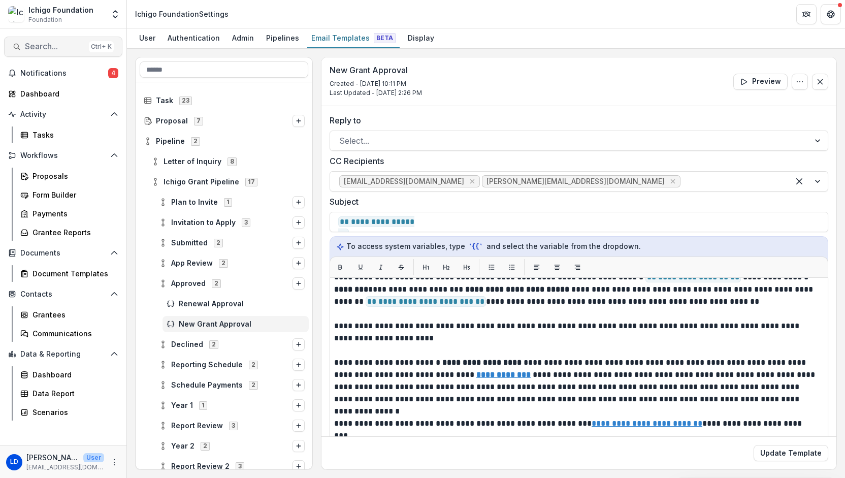
click at [49, 45] on span "Search..." at bounding box center [55, 47] width 60 height 10
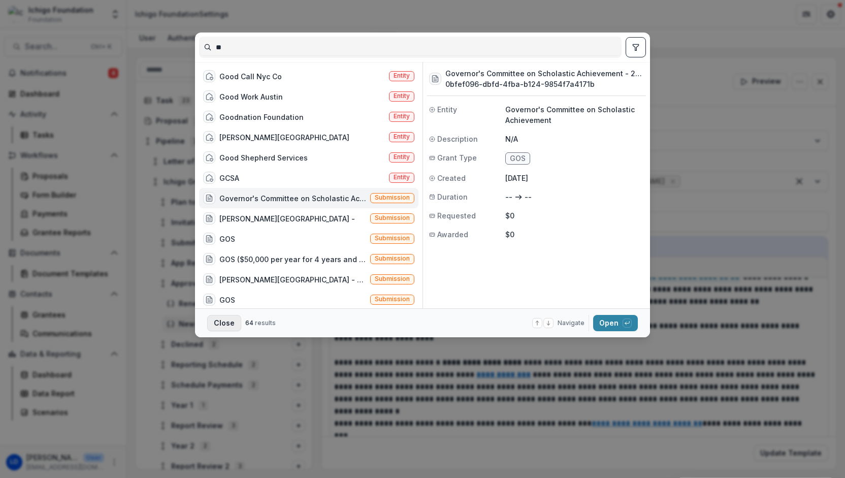
click at [222, 324] on button "Close" at bounding box center [224, 323] width 34 height 16
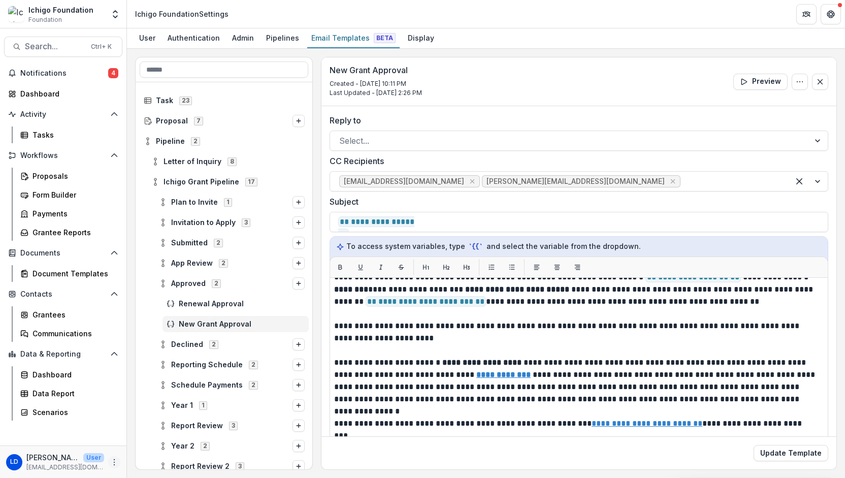
click at [110, 462] on button "More" at bounding box center [114, 462] width 12 height 12
click at [831, 13] on icon "Get Help" at bounding box center [831, 14] width 8 height 8
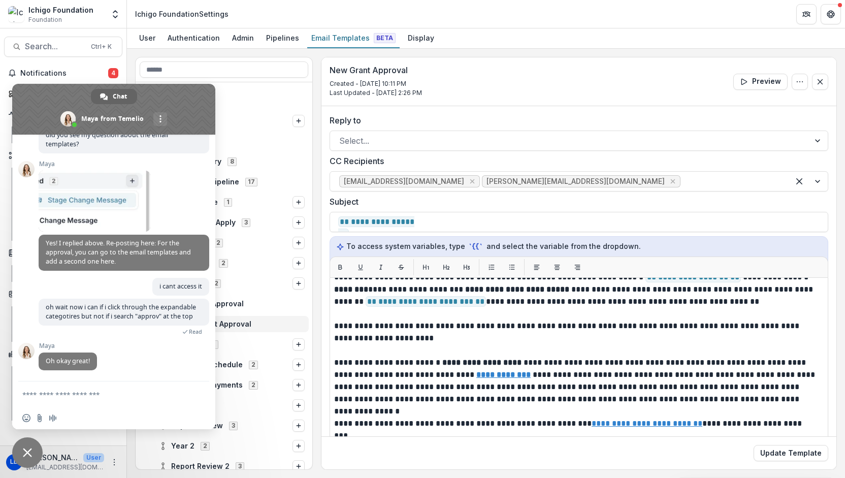
scroll to position [4756, 0]
click at [90, 396] on textarea "Compose your message..." at bounding box center [103, 393] width 163 height 25
click at [248, 71] on input at bounding box center [224, 69] width 169 height 16
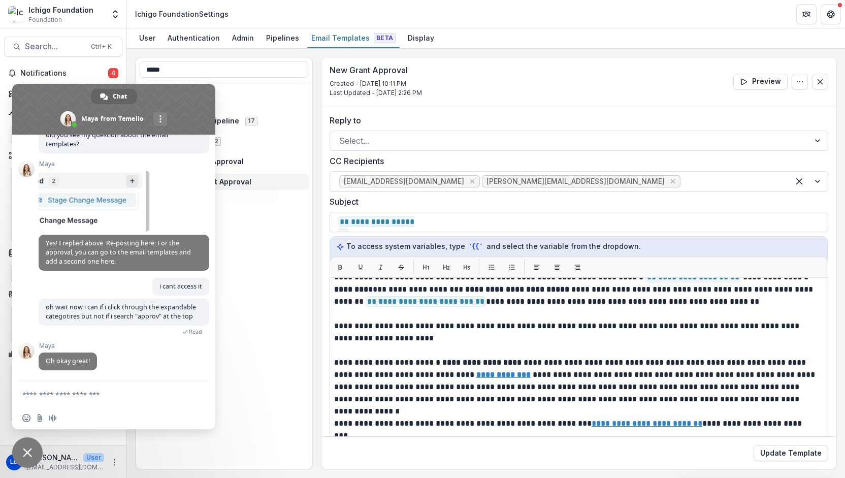
type input "*****"
click at [275, 279] on div "Pipeline 2 Ichigo Grant Pipeline 17 Approved 2 Renewal Approval New Grant Appro…" at bounding box center [224, 276] width 177 height 388
click at [198, 102] on span at bounding box center [113, 109] width 203 height 51
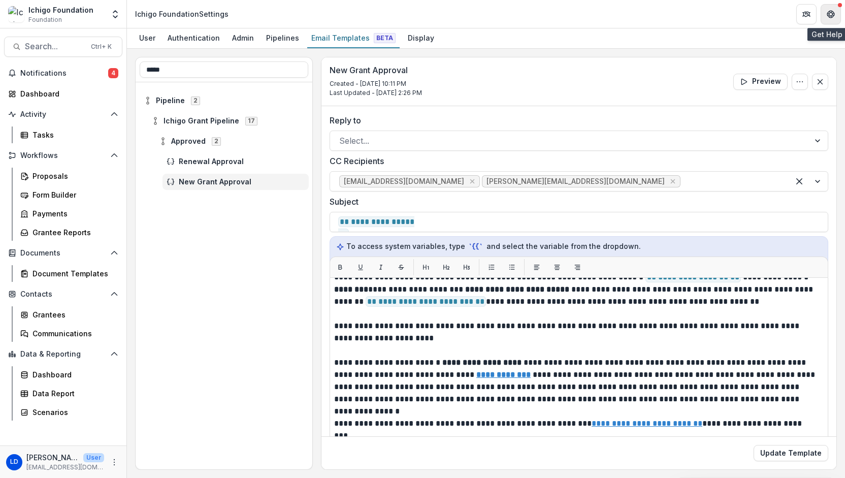
click at [832, 11] on icon "Get Help" at bounding box center [831, 12] width 3 height 2
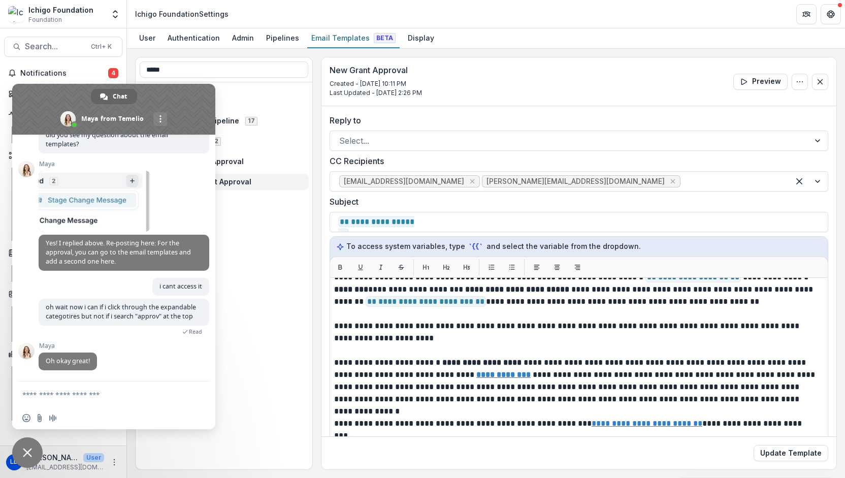
click at [86, 397] on textarea "Compose your message..." at bounding box center [103, 393] width 163 height 25
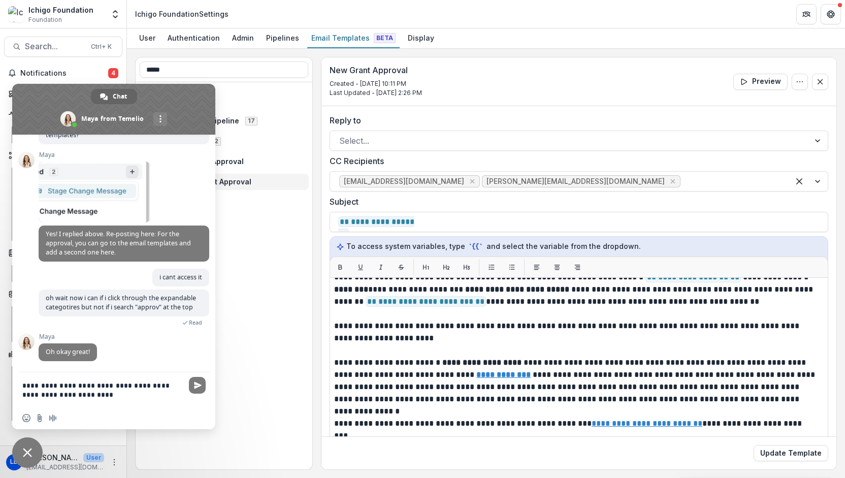
type textarea "**********"
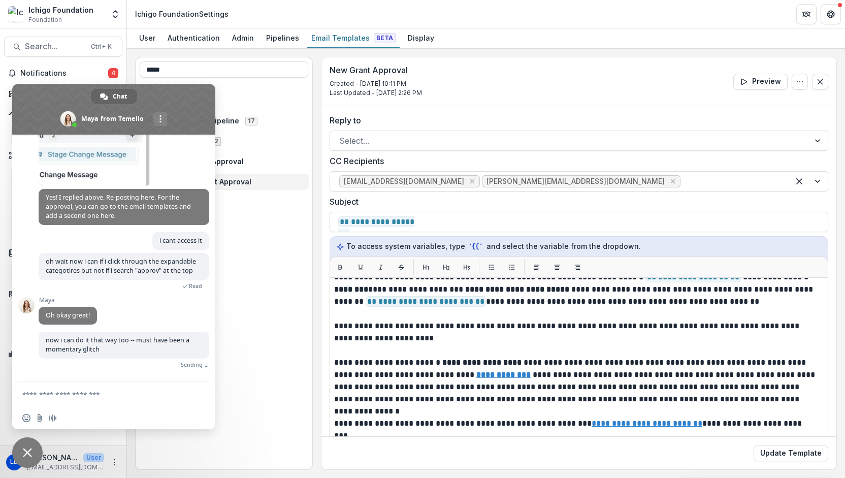
scroll to position [4790, 0]
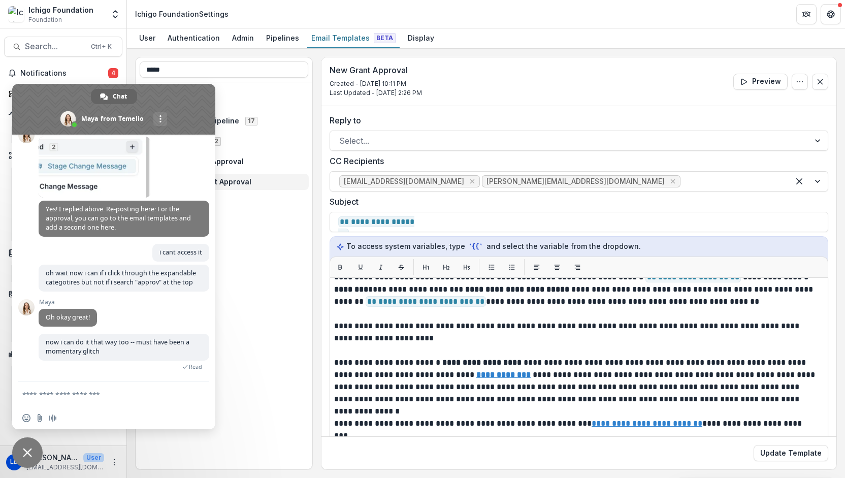
click at [264, 275] on div "Pipeline 2 Ichigo Grant Pipeline 17 Approved 2 Renewal Approval New Grant Appro…" at bounding box center [224, 276] width 177 height 388
click at [187, 94] on span at bounding box center [113, 109] width 203 height 51
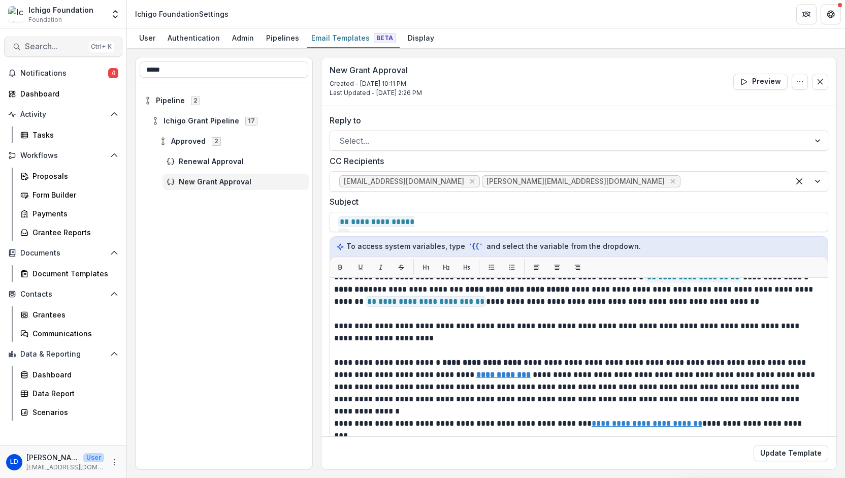
click at [54, 42] on span "Search..." at bounding box center [55, 47] width 60 height 10
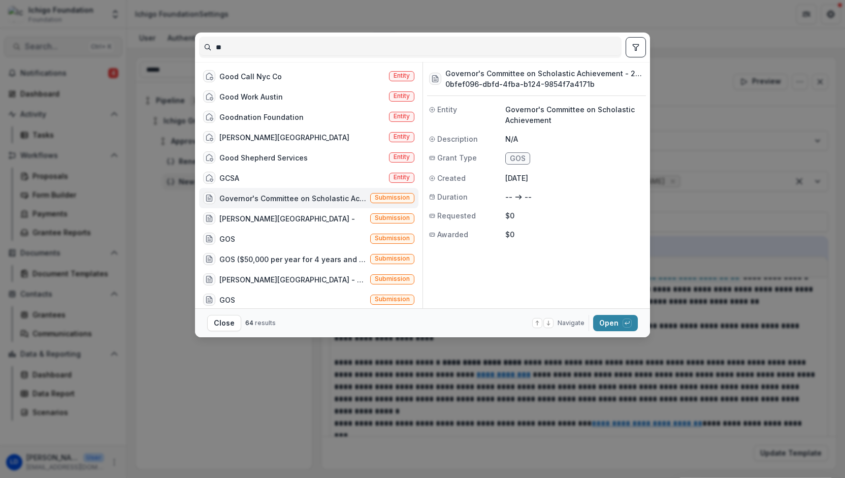
type input "*"
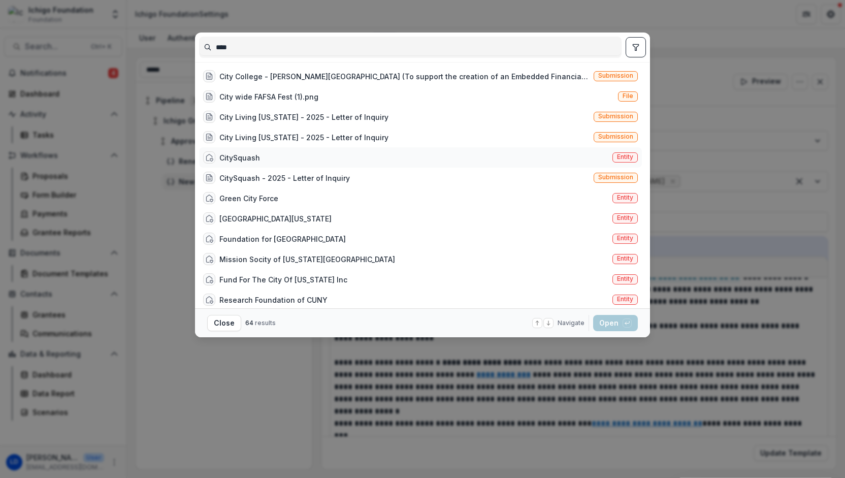
type input "****"
click at [250, 152] on div "CitySquash" at bounding box center [239, 157] width 41 height 11
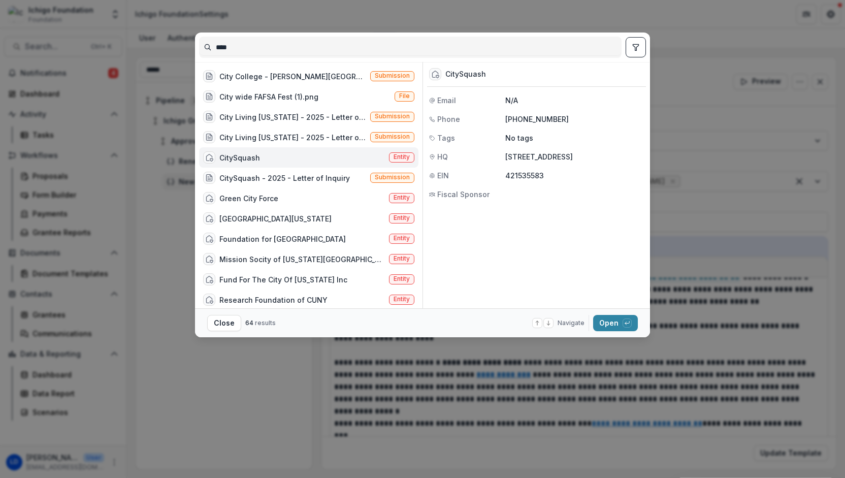
click at [250, 152] on div "CitySquash" at bounding box center [239, 157] width 41 height 11
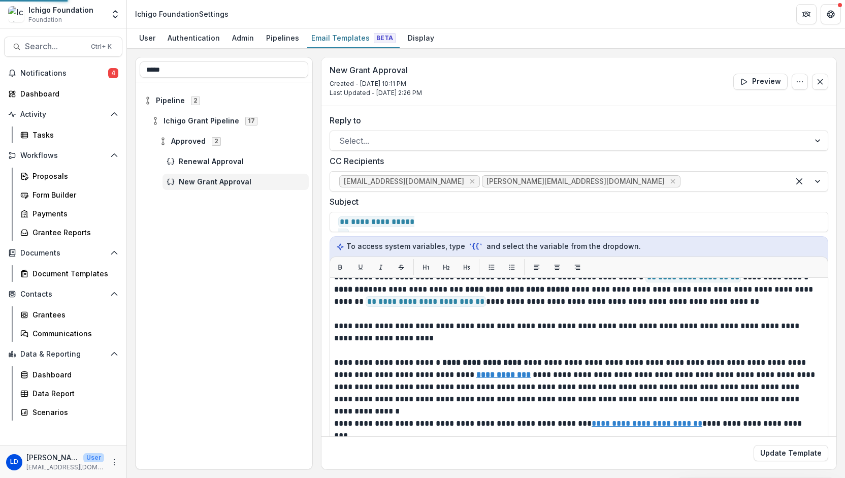
click at [250, 153] on div "CitySquash" at bounding box center [241, 159] width 54 height 12
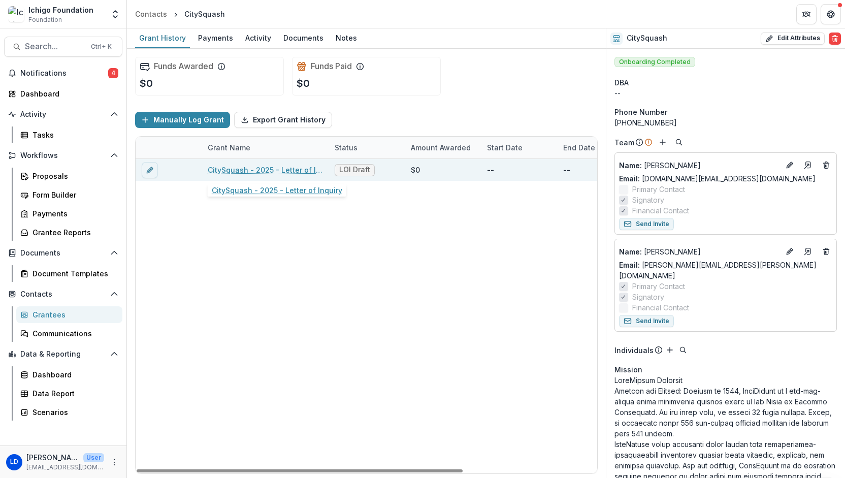
click at [256, 165] on link "CitySquash - 2025 - Letter of Inquiry" at bounding box center [265, 170] width 115 height 11
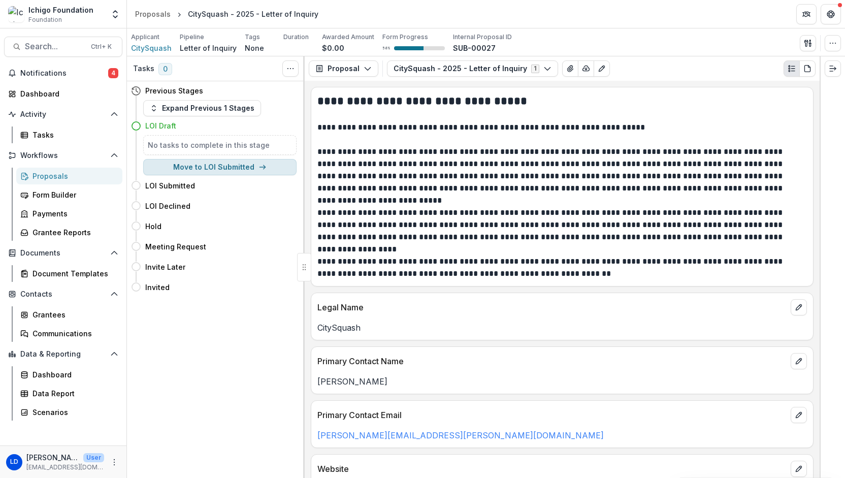
click at [207, 167] on button "Move to LOI Submitted" at bounding box center [219, 167] width 153 height 16
select select "**********"
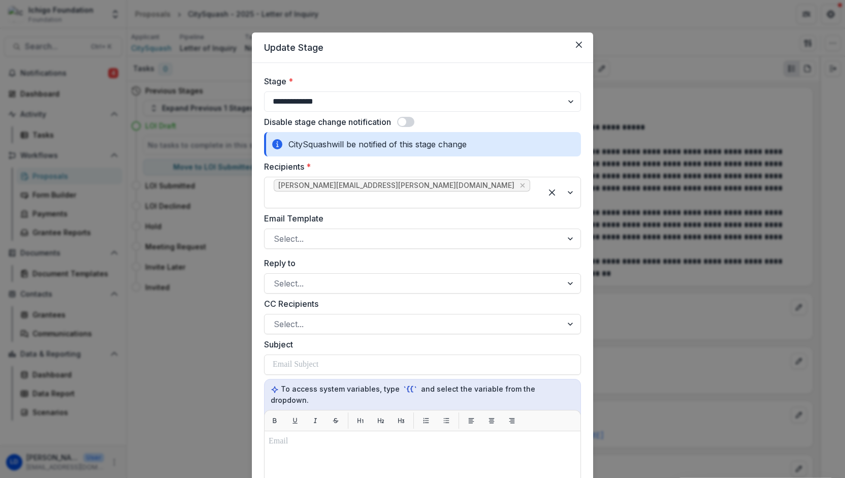
click at [411, 120] on span at bounding box center [405, 122] width 17 height 10
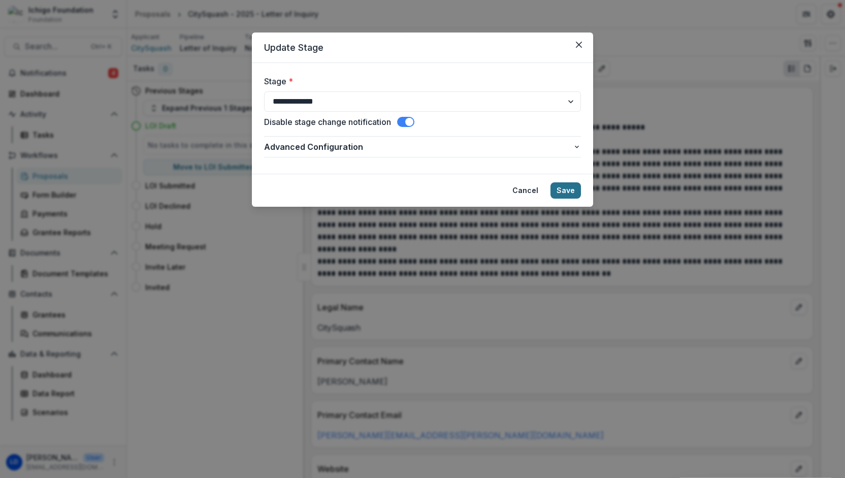
click at [577, 191] on button "Save" at bounding box center [566, 190] width 30 height 16
